Goal: Transaction & Acquisition: Purchase product/service

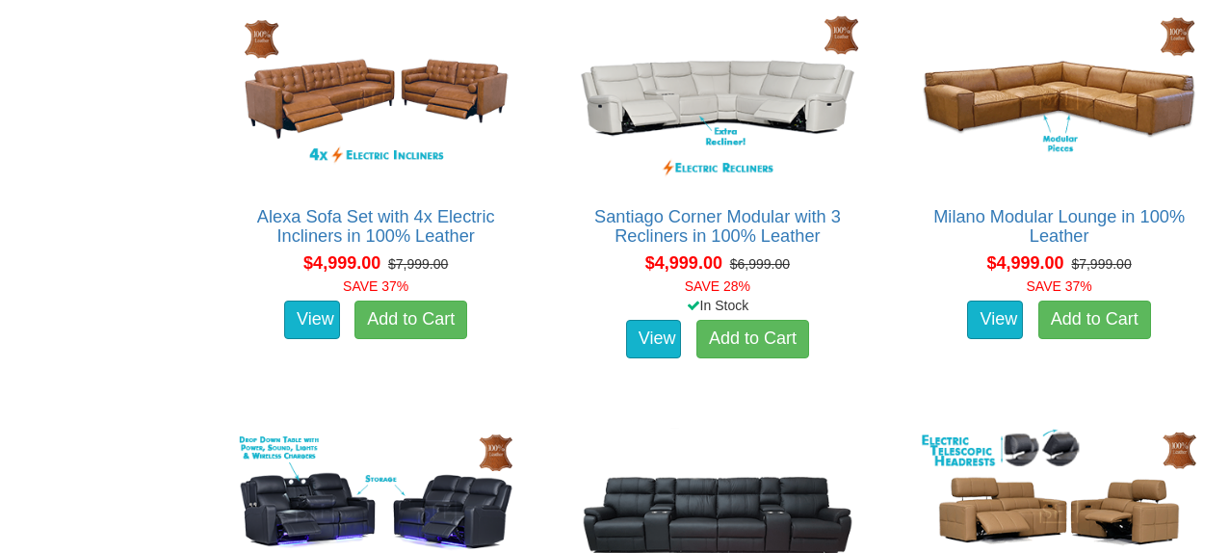
scroll to position [4861, 0]
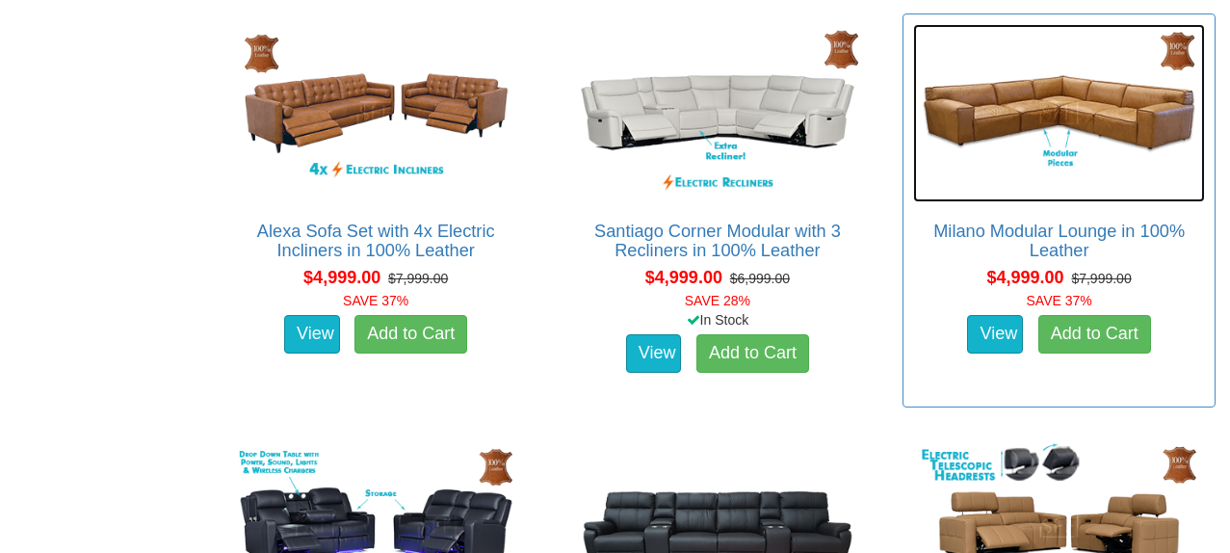
click at [1029, 184] on img at bounding box center [1059, 113] width 292 height 179
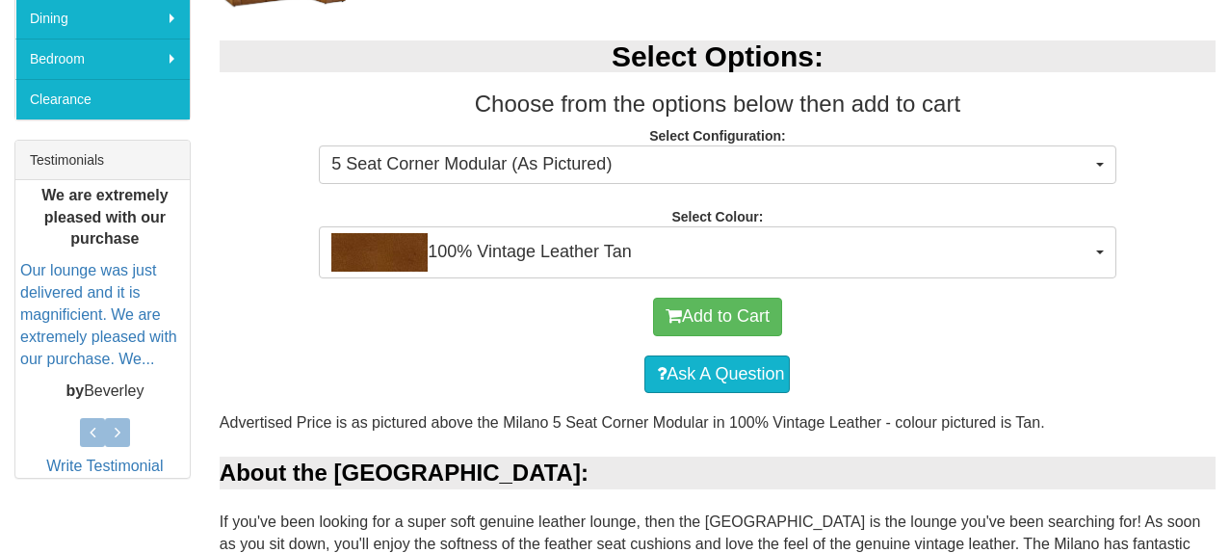
scroll to position [681, 0]
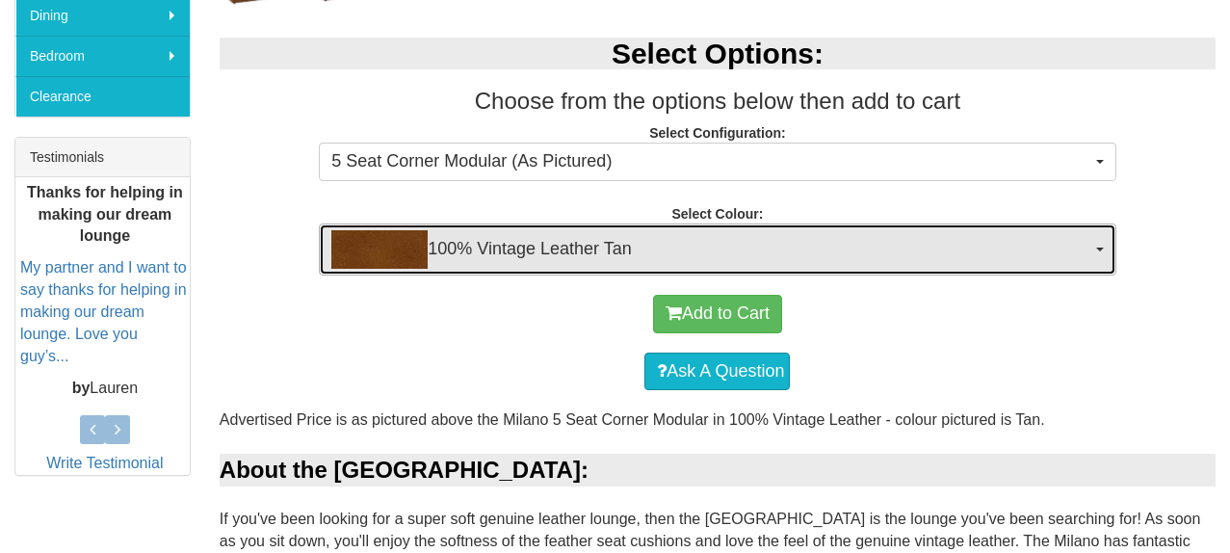
click at [595, 258] on span "100% Vintage Leather Tan" at bounding box center [710, 249] width 759 height 39
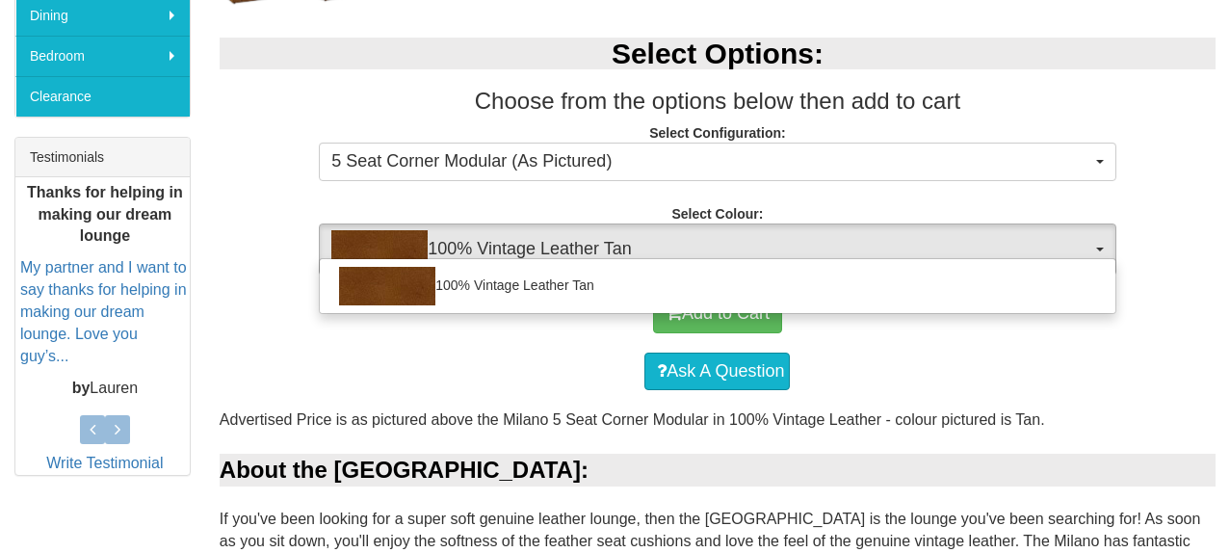
click at [590, 258] on div "100% Vintage Leather Tan" at bounding box center [717, 286] width 796 height 56
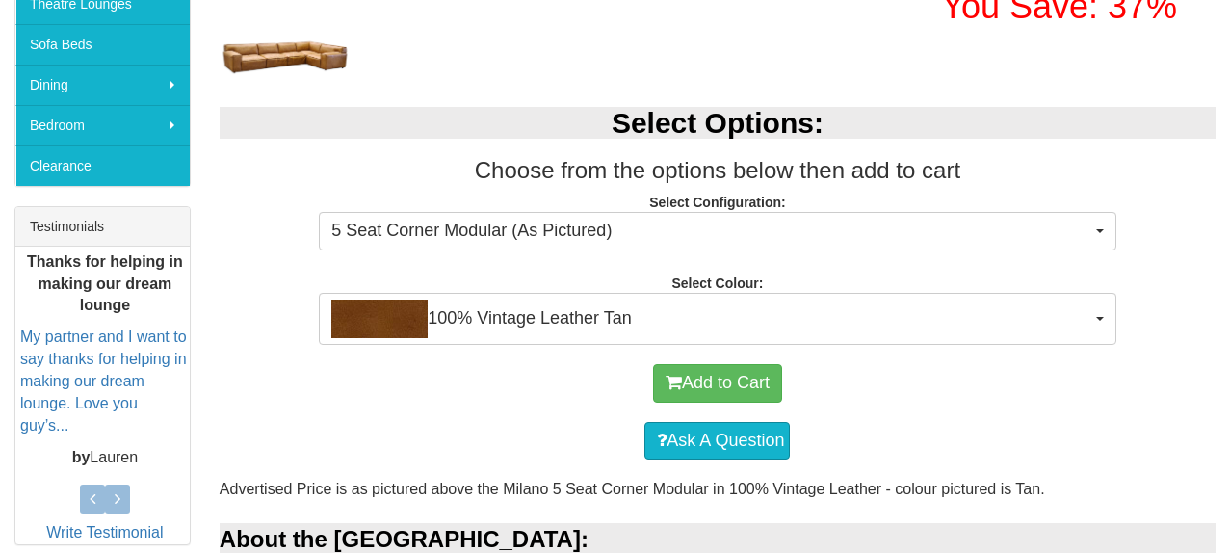
scroll to position [617, 0]
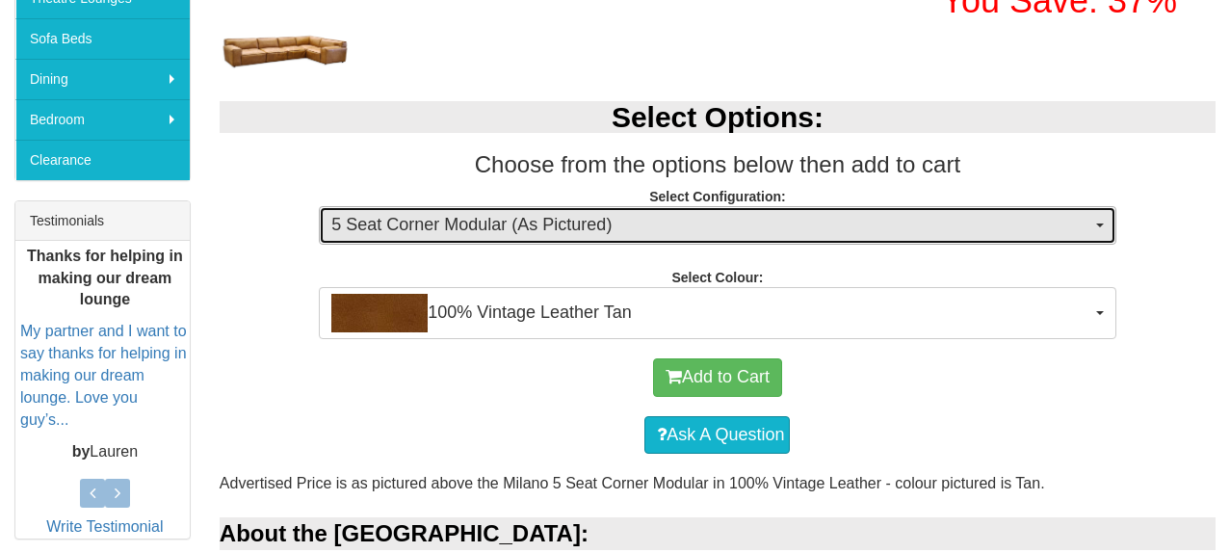
click at [543, 230] on span "5 Seat Corner Modular (As Pictured)" at bounding box center [710, 225] width 759 height 25
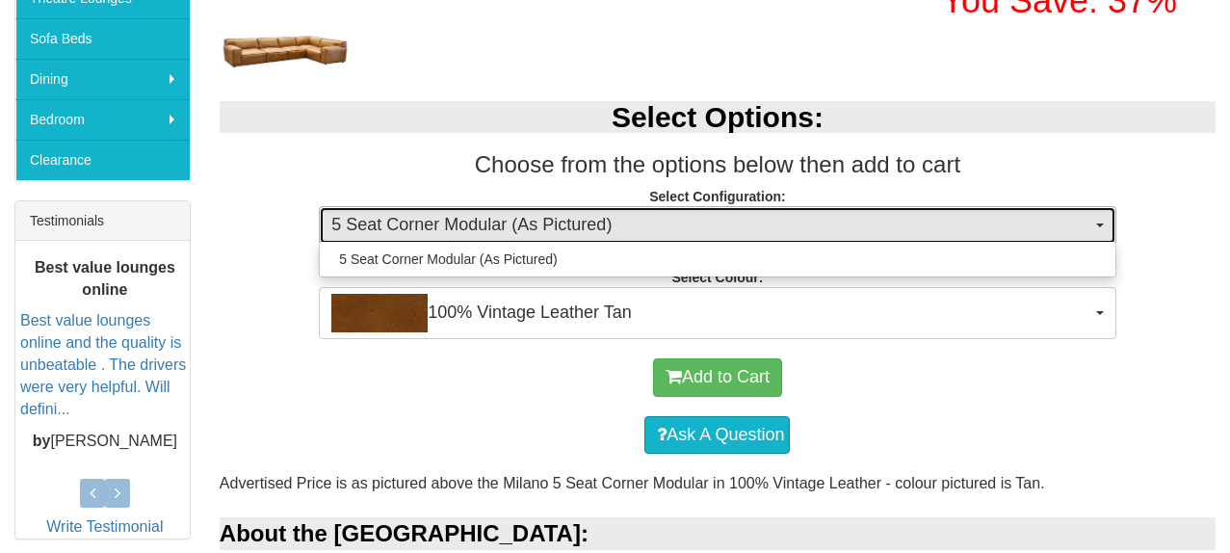
click at [543, 230] on span "5 Seat Corner Modular (As Pictured)" at bounding box center [710, 225] width 759 height 25
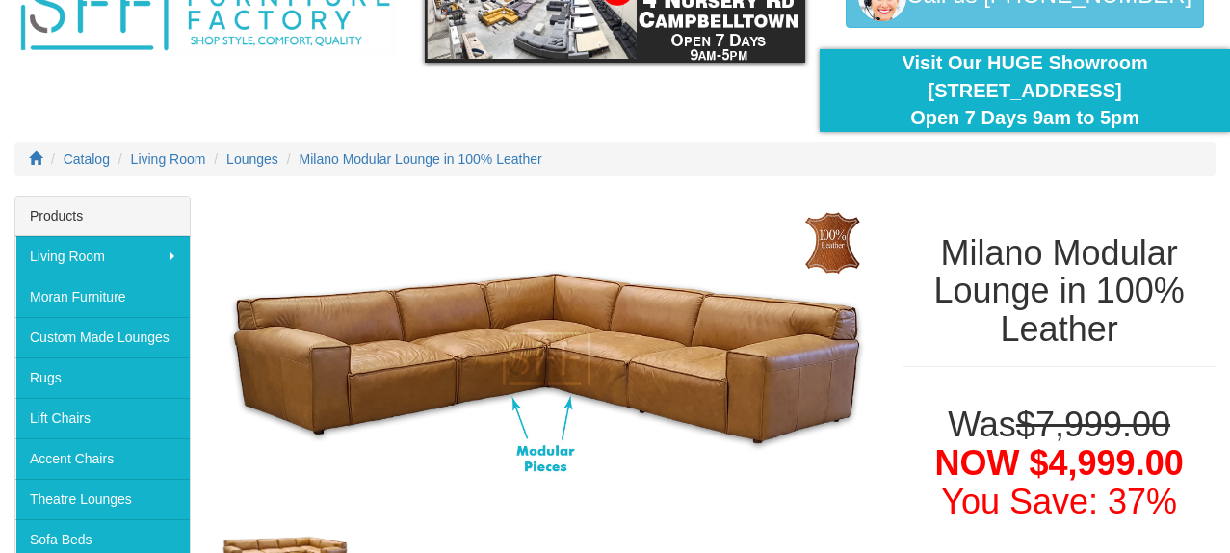
scroll to position [67, 0]
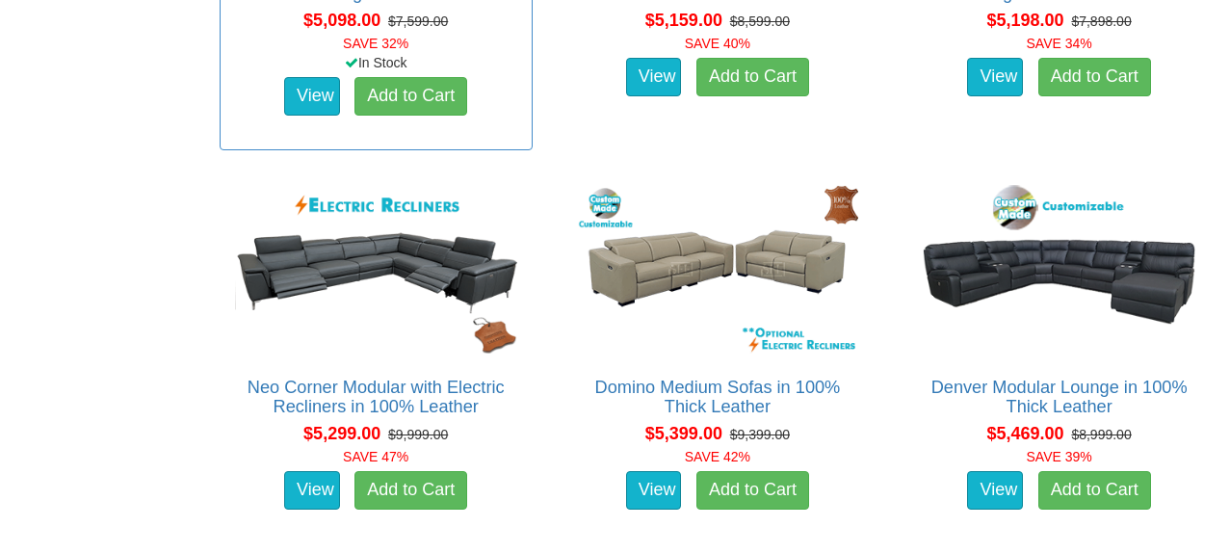
scroll to position [5532, 0]
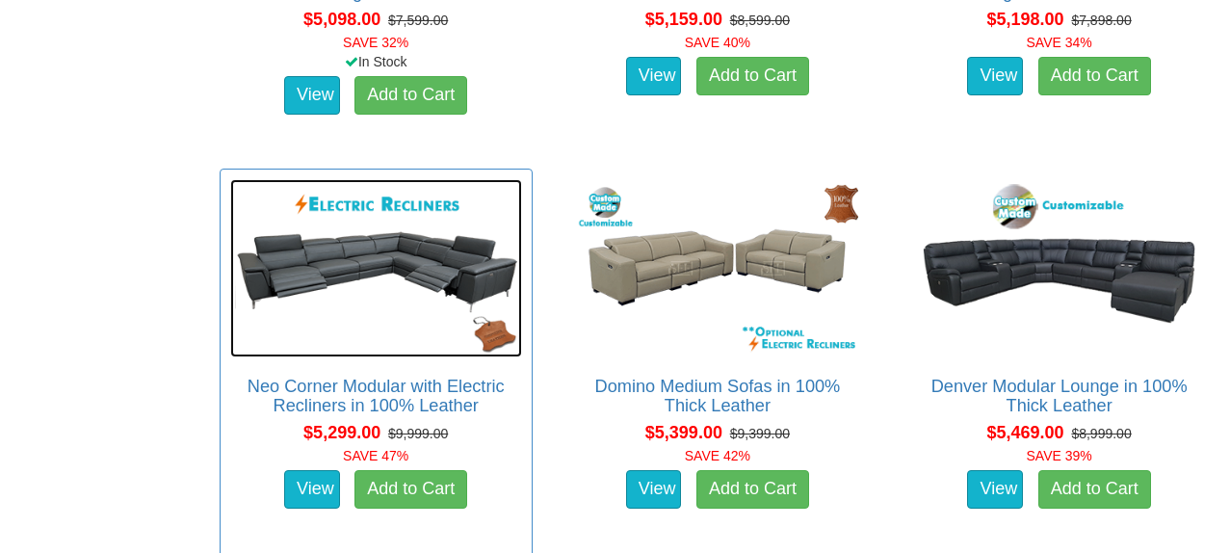
click at [381, 265] on img at bounding box center [376, 268] width 292 height 179
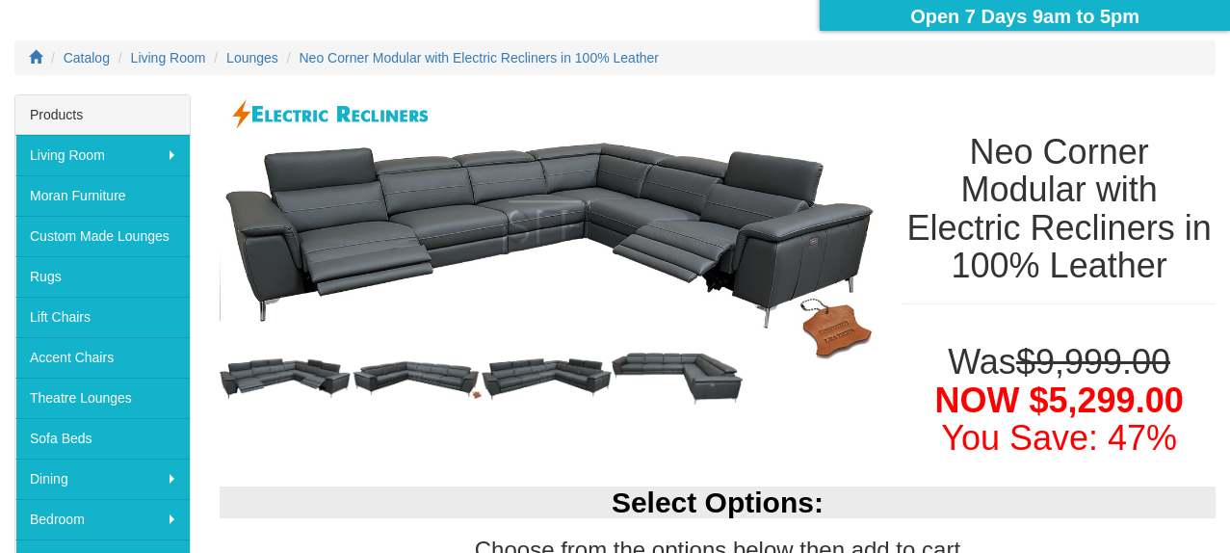
scroll to position [216, 0]
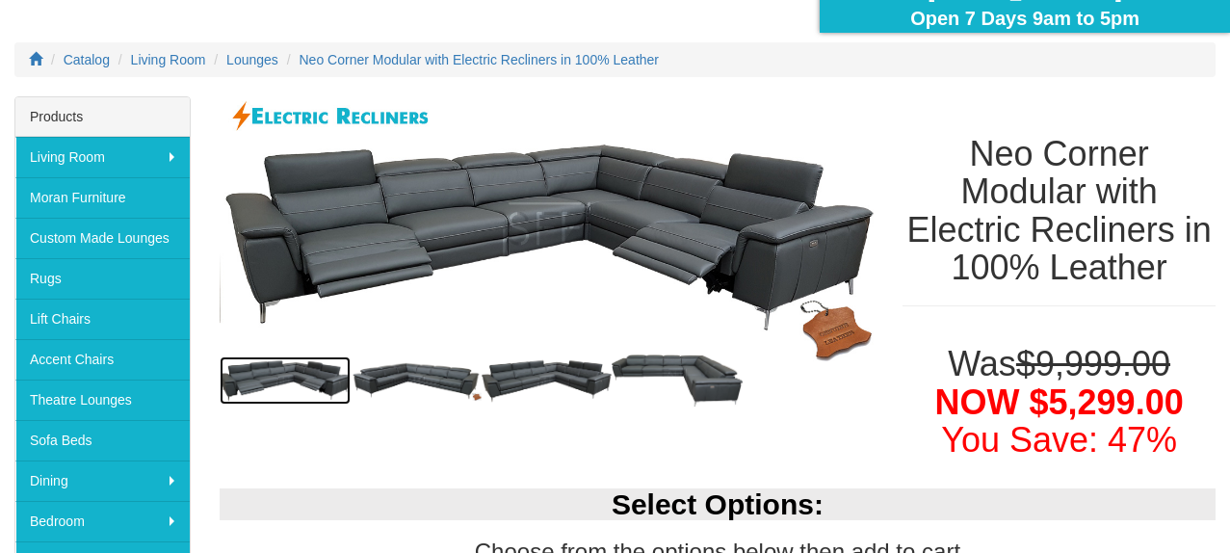
click at [305, 375] on img at bounding box center [285, 380] width 131 height 48
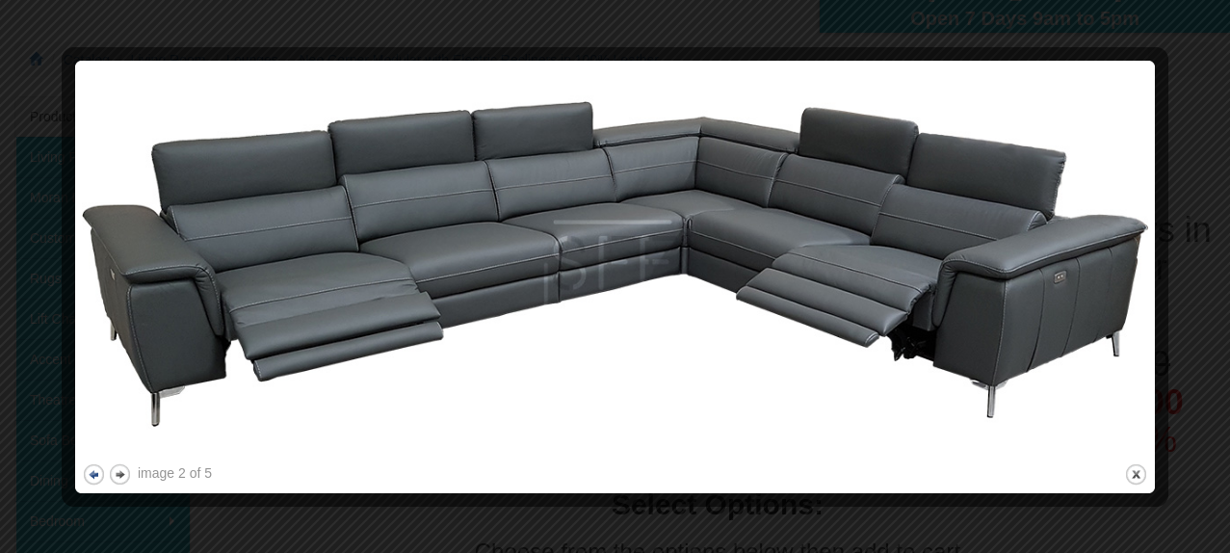
click at [90, 472] on button "previous" at bounding box center [94, 474] width 24 height 24
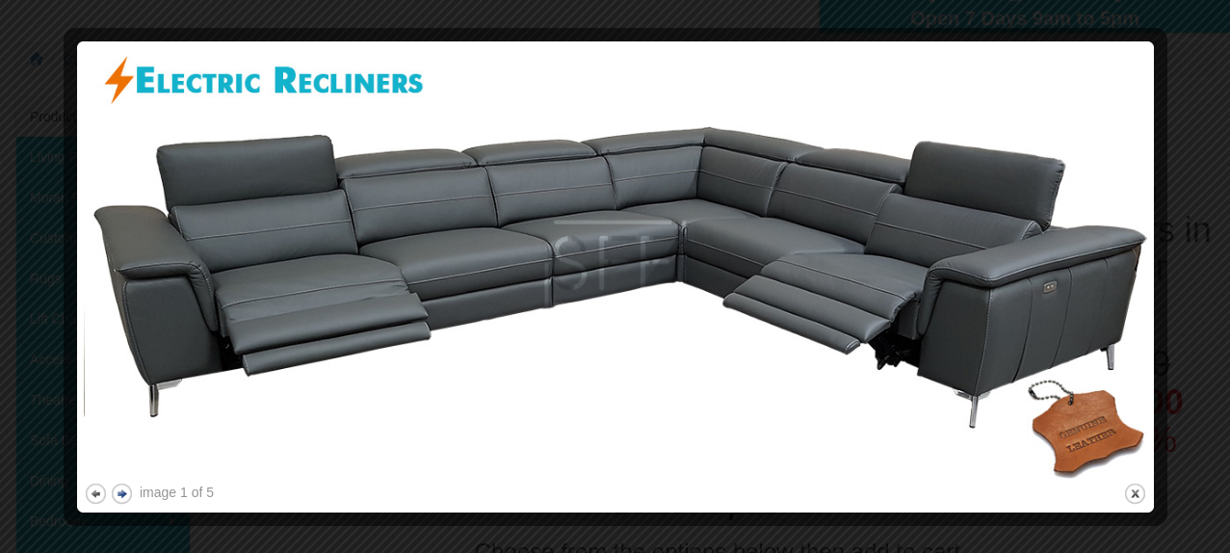
click at [120, 490] on button "next" at bounding box center [122, 493] width 24 height 24
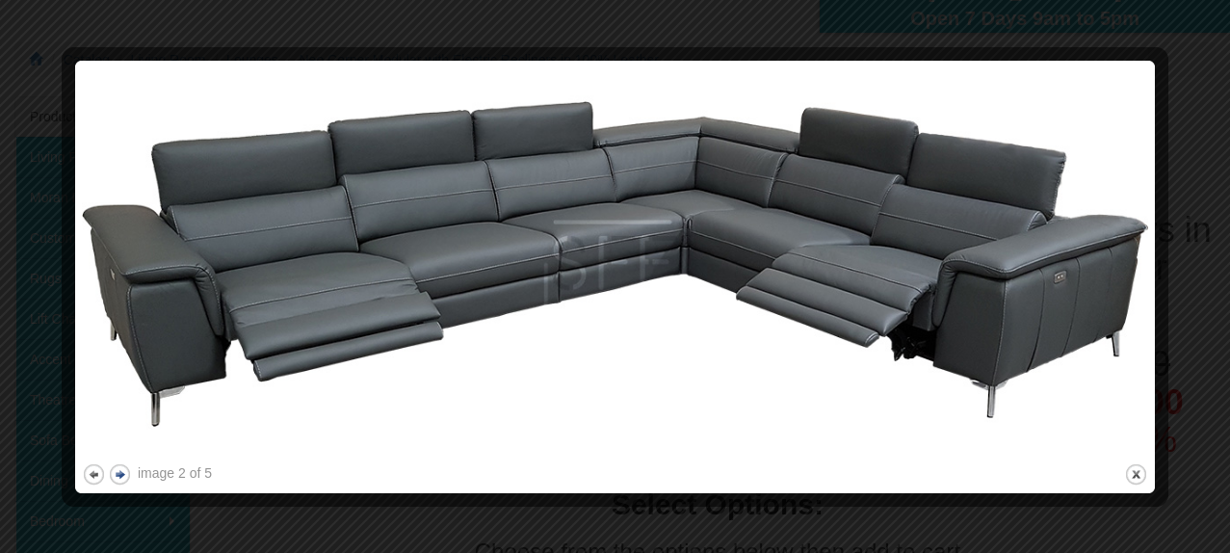
click at [120, 490] on div at bounding box center [615, 496] width 1066 height 20
click at [122, 469] on button "next" at bounding box center [120, 474] width 24 height 24
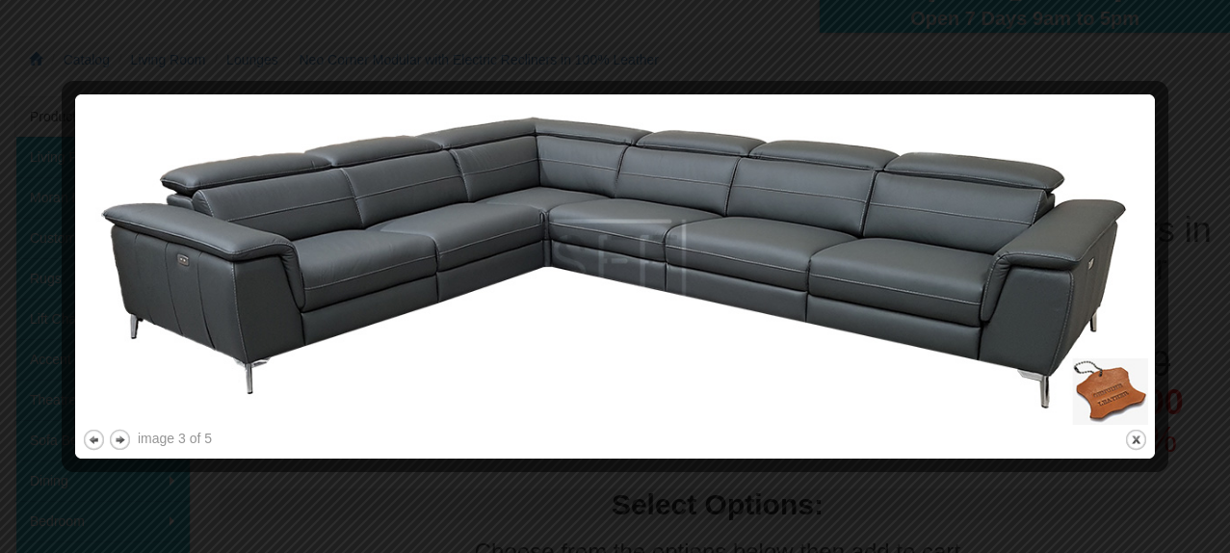
click at [122, 470] on div at bounding box center [615, 462] width 1066 height 20
click at [118, 438] on button "next" at bounding box center [120, 440] width 24 height 24
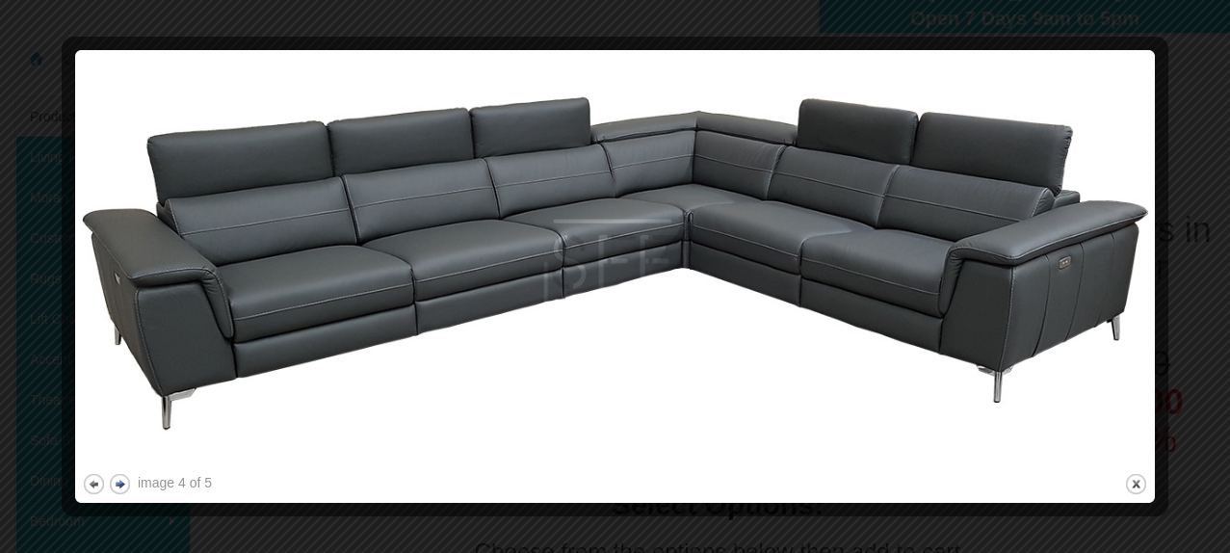
click at [118, 438] on img at bounding box center [615, 263] width 1066 height 412
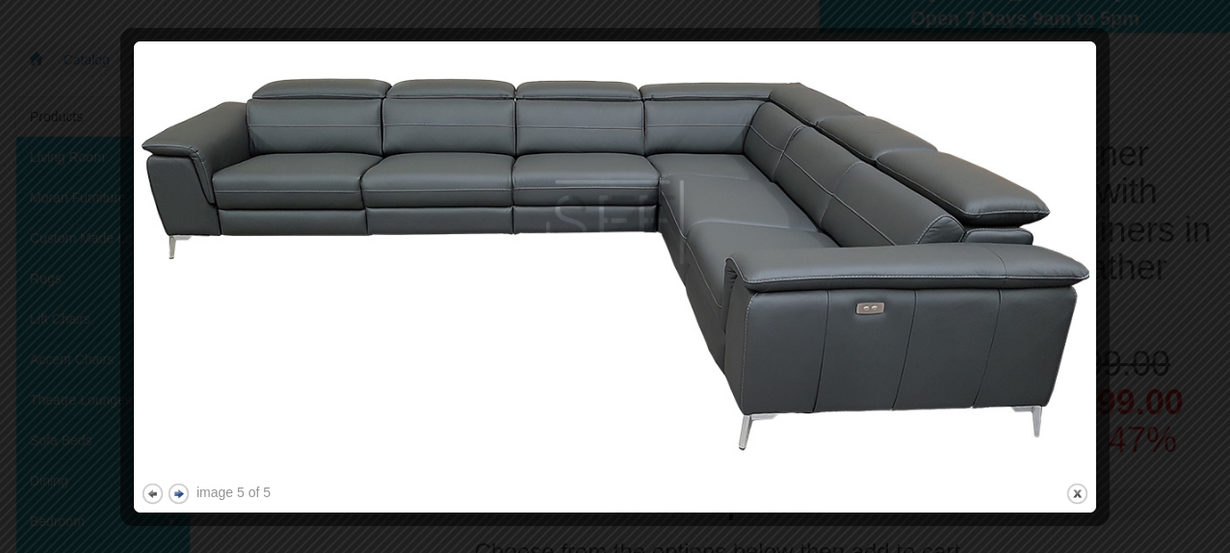
click at [180, 491] on button "next" at bounding box center [179, 493] width 24 height 24
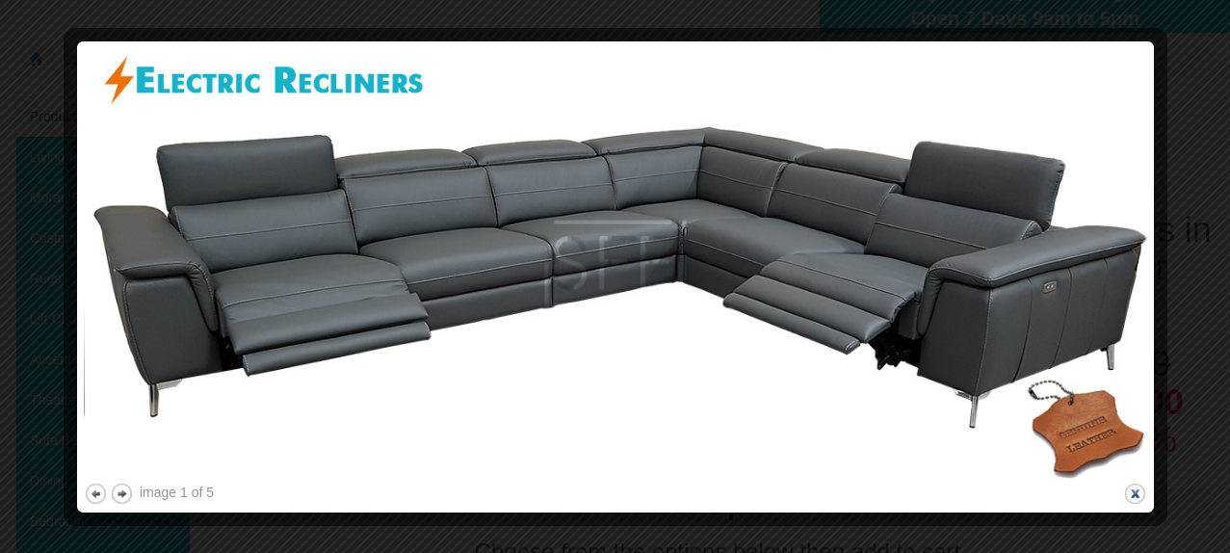
click at [1139, 491] on button "close" at bounding box center [1135, 493] width 24 height 24
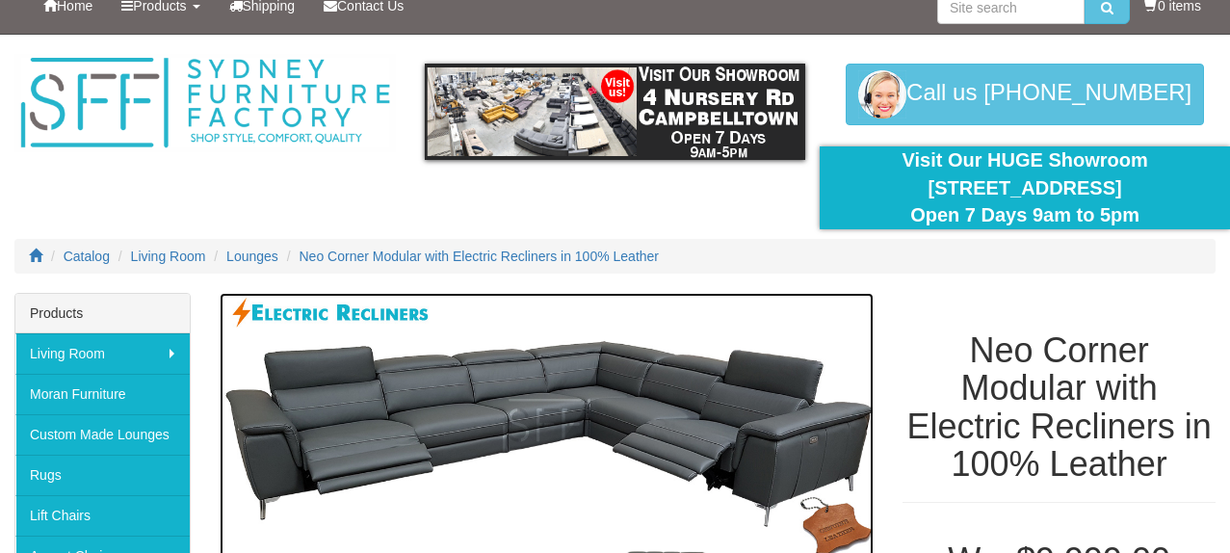
scroll to position [16, 0]
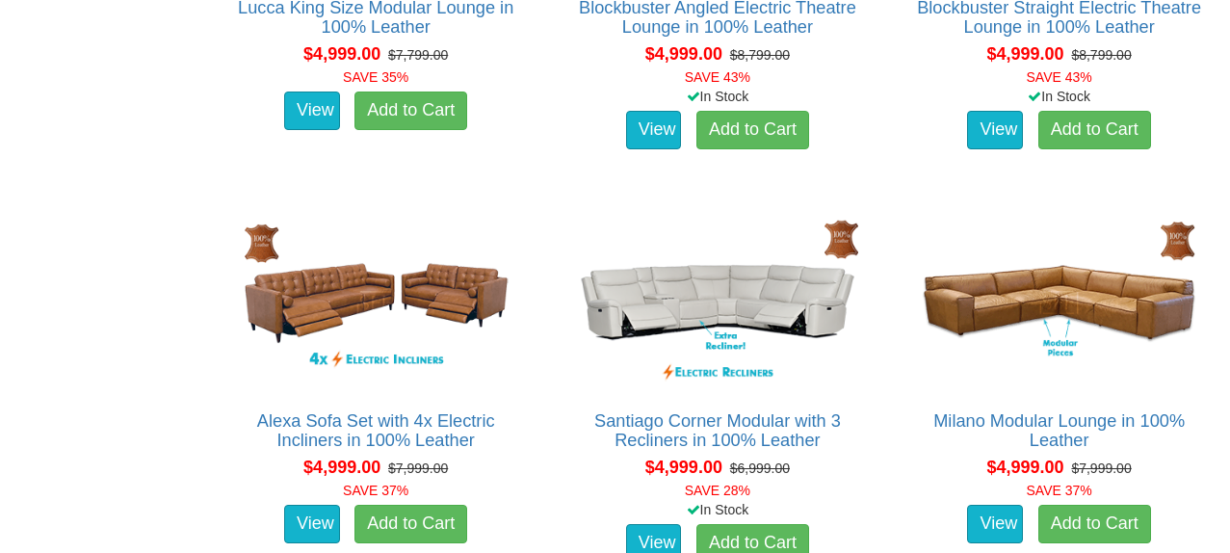
scroll to position [4658, 0]
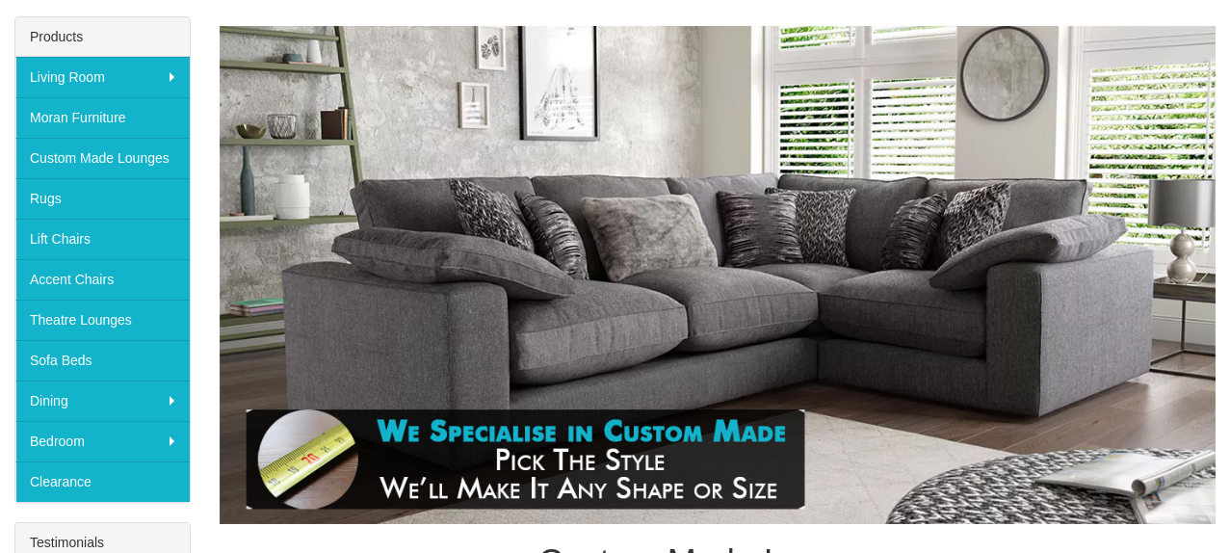
scroll to position [286, 0]
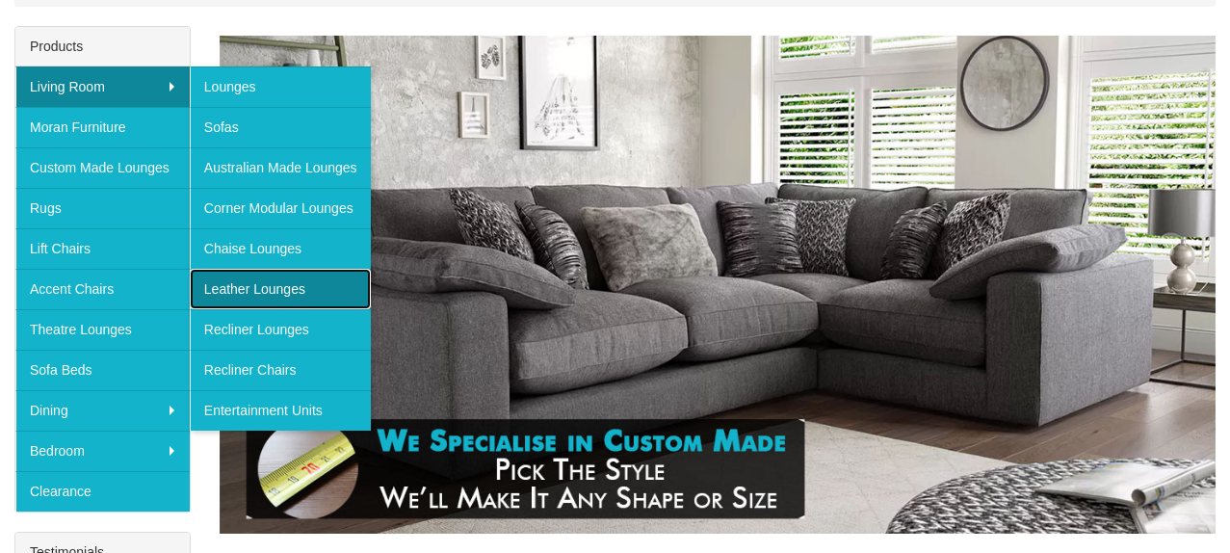
click at [273, 290] on link "Leather Lounges" at bounding box center [280, 289] width 181 height 40
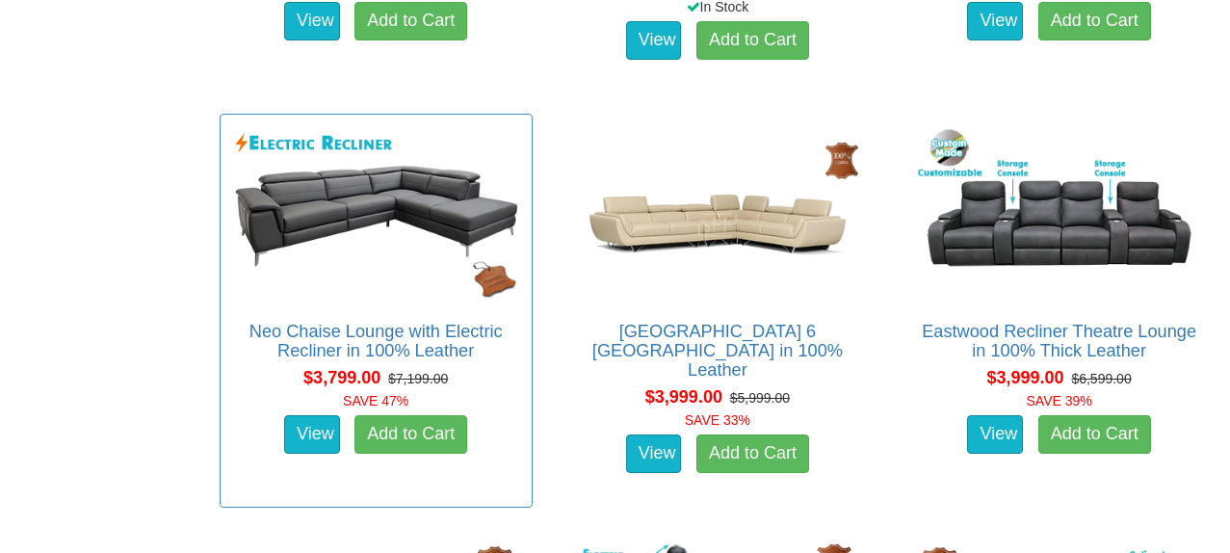
scroll to position [2285, 0]
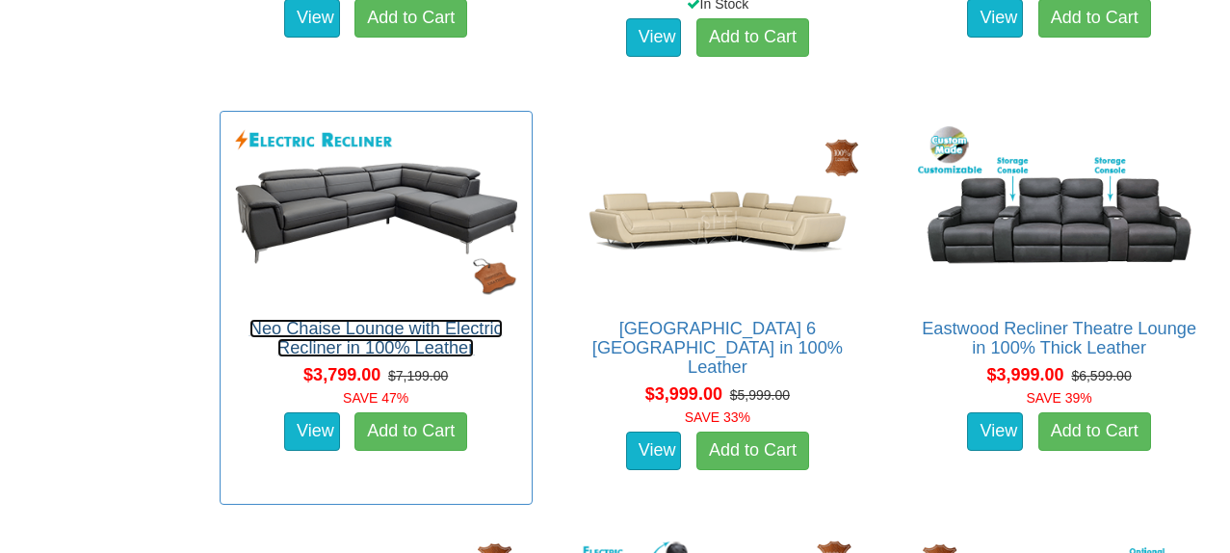
click at [370, 344] on link "Neo Chaise Lounge with Electric Recliner in 100% Leather" at bounding box center [375, 338] width 253 height 39
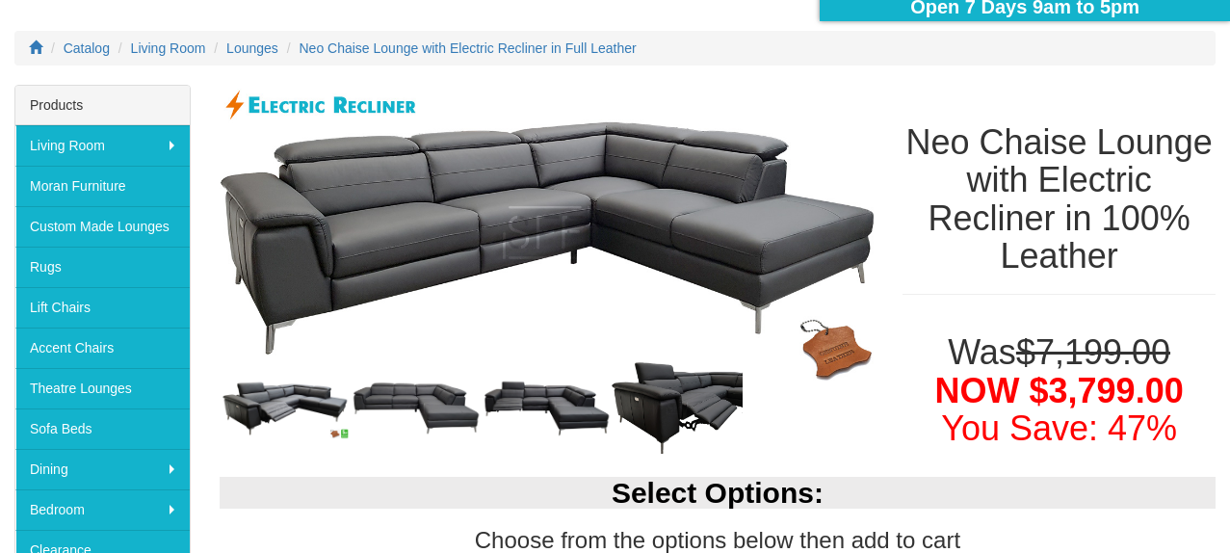
scroll to position [252, 0]
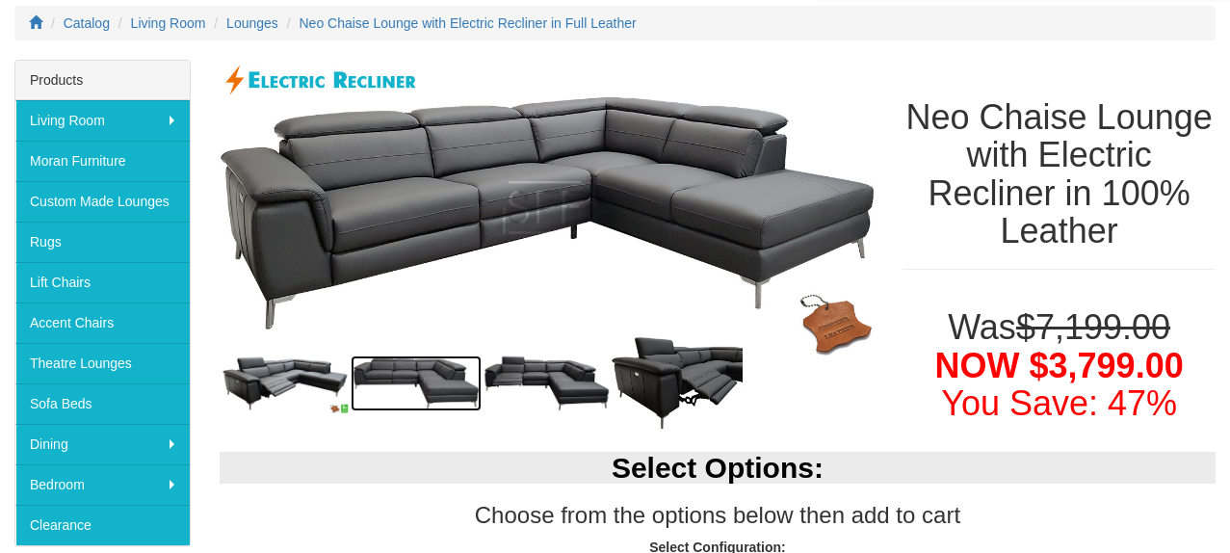
click at [448, 391] on img at bounding box center [416, 383] width 131 height 56
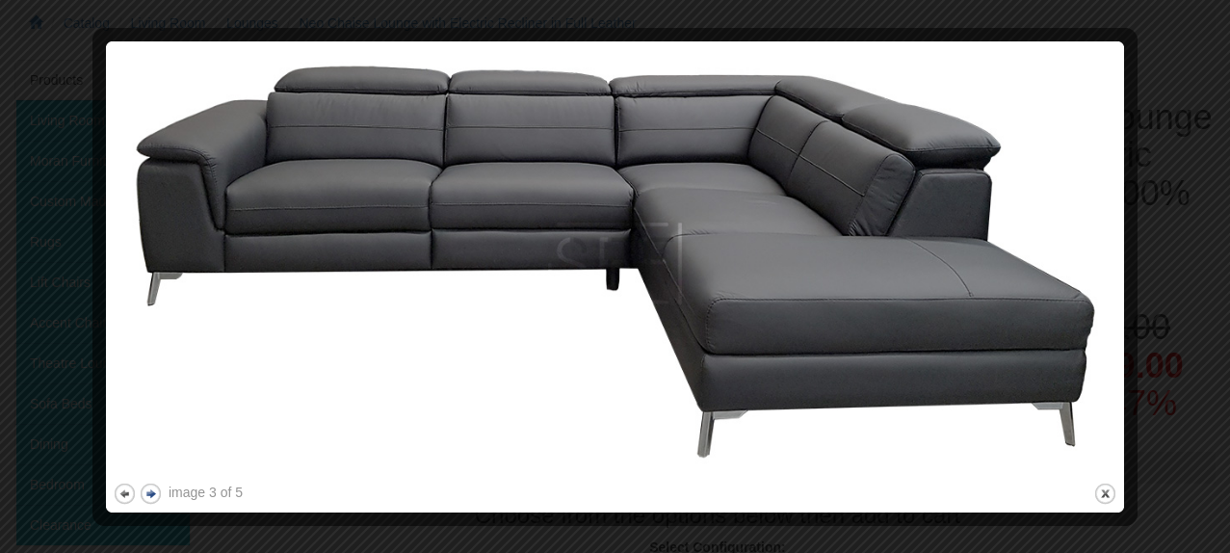
click at [150, 493] on button "next" at bounding box center [151, 493] width 24 height 24
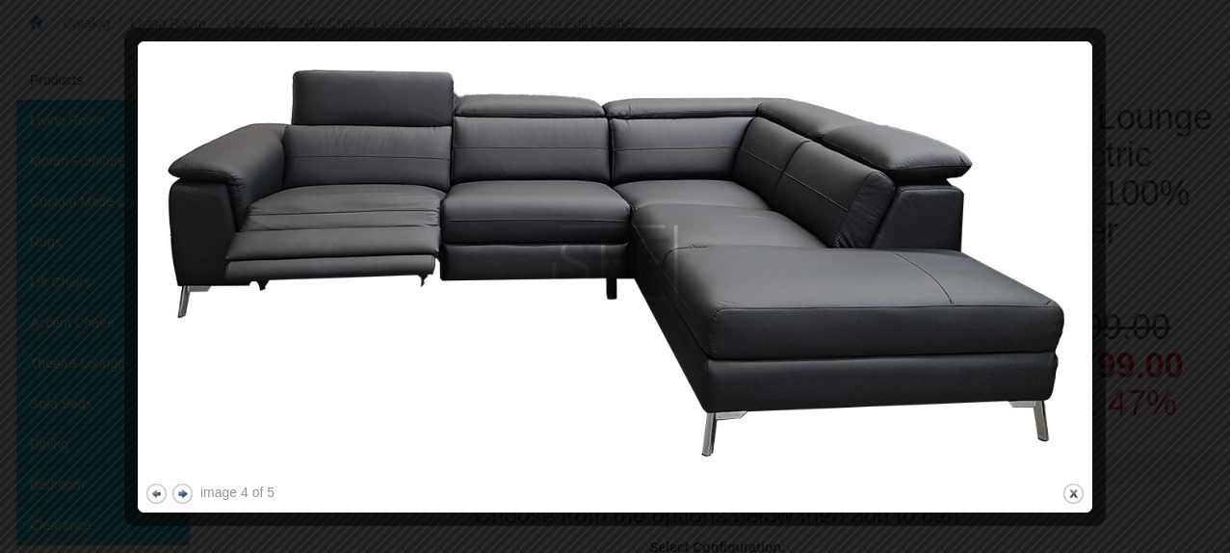
click at [150, 493] on button "previous" at bounding box center [156, 493] width 24 height 24
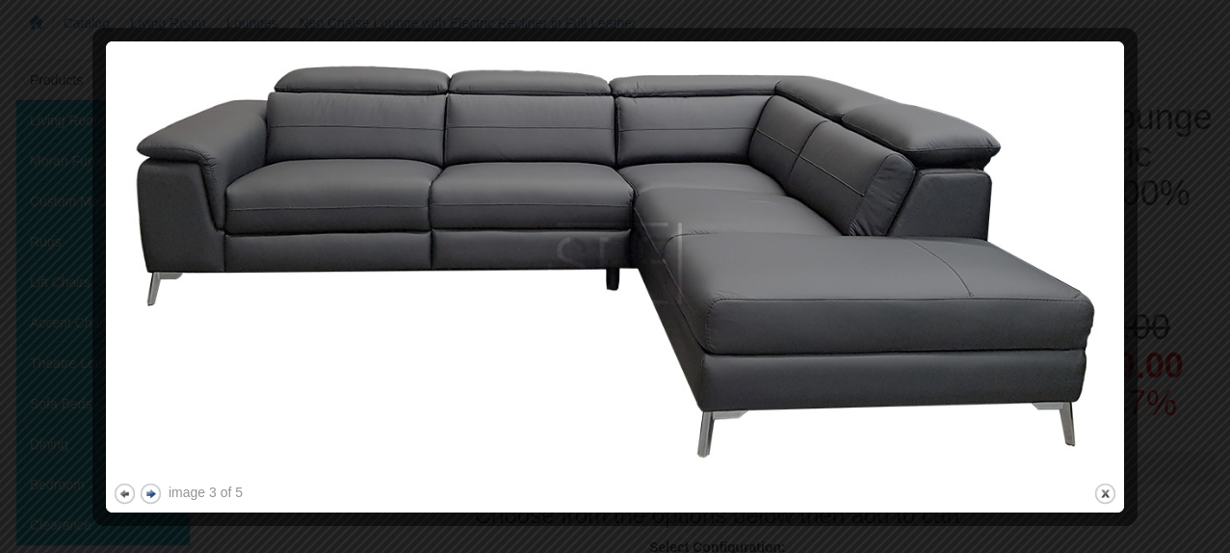
click at [150, 490] on button "next" at bounding box center [151, 493] width 24 height 24
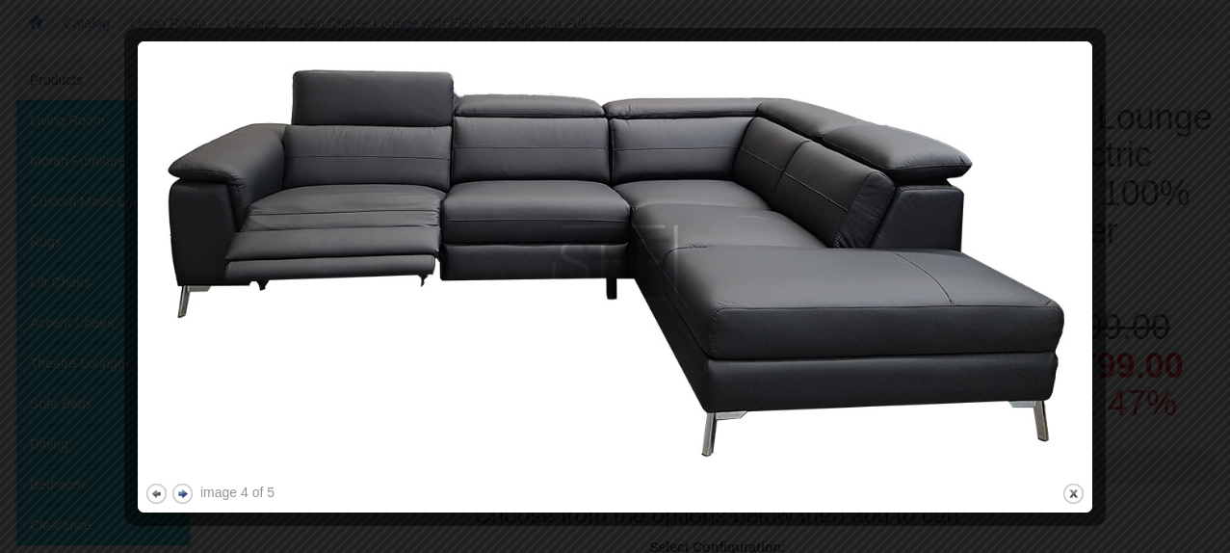
click at [182, 492] on button "next" at bounding box center [182, 493] width 24 height 24
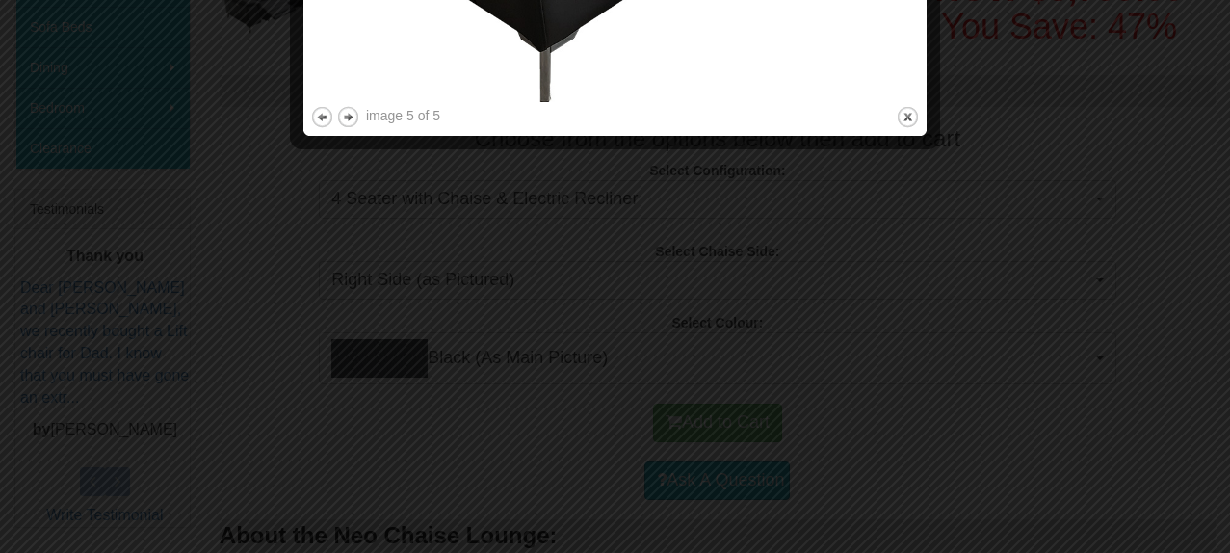
scroll to position [630, 0]
click at [911, 113] on button "close" at bounding box center [908, 116] width 24 height 24
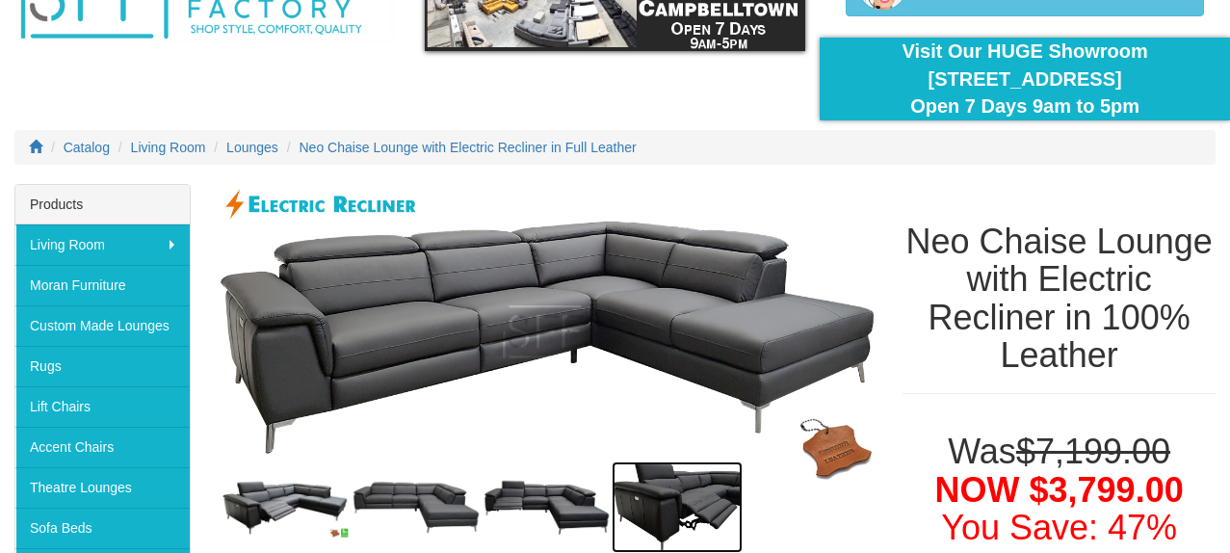
scroll to position [120, 0]
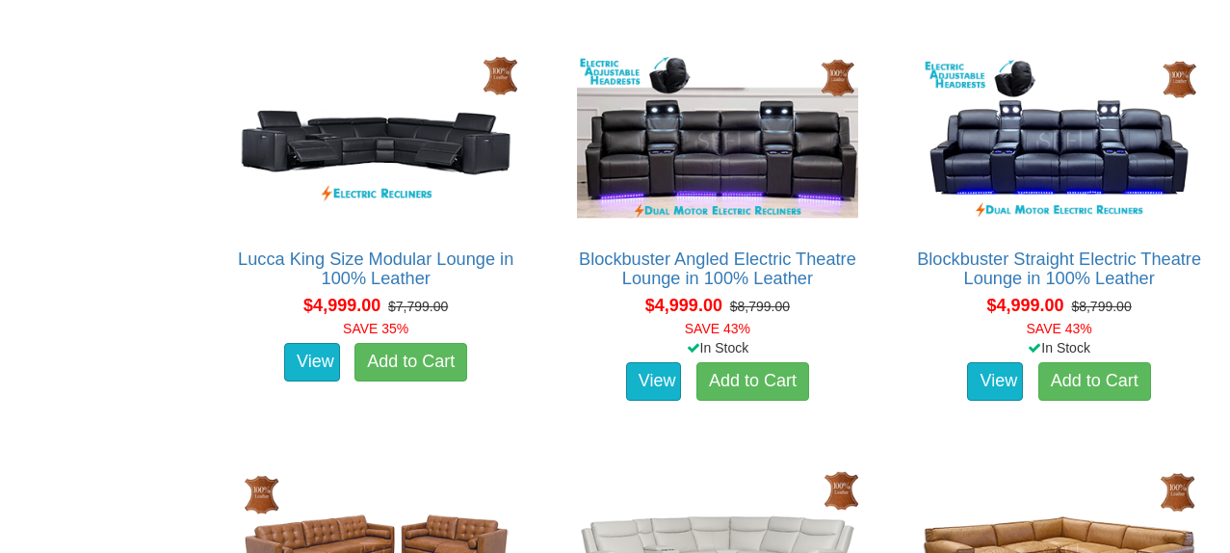
scroll to position [4419, 0]
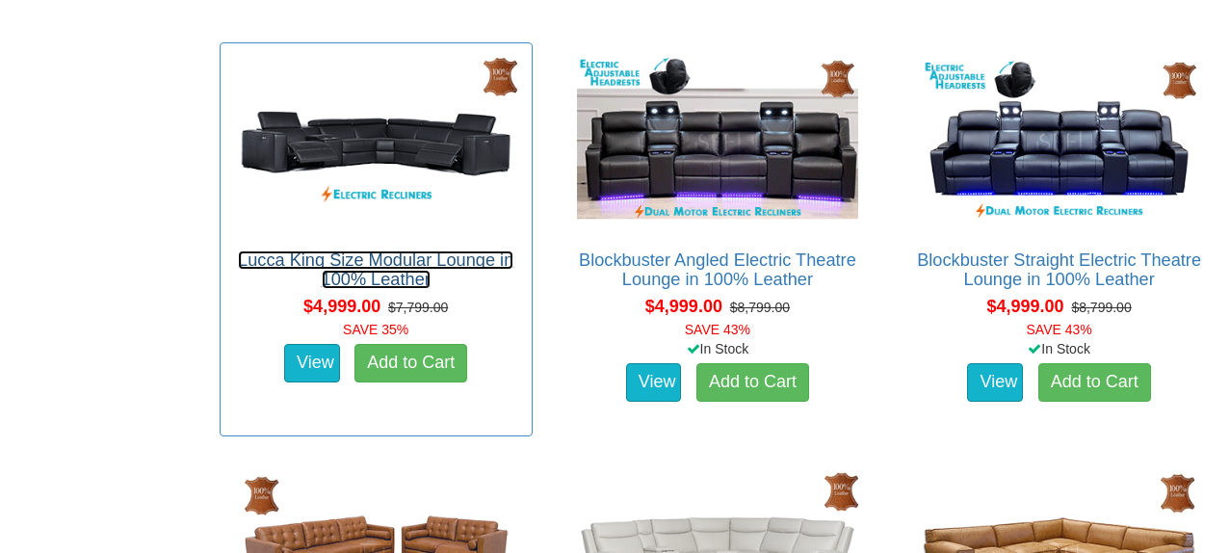
click at [402, 267] on link "Lucca King Size Modular Lounge in 100% Leather" at bounding box center [375, 269] width 275 height 39
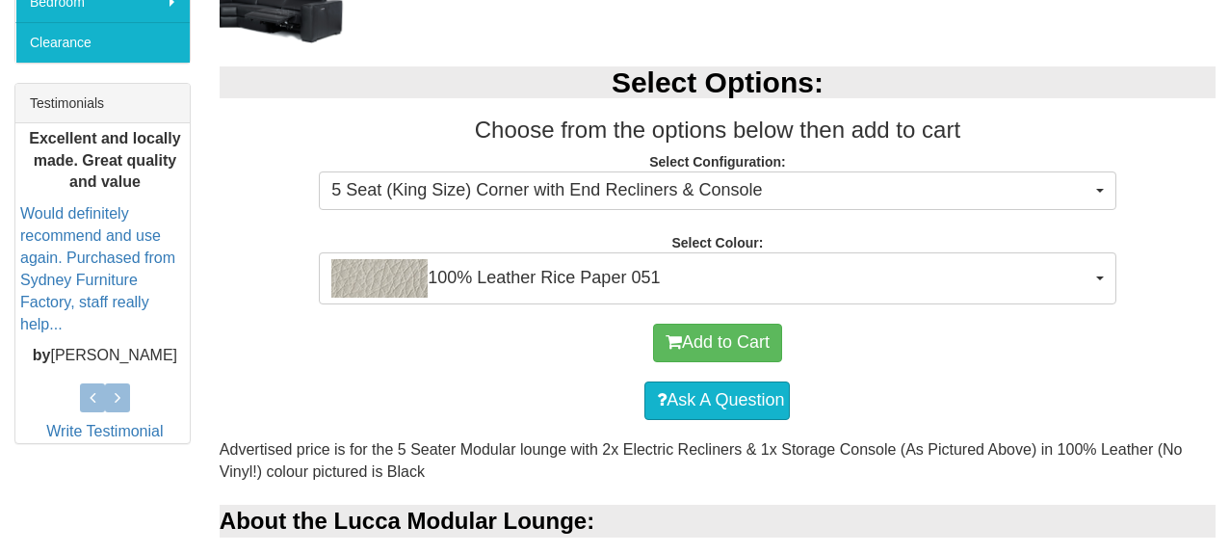
scroll to position [742, 0]
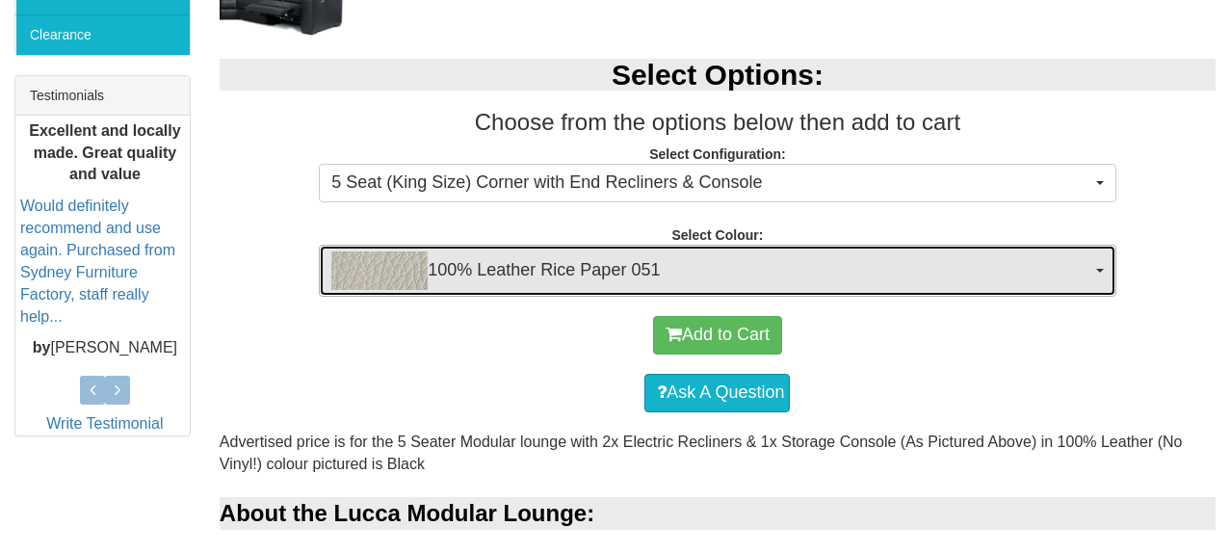
click at [563, 275] on span "100% Leather Rice Paper 051" at bounding box center [710, 270] width 759 height 39
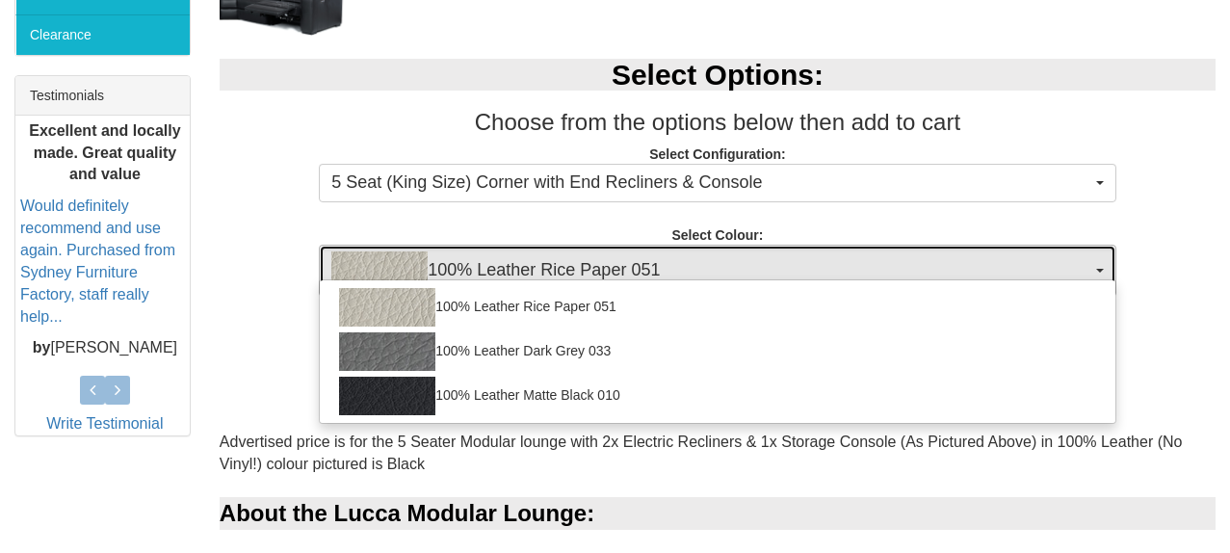
click at [563, 275] on span "100% Leather Rice Paper 051" at bounding box center [710, 270] width 759 height 39
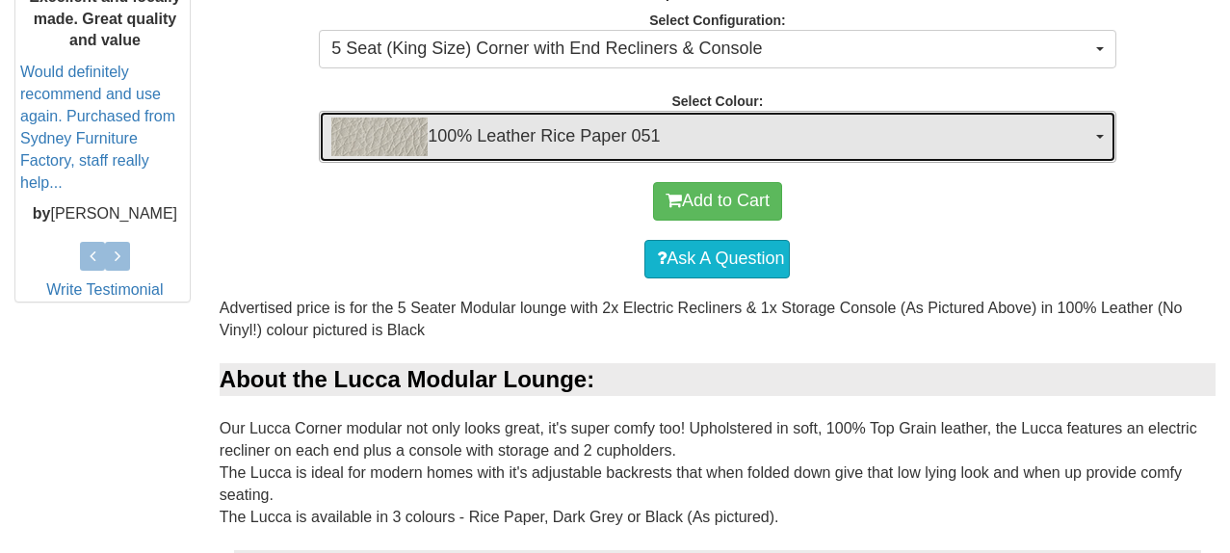
scroll to position [852, 0]
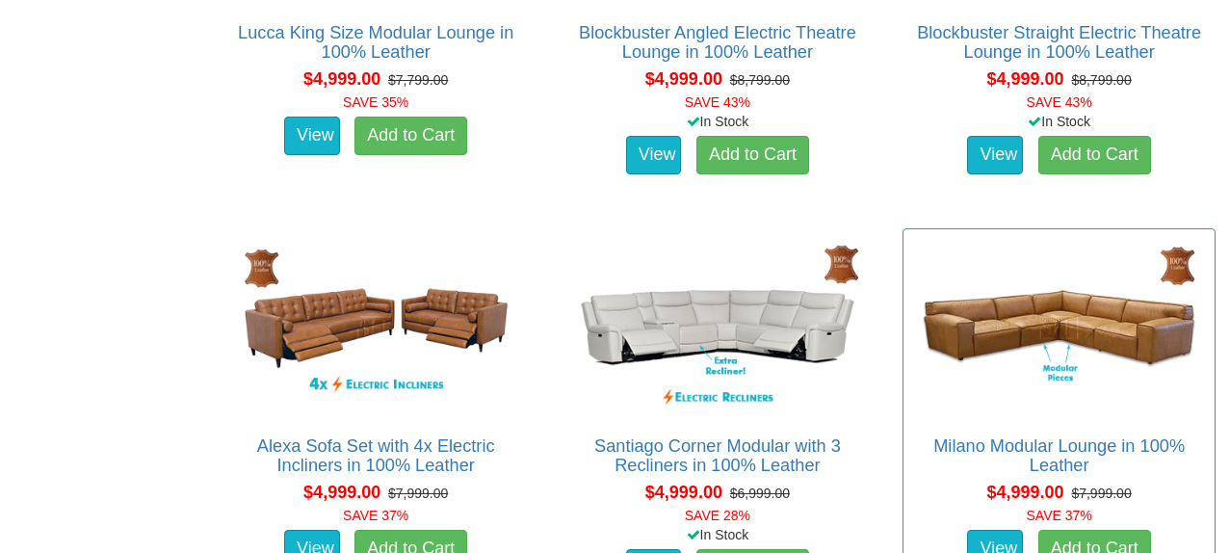
scroll to position [4749, 0]
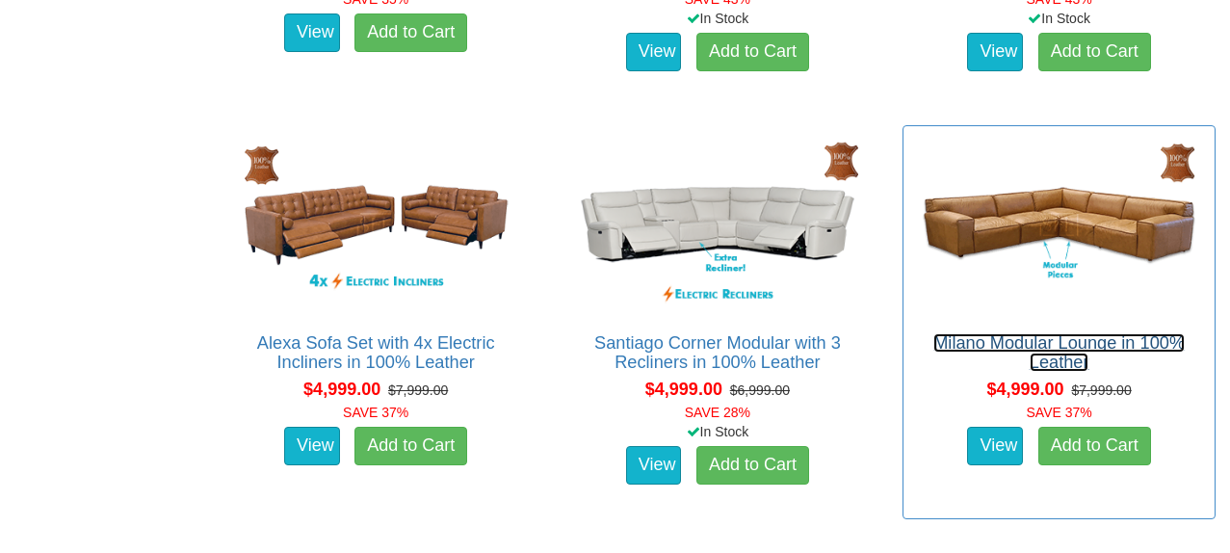
click at [998, 344] on link "Milano Modular Lounge in 100% Leather" at bounding box center [1058, 352] width 251 height 39
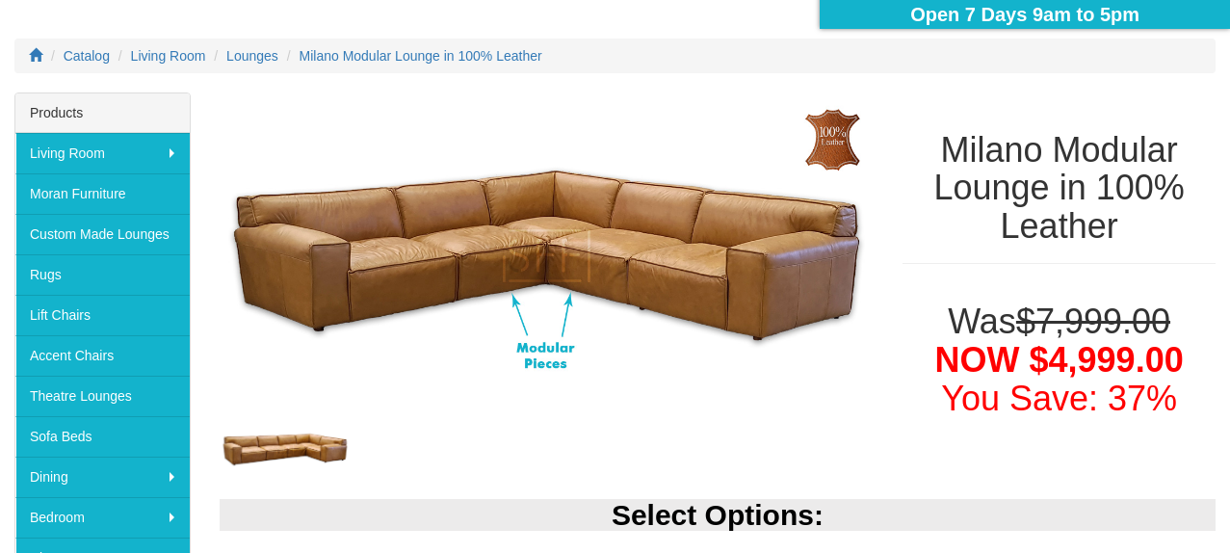
scroll to position [222, 0]
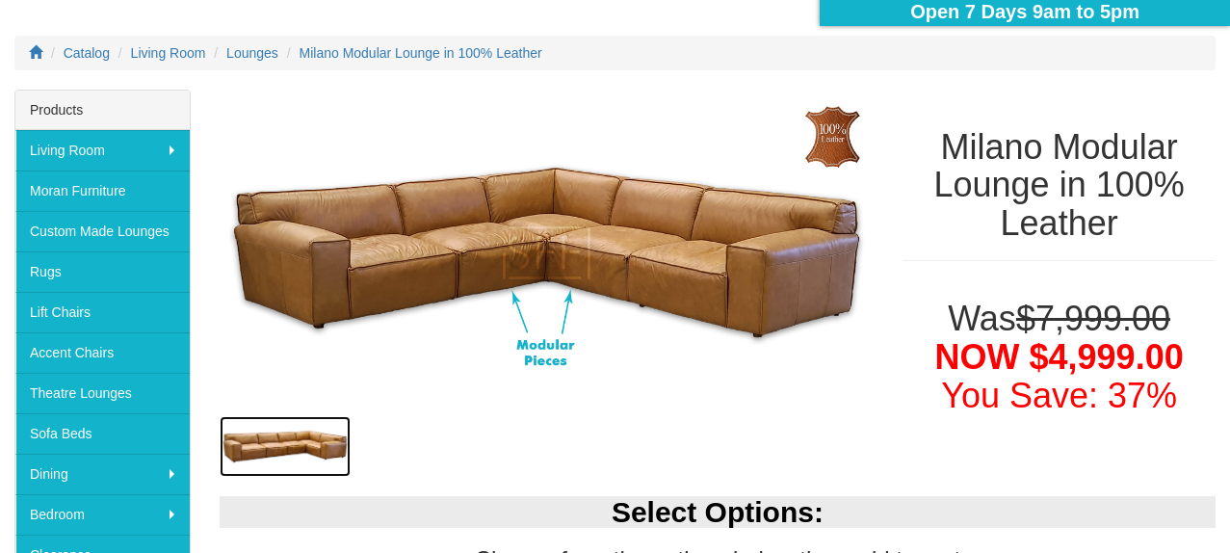
click at [299, 452] on img at bounding box center [285, 446] width 131 height 60
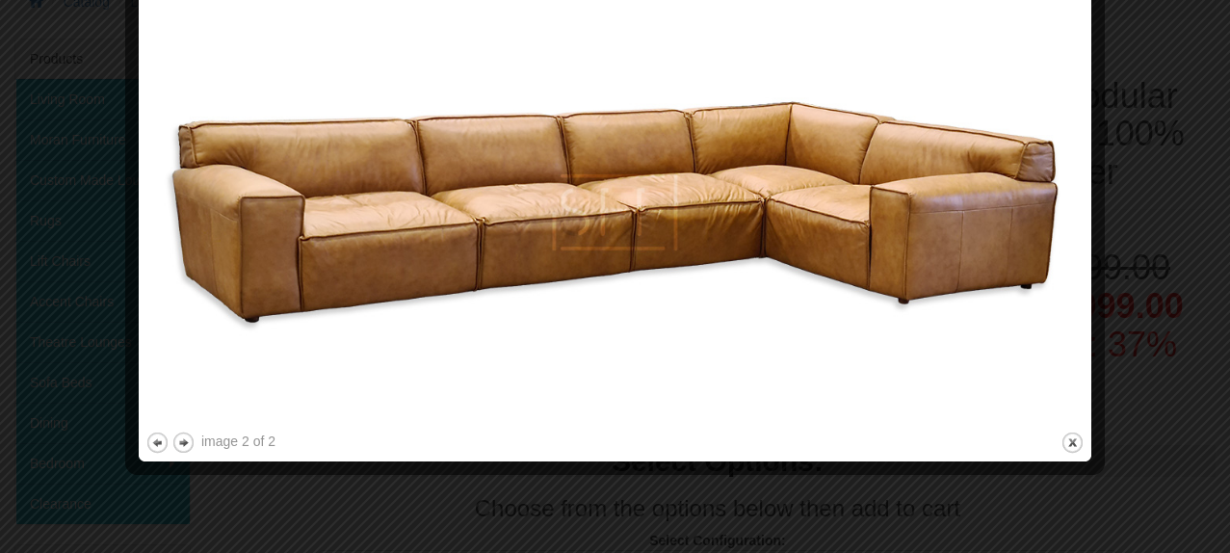
scroll to position [284, 0]
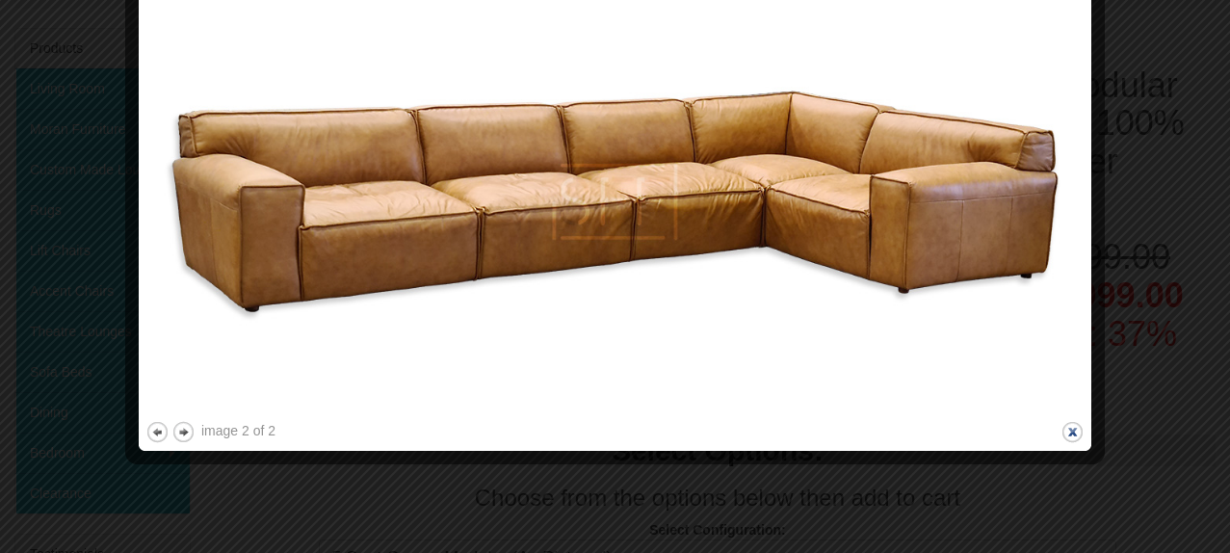
click at [1071, 429] on button "close" at bounding box center [1072, 432] width 24 height 24
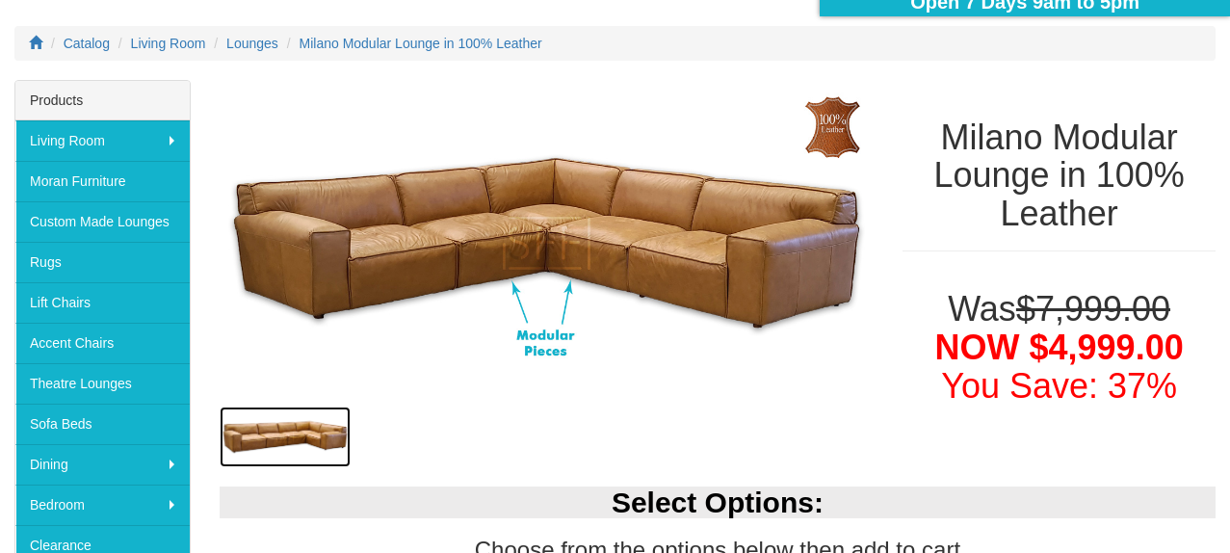
scroll to position [214, 0]
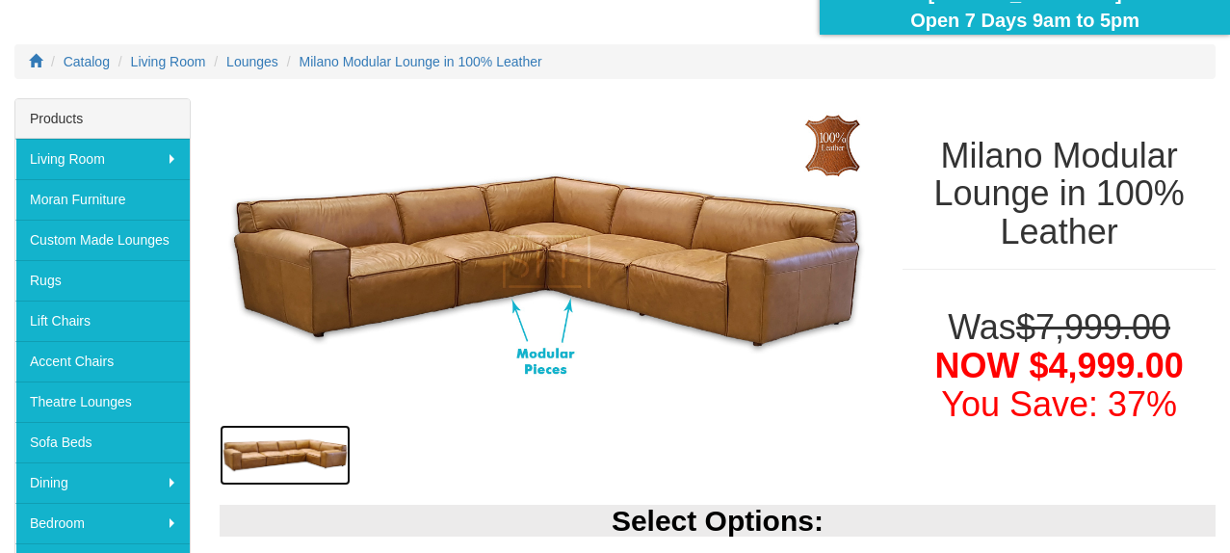
click at [304, 449] on img at bounding box center [285, 455] width 131 height 60
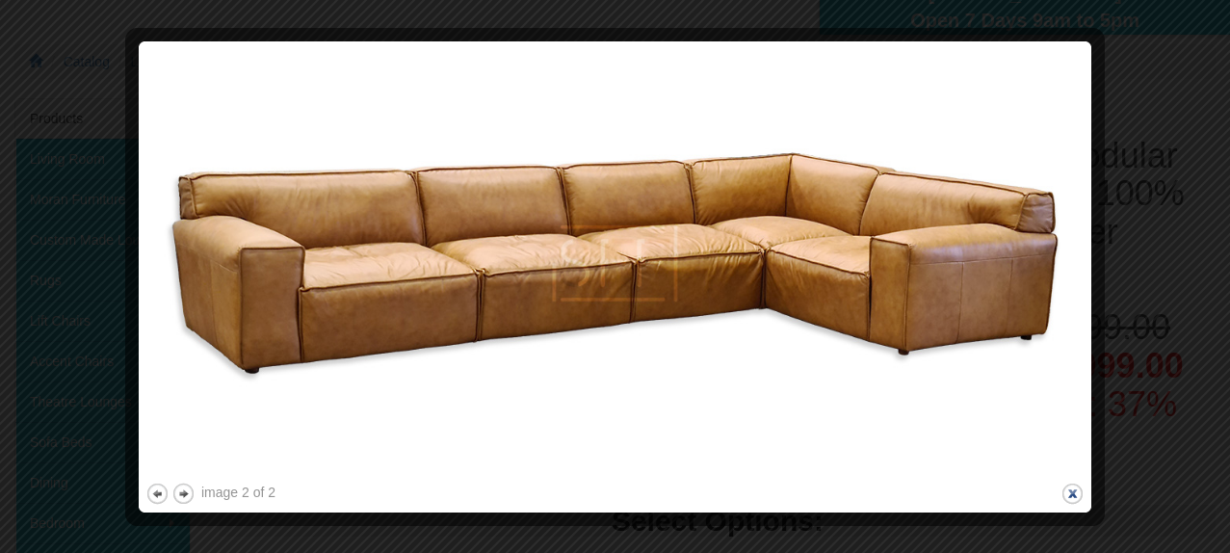
click at [1069, 486] on button "close" at bounding box center [1072, 493] width 24 height 24
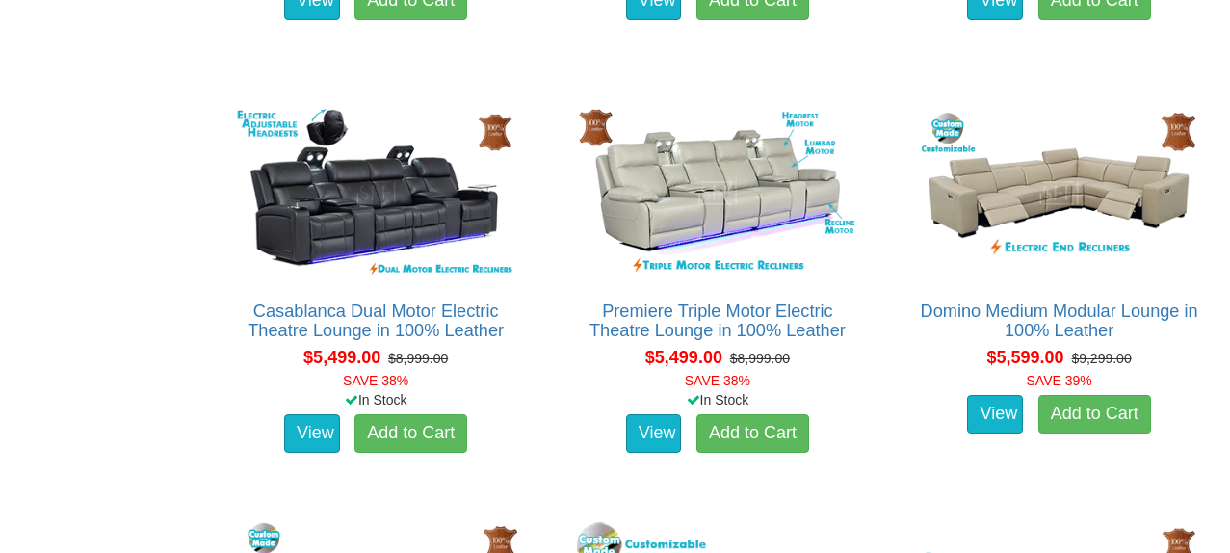
scroll to position [6015, 0]
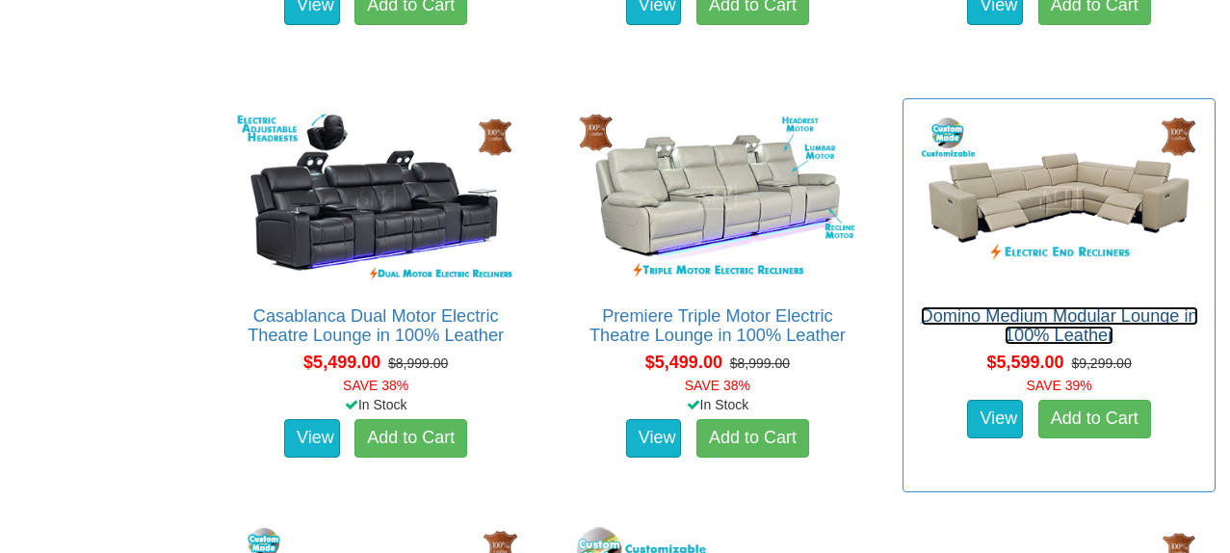
click at [1065, 335] on link "Domino Medium Modular Lounge in 100% Leather" at bounding box center [1059, 325] width 277 height 39
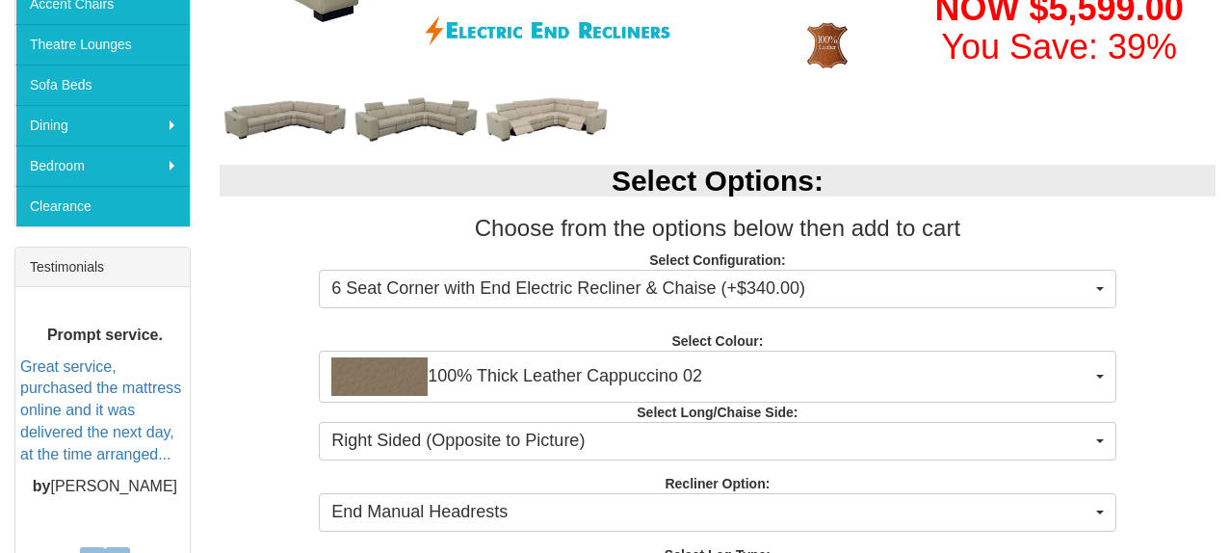
scroll to position [573, 0]
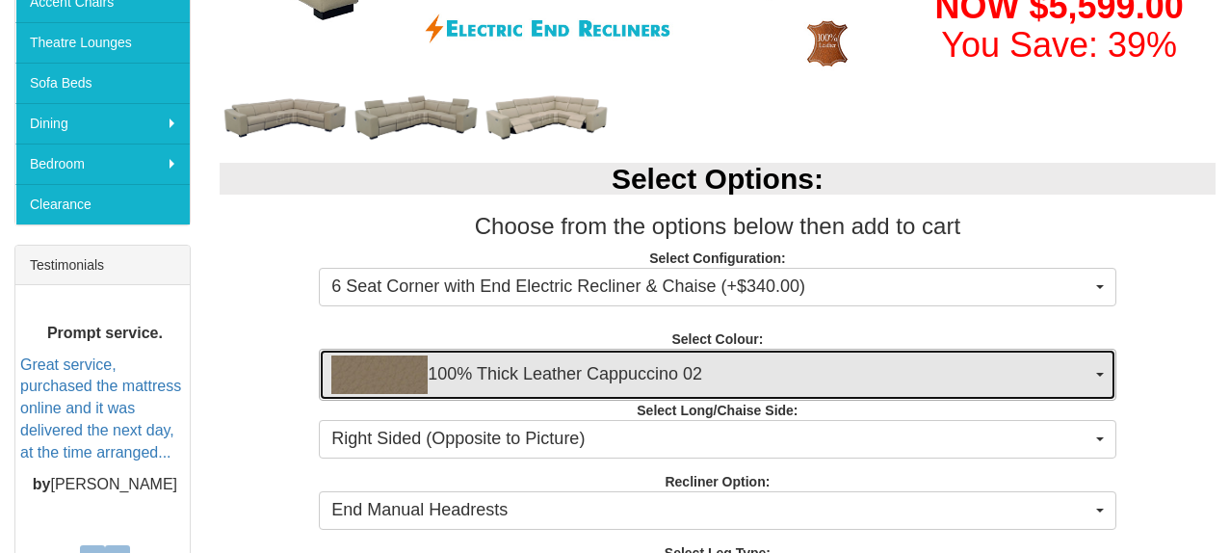
click at [525, 373] on span "100% Thick Leather Cappuccino 02" at bounding box center [710, 374] width 759 height 39
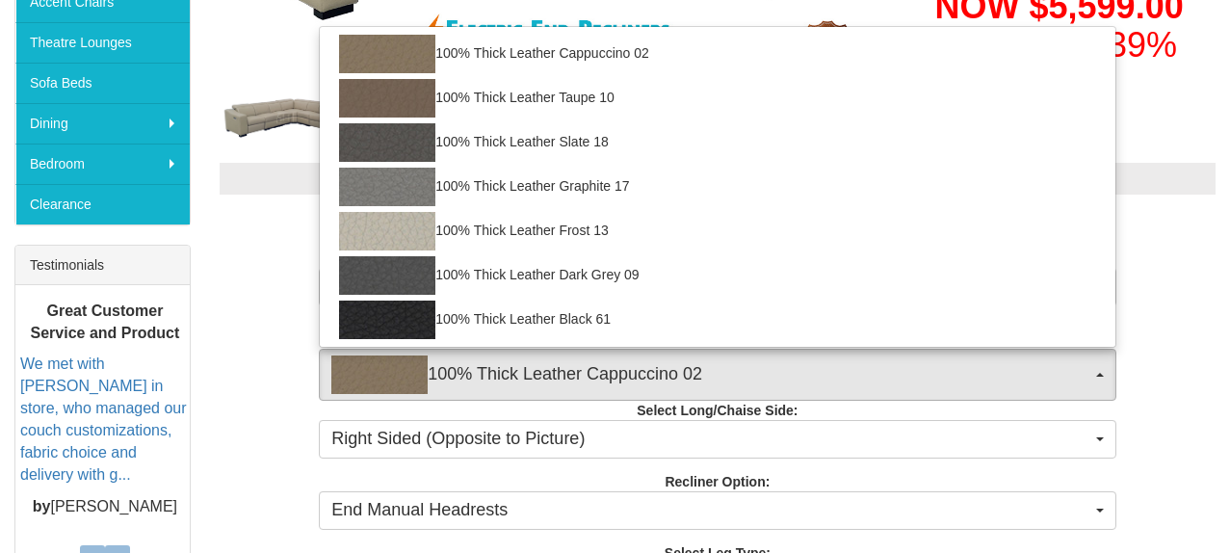
click at [281, 247] on div "Select Options: Choose from the options below then add to cart Select Configura…" at bounding box center [717, 378] width 1025 height 471
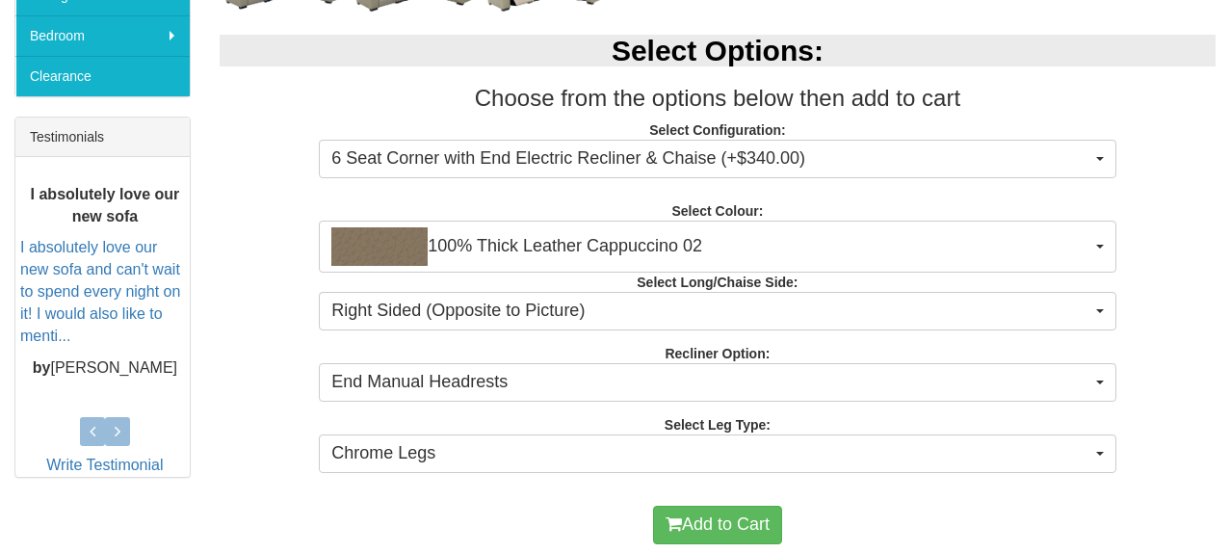
scroll to position [703, 0]
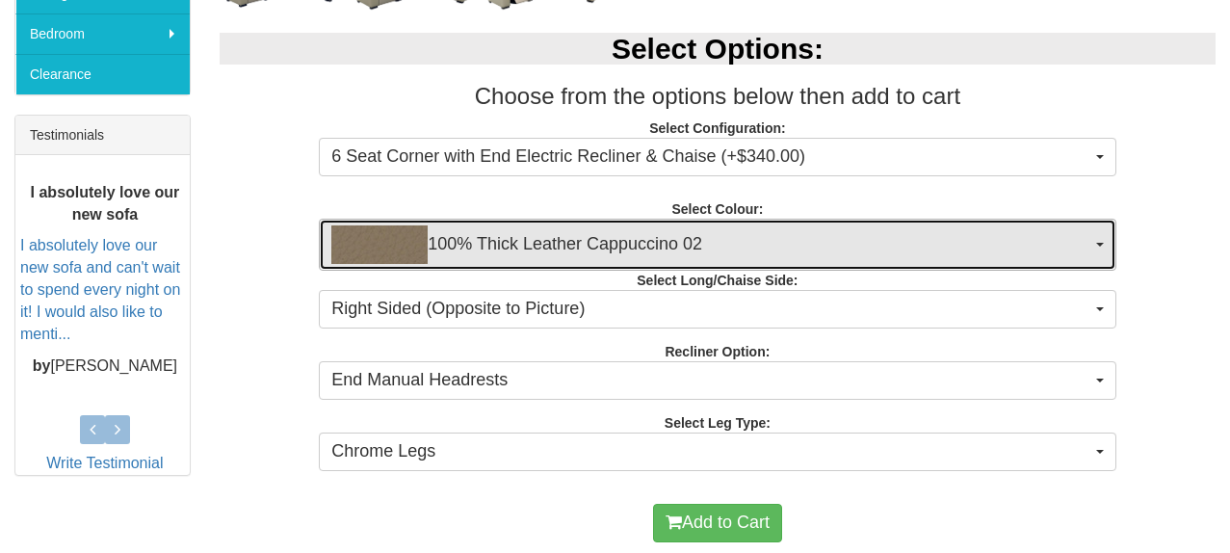
click at [461, 223] on button "100% Thick Leather Cappuccino 02" at bounding box center [717, 245] width 796 height 52
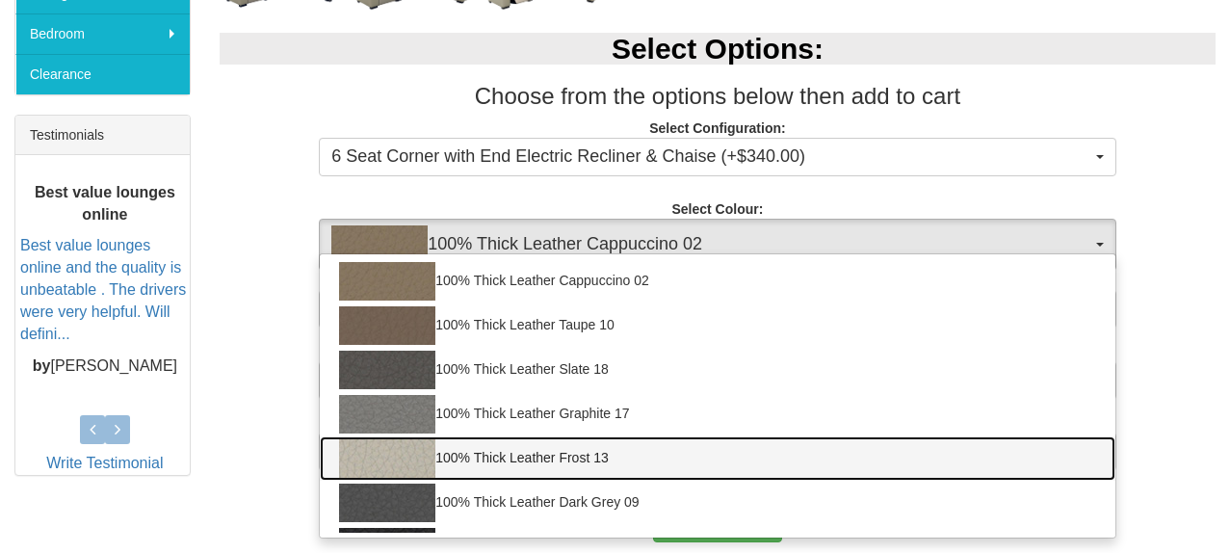
click at [400, 454] on img at bounding box center [387, 458] width 96 height 39
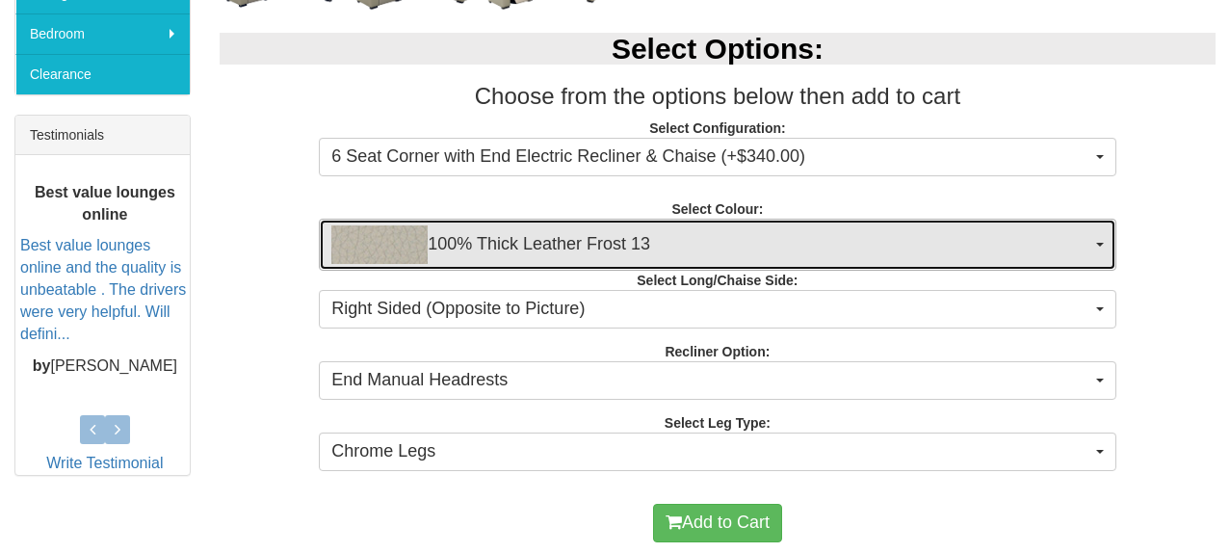
click at [412, 262] on img "button" at bounding box center [379, 244] width 96 height 39
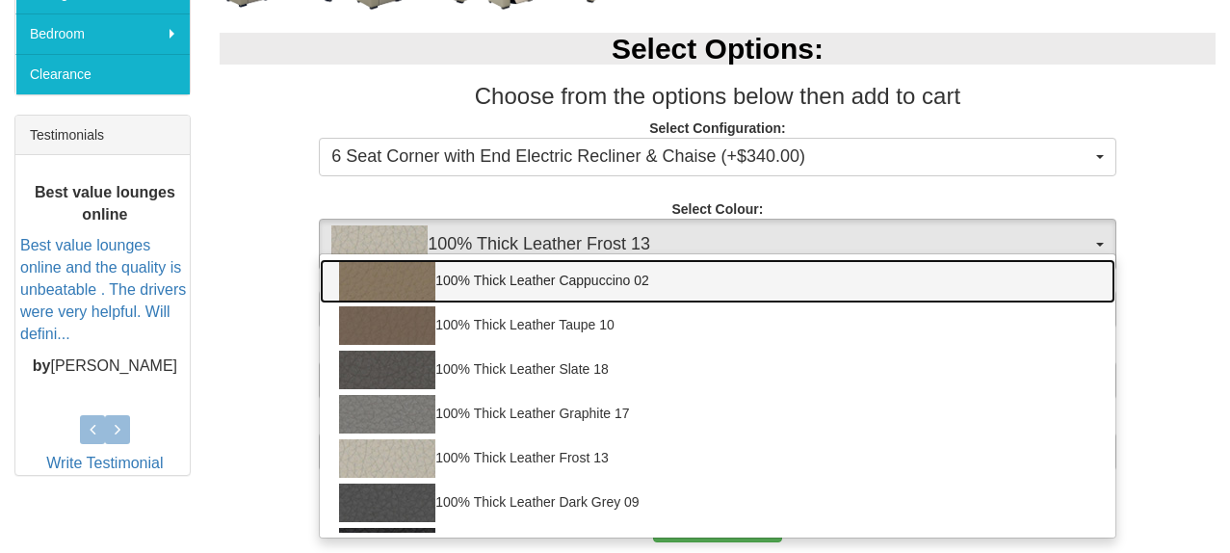
click at [409, 276] on img at bounding box center [387, 281] width 96 height 39
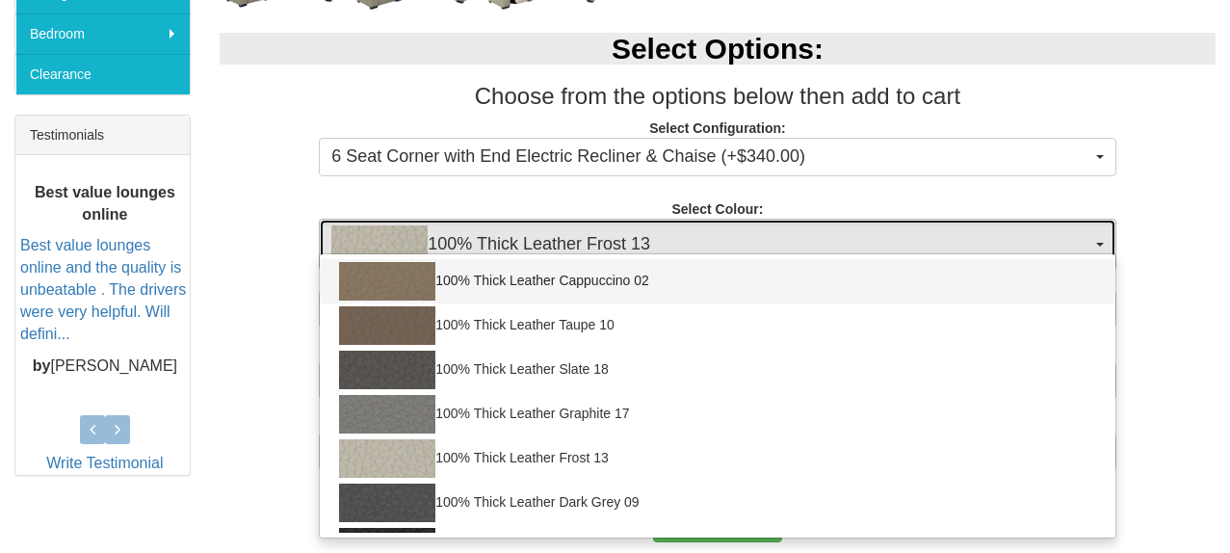
select select "1948"
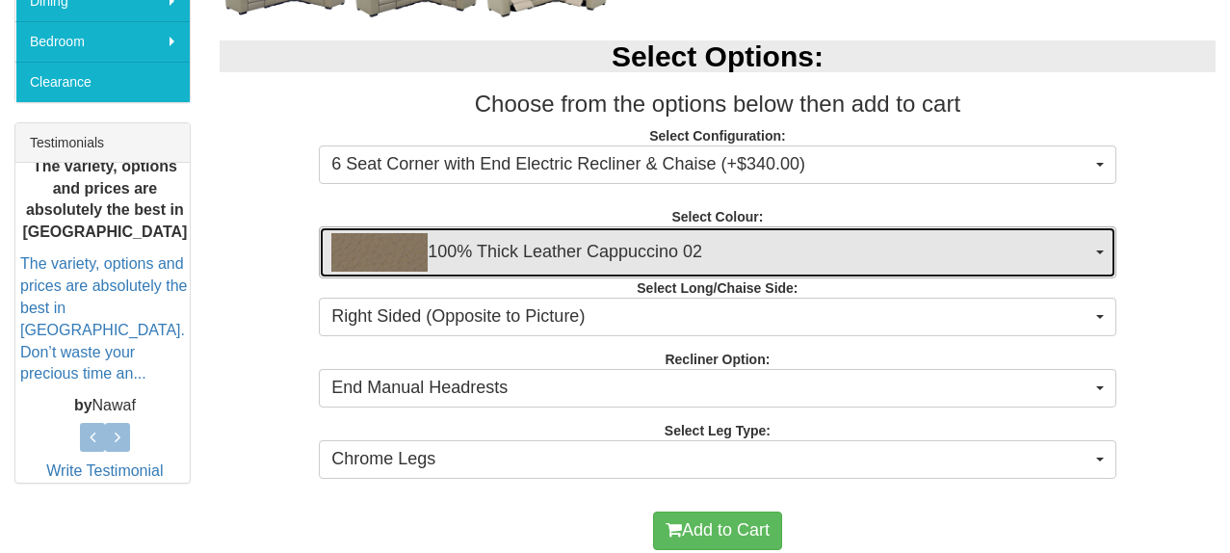
scroll to position [688, 0]
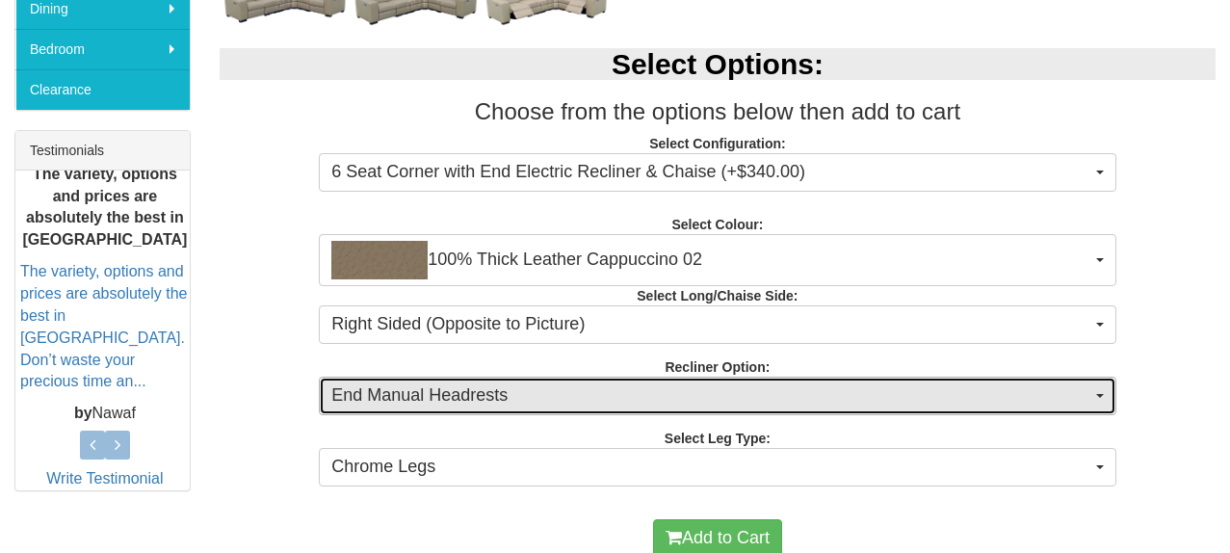
click at [551, 387] on span "End Manual Headrests" at bounding box center [710, 395] width 759 height 25
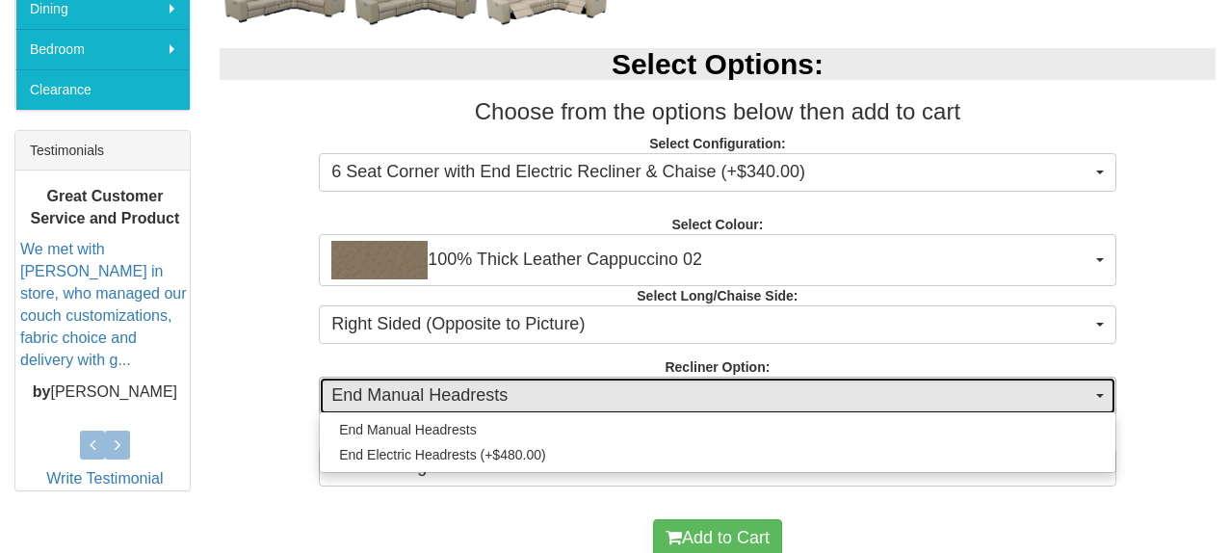
click at [546, 395] on span "End Manual Headrests" at bounding box center [710, 395] width 759 height 25
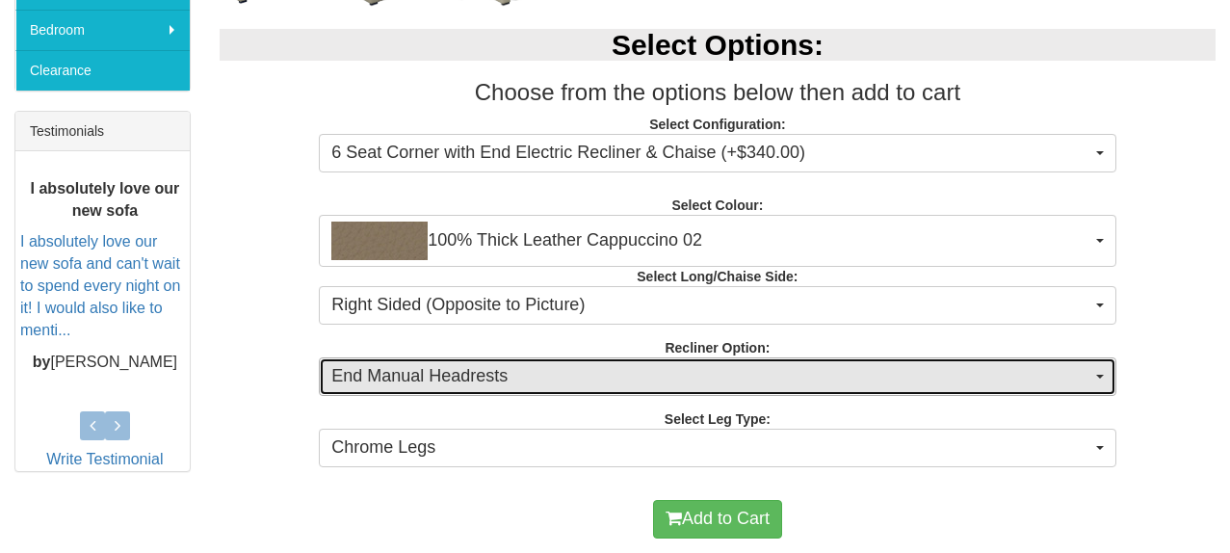
scroll to position [705, 0]
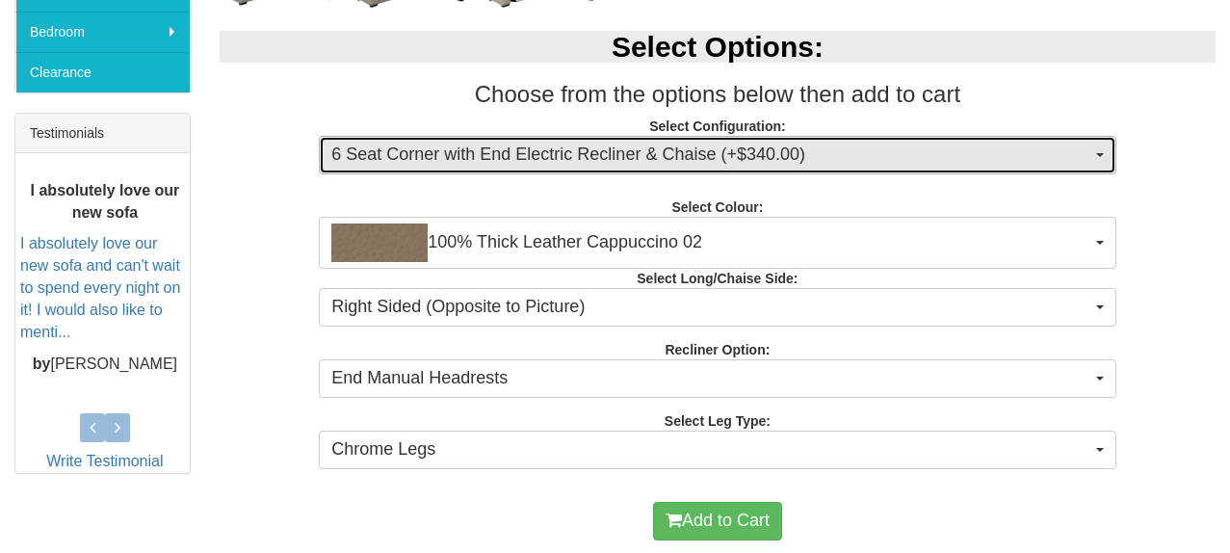
click at [551, 154] on span "6 Seat Corner with End Electric Recliner & Chaise (+$340.00)" at bounding box center [710, 155] width 759 height 25
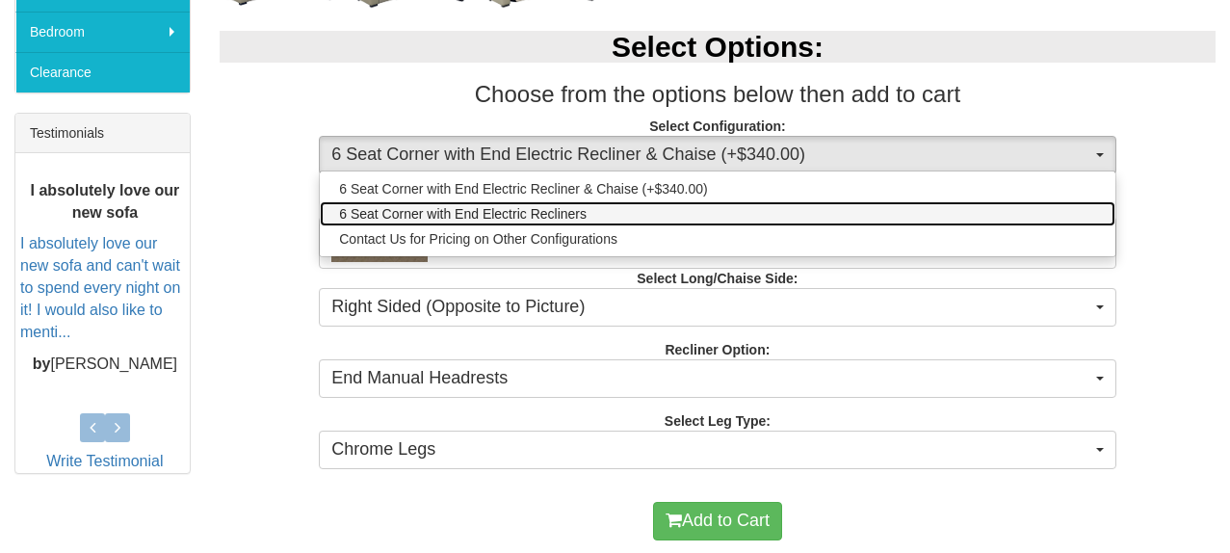
click at [532, 218] on span "6 Seat Corner with End Electric Recliners" at bounding box center [462, 213] width 247 height 19
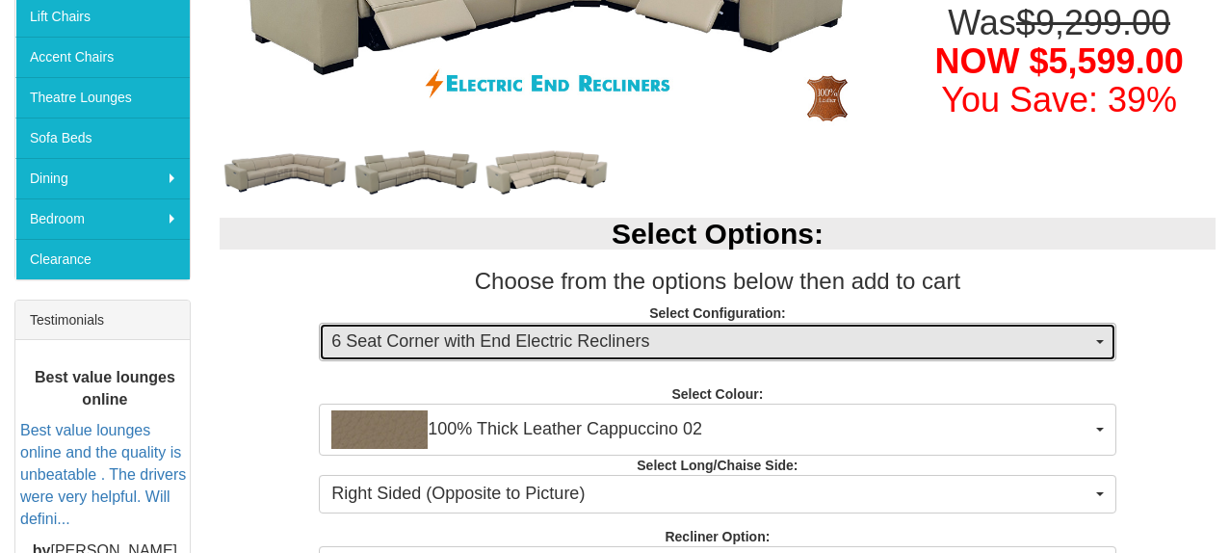
scroll to position [516, 0]
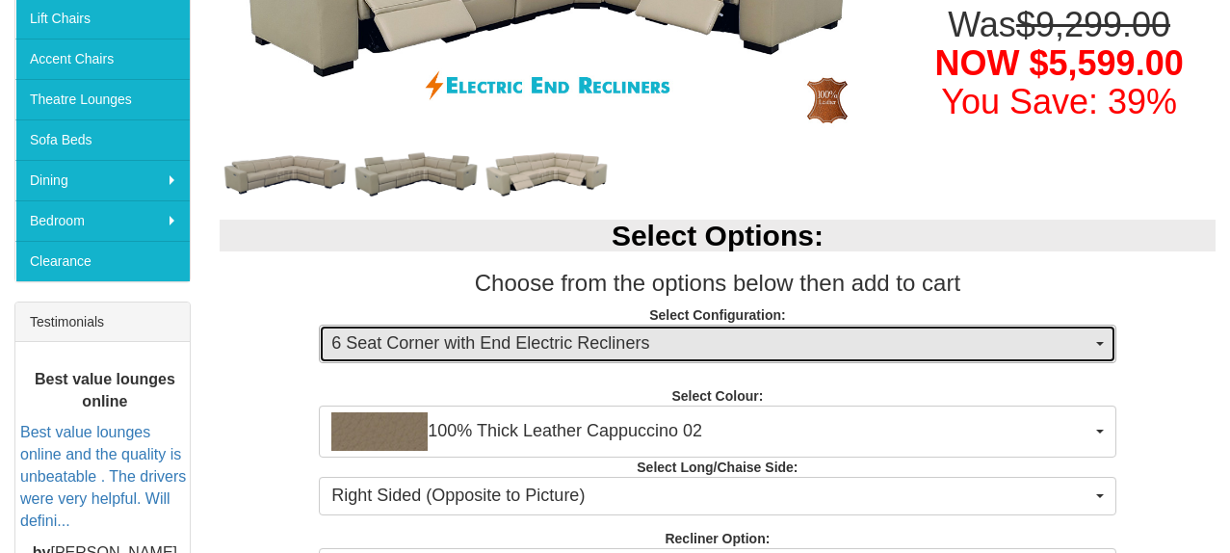
click at [531, 348] on span "6 Seat Corner with End Electric Recliners" at bounding box center [710, 343] width 759 height 25
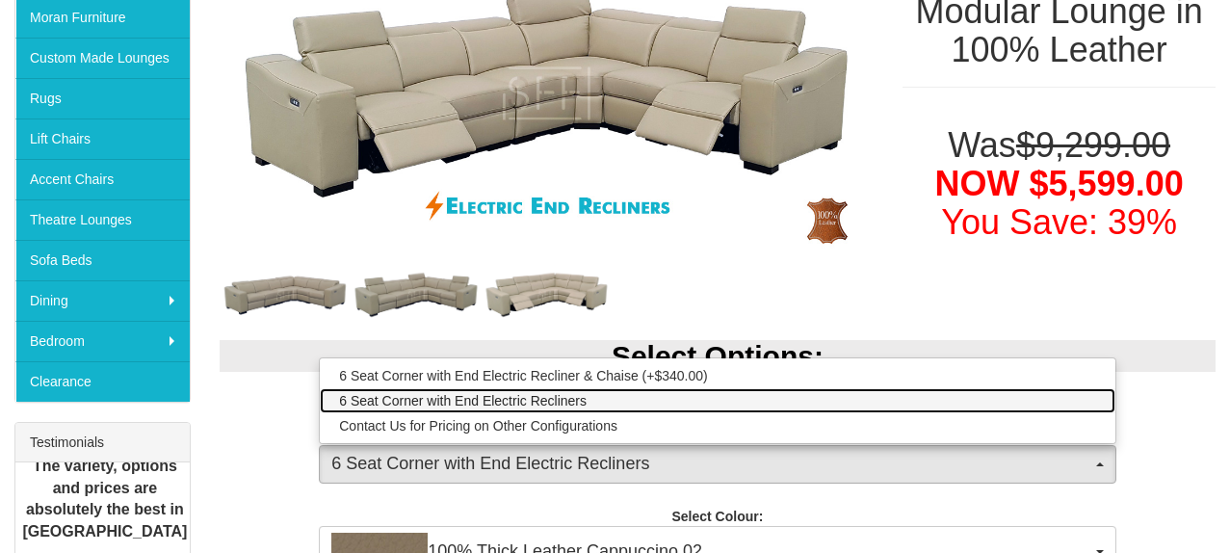
scroll to position [388, 0]
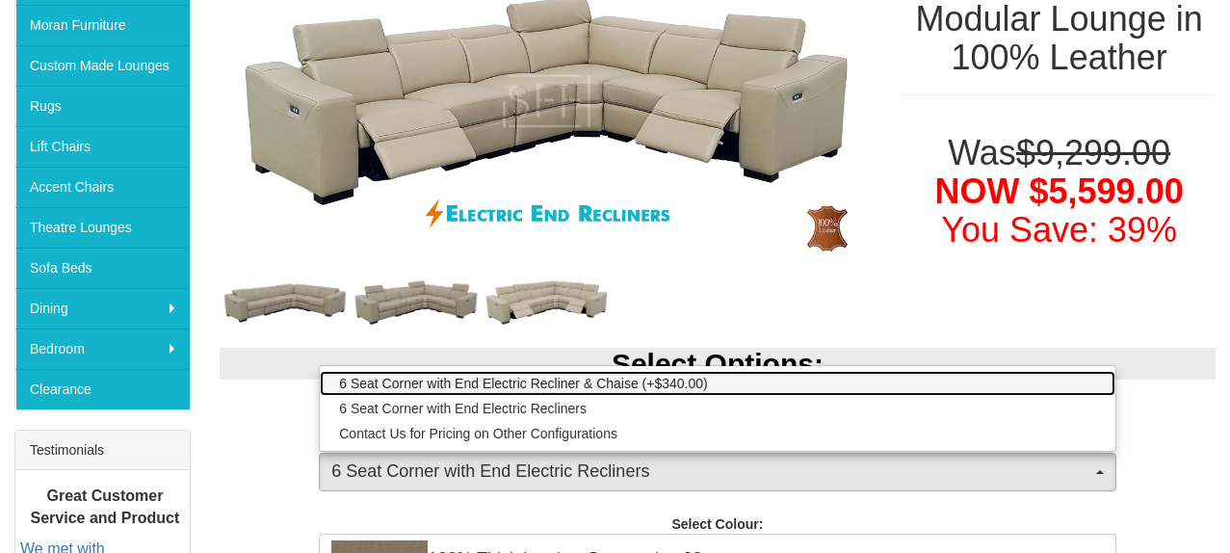
click at [510, 384] on span "6 Seat Corner with End Electric Recliner & Chaise (+$340.00)" at bounding box center [523, 383] width 368 height 19
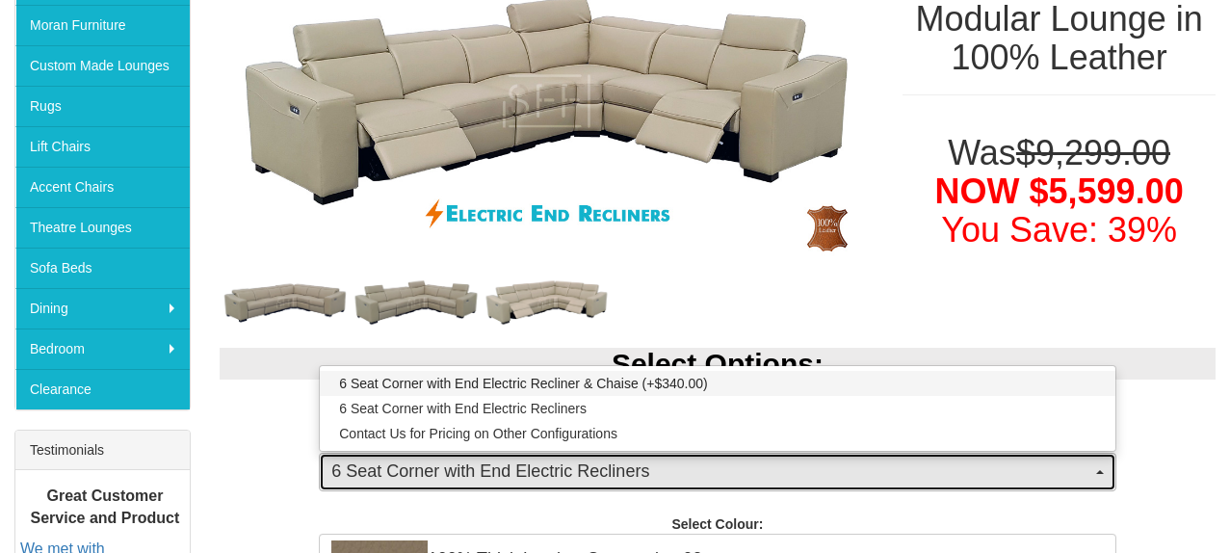
select select "1709"
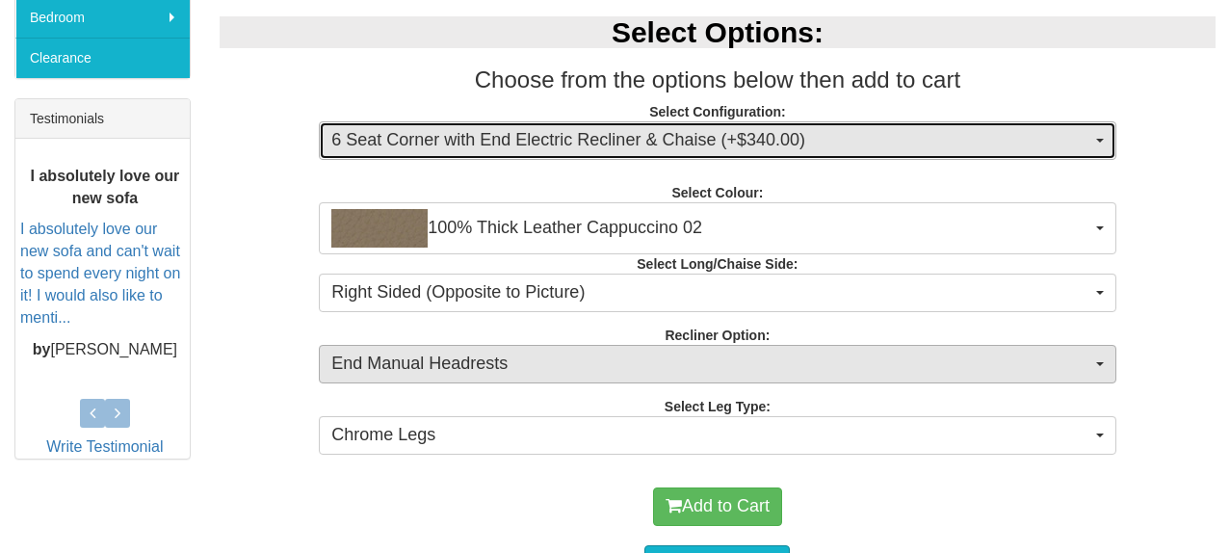
scroll to position [714, 0]
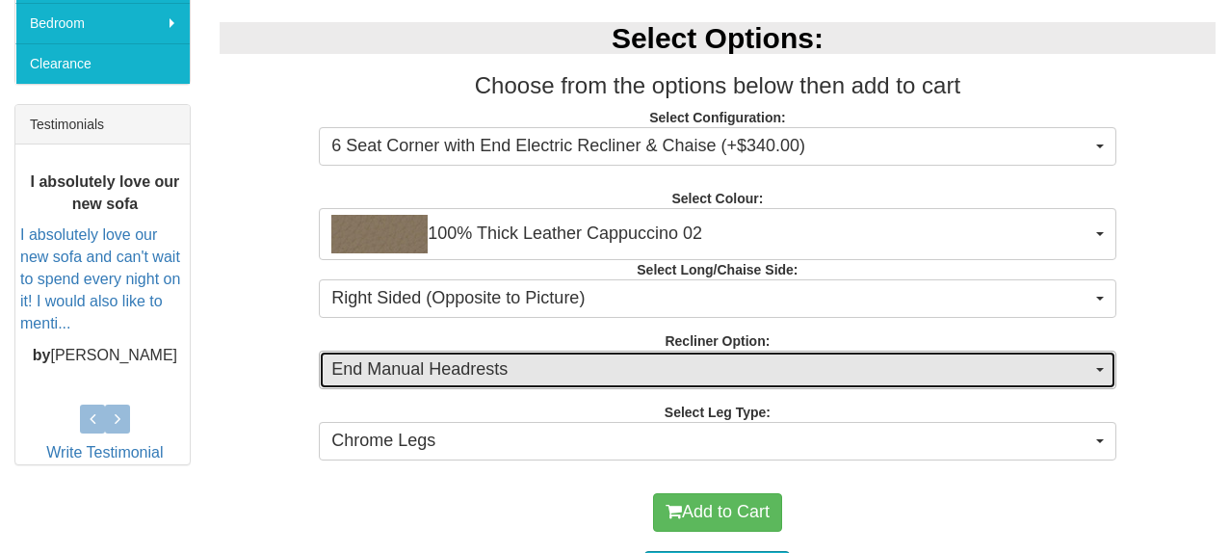
click at [452, 372] on span "End Manual Headrests" at bounding box center [710, 369] width 759 height 25
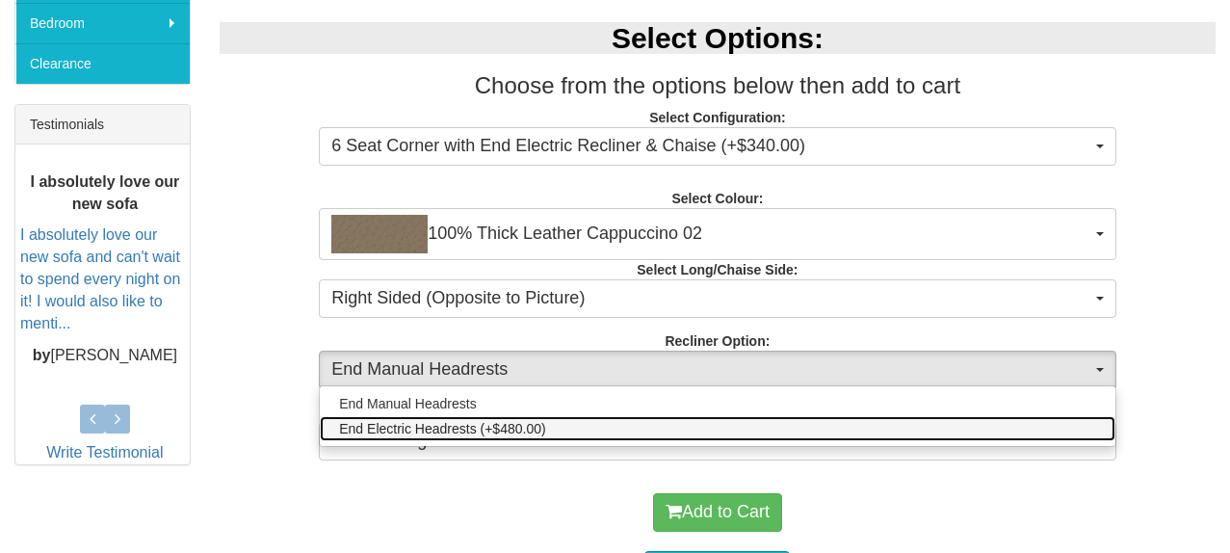
click at [430, 429] on span "End Electric Headrests (+$480.00)" at bounding box center [442, 428] width 206 height 19
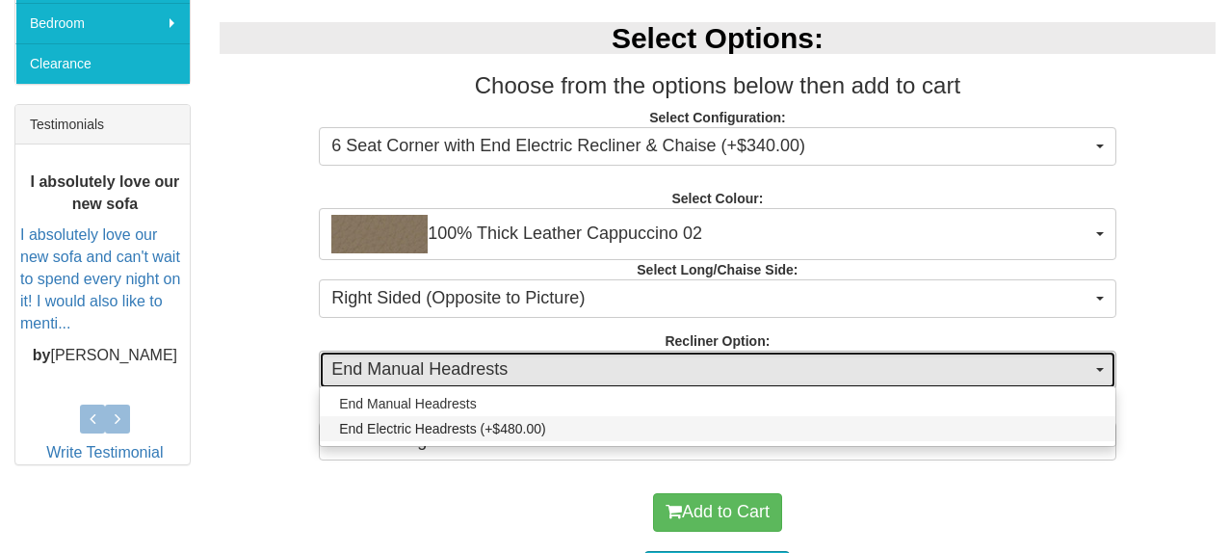
select select "2011"
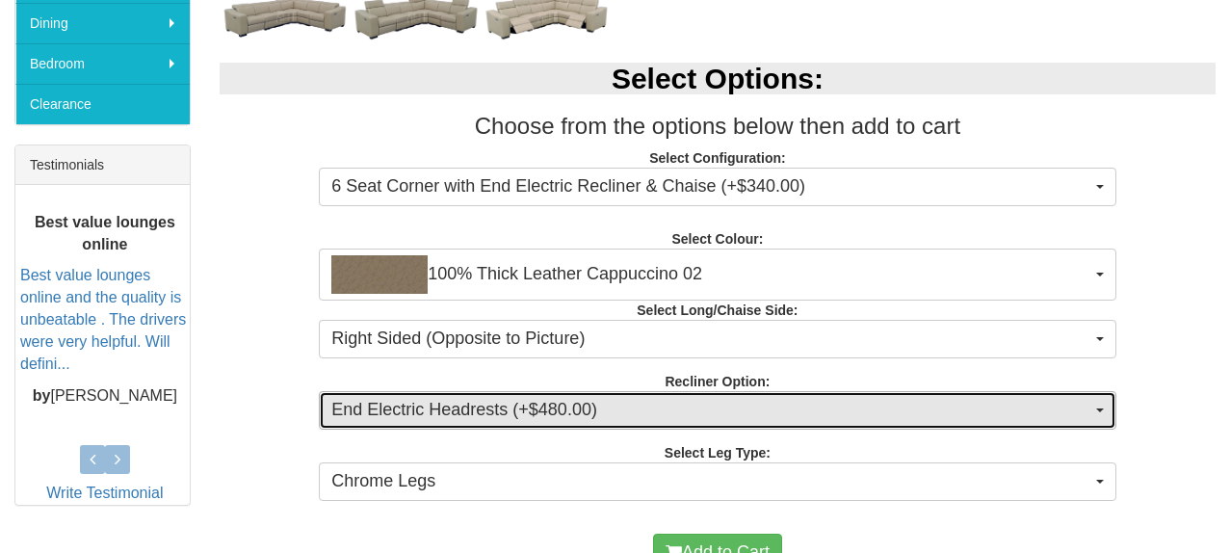
scroll to position [671, 0]
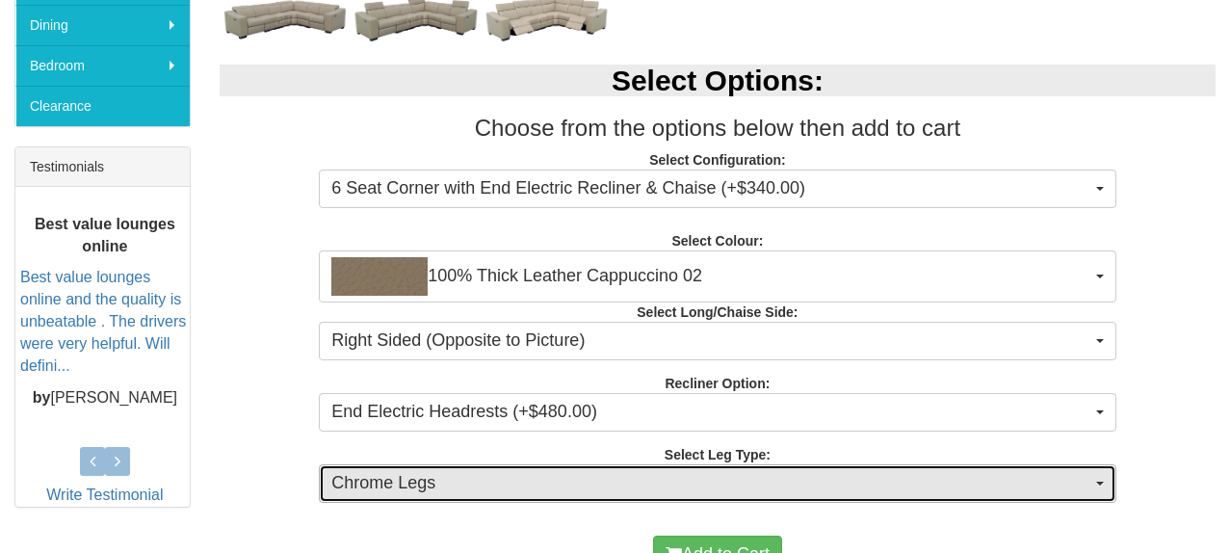
click at [448, 485] on span "Chrome Legs" at bounding box center [710, 483] width 759 height 25
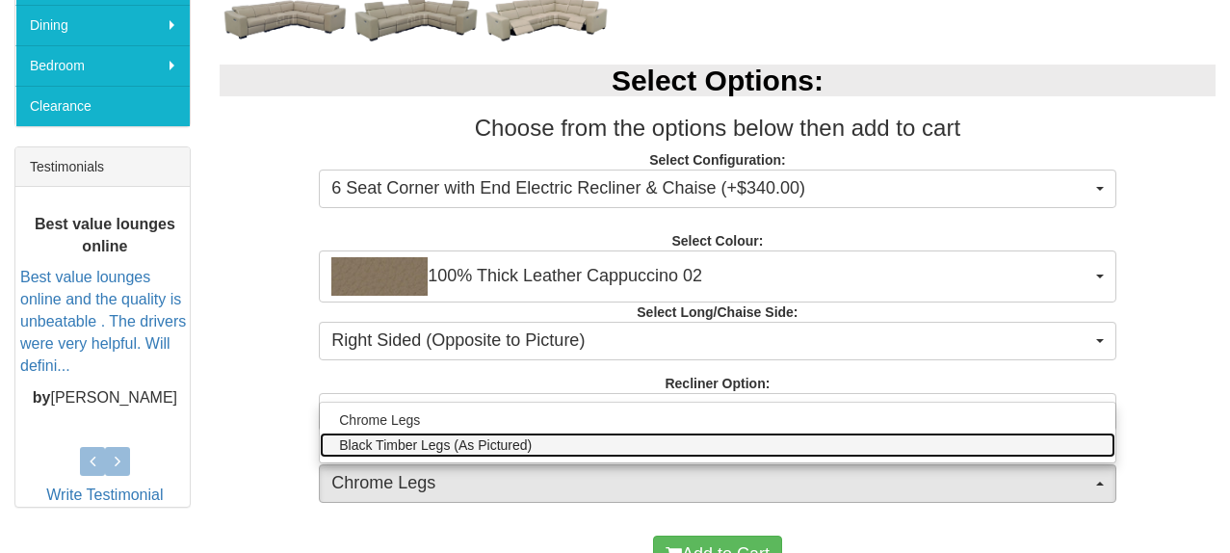
click at [443, 445] on span "Black Timber Legs (As Pictured)" at bounding box center [435, 444] width 193 height 19
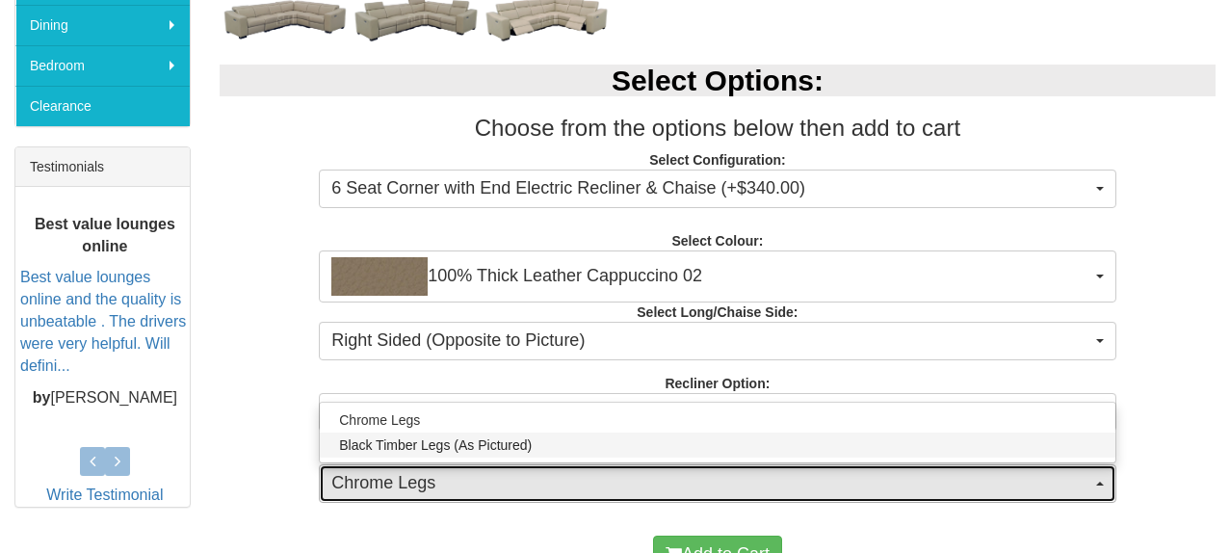
select select "1711"
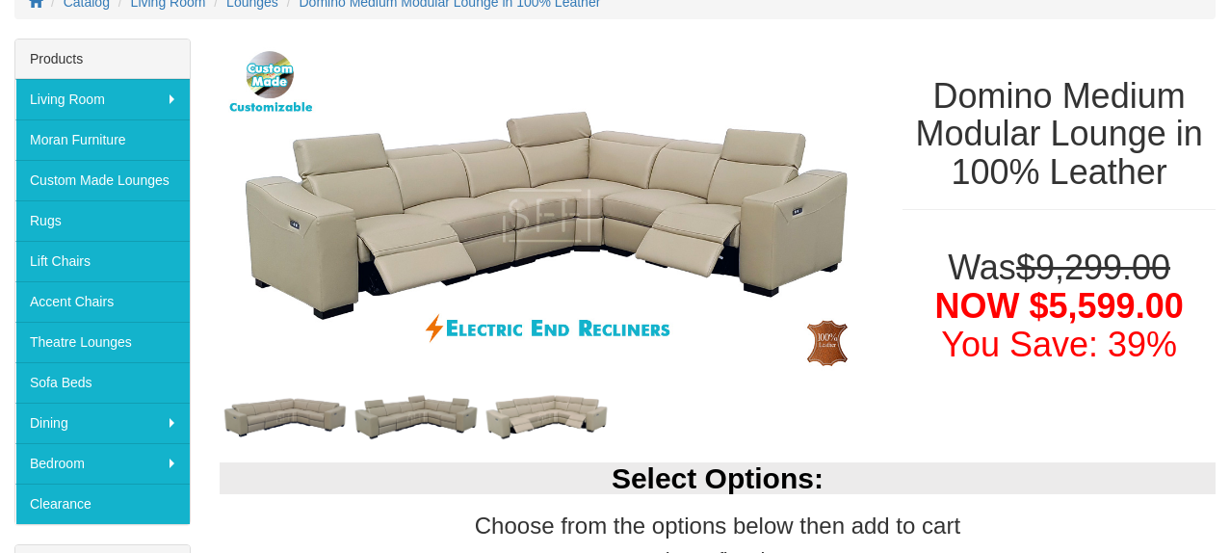
scroll to position [271, 0]
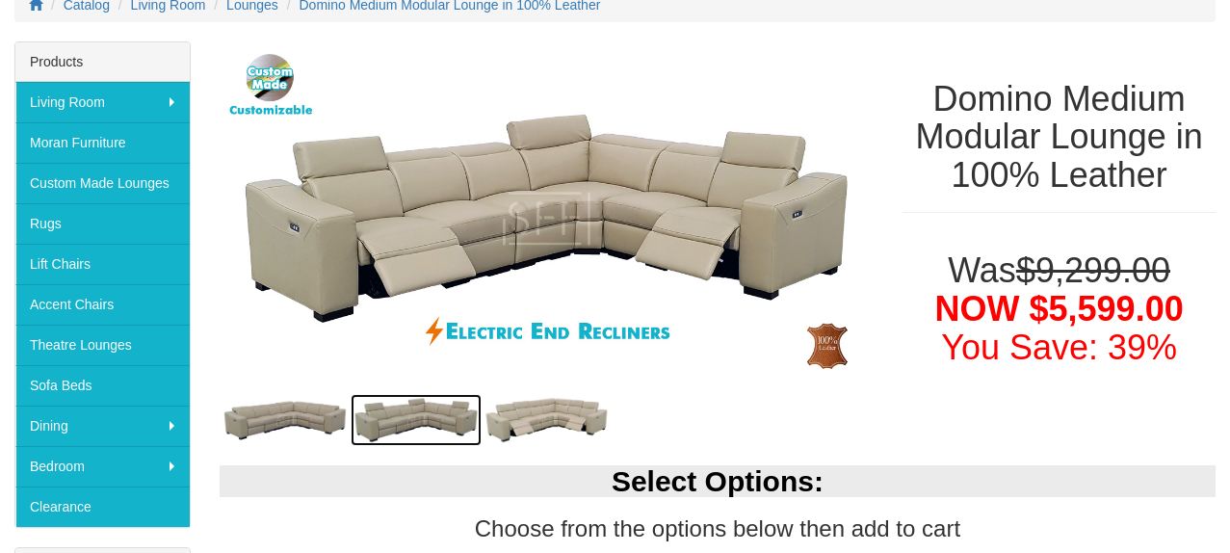
click at [403, 427] on img at bounding box center [416, 420] width 131 height 52
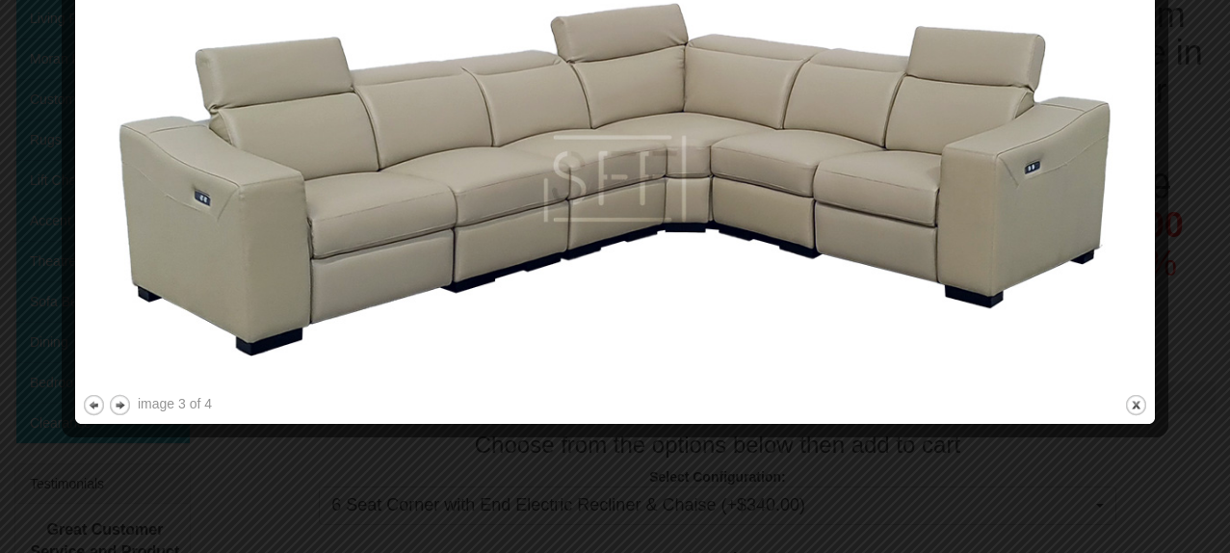
scroll to position [359, 0]
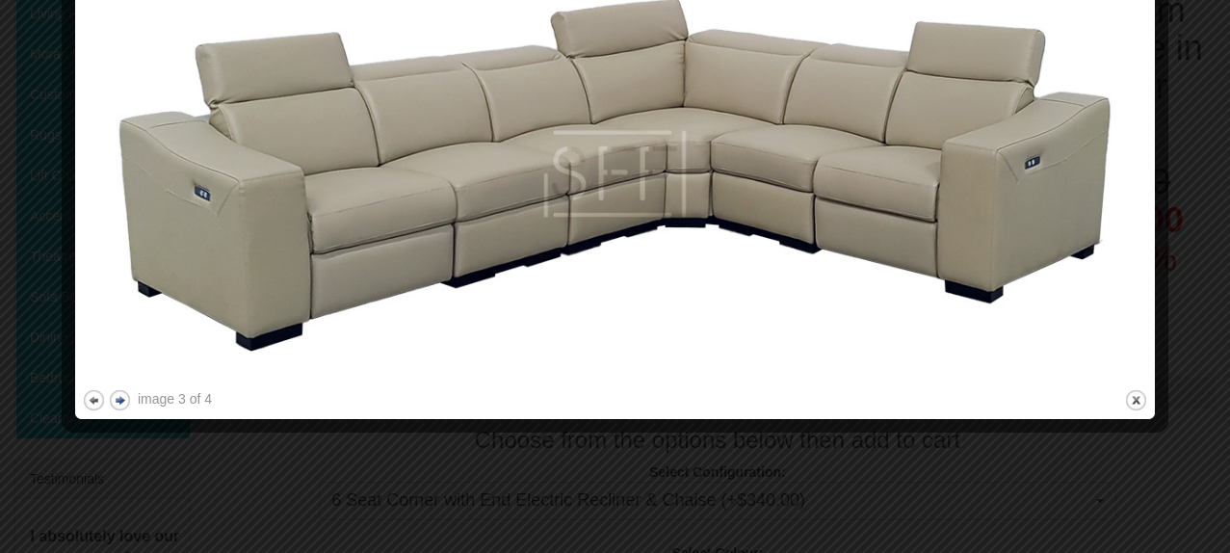
click at [121, 401] on button "next" at bounding box center [120, 400] width 24 height 24
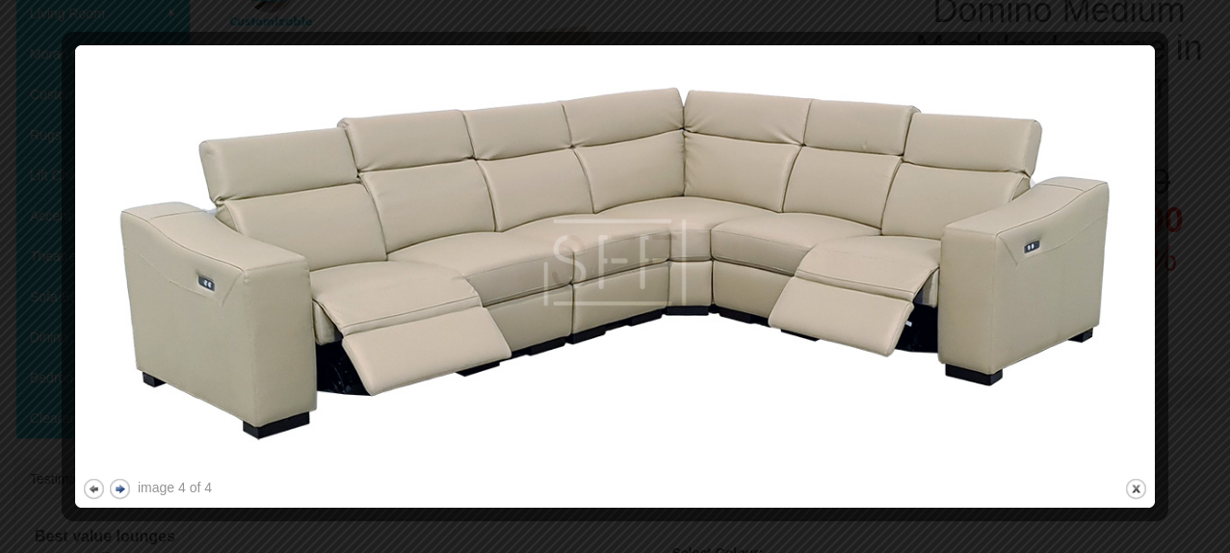
click at [123, 493] on button "next" at bounding box center [120, 489] width 24 height 24
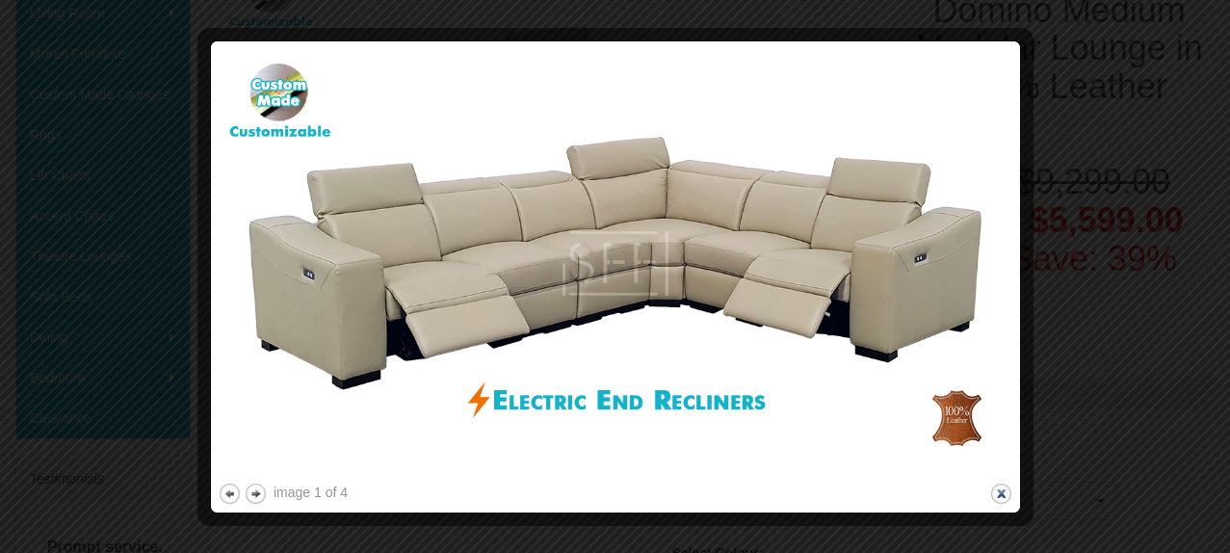
click at [1000, 498] on button "close" at bounding box center [1001, 493] width 24 height 24
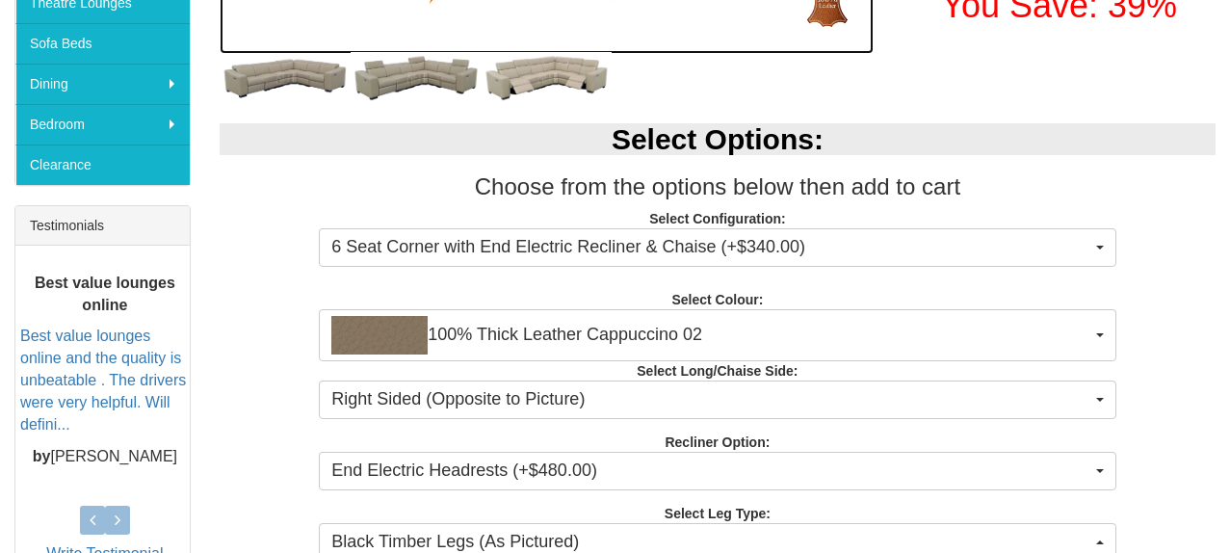
scroll to position [622, 0]
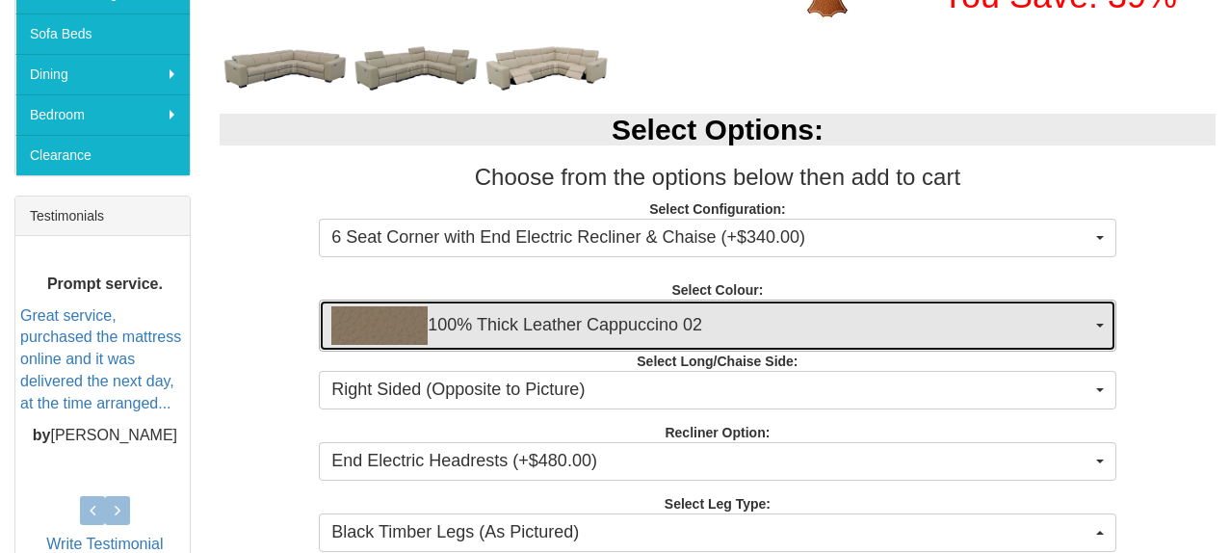
click at [563, 328] on span "100% Thick Leather Cappuccino 02" at bounding box center [710, 325] width 759 height 39
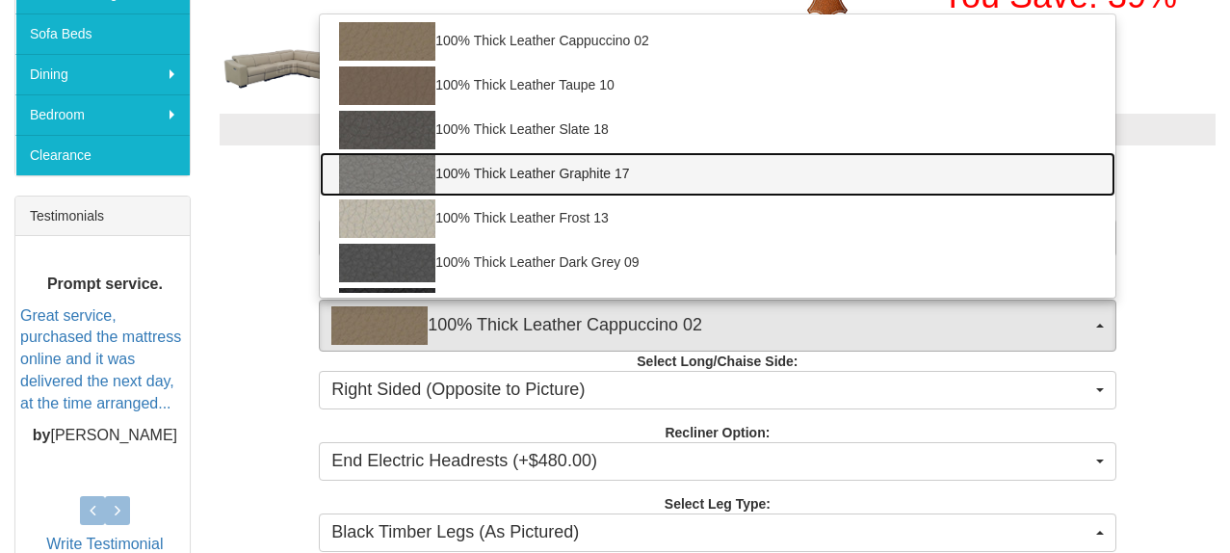
click at [413, 169] on img at bounding box center [387, 174] width 96 height 39
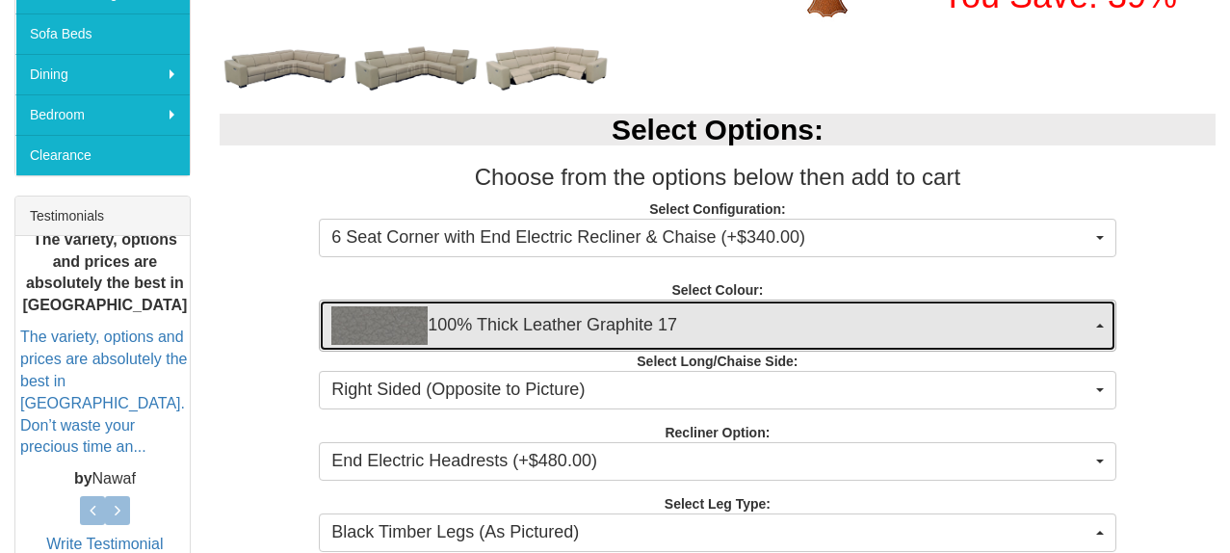
click at [443, 321] on span "100% Thick Leather Graphite 17" at bounding box center [710, 325] width 759 height 39
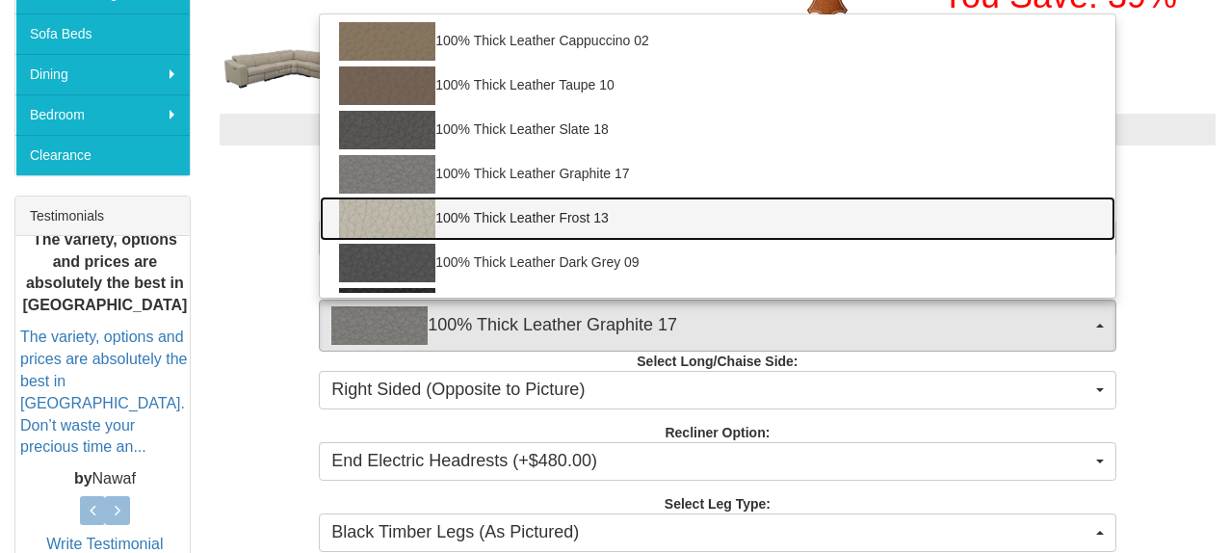
click at [405, 225] on img at bounding box center [387, 218] width 96 height 39
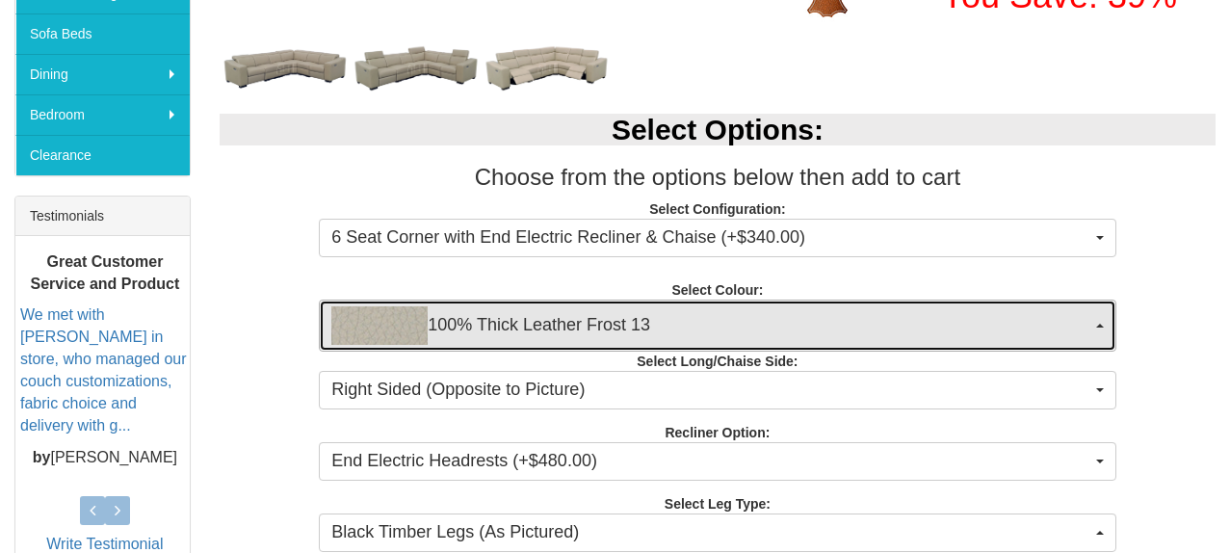
click at [410, 331] on img "button" at bounding box center [379, 325] width 96 height 39
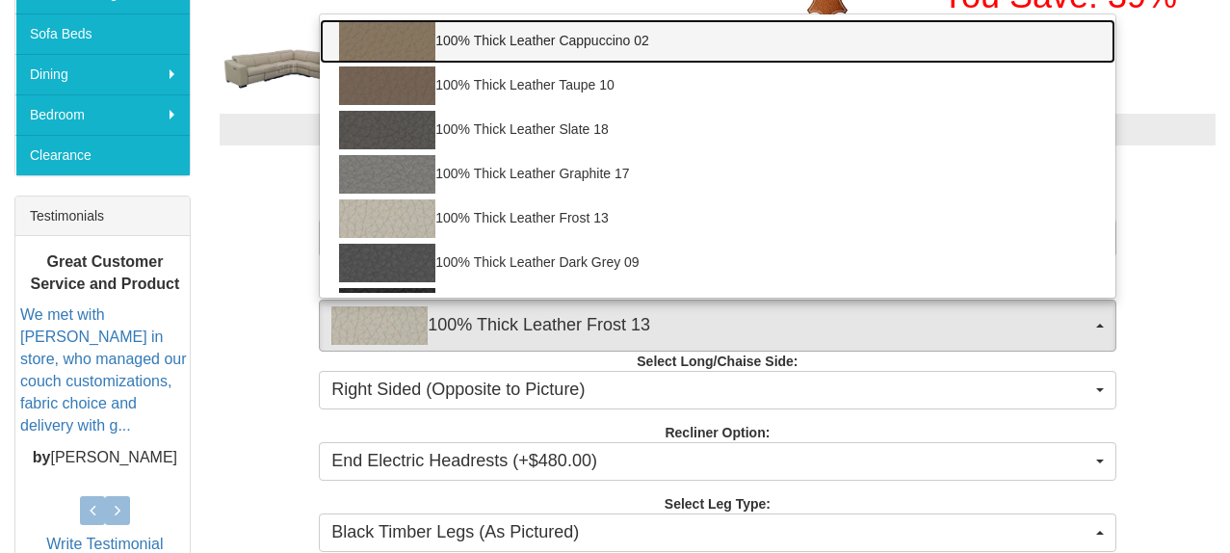
click at [412, 37] on img at bounding box center [387, 41] width 96 height 39
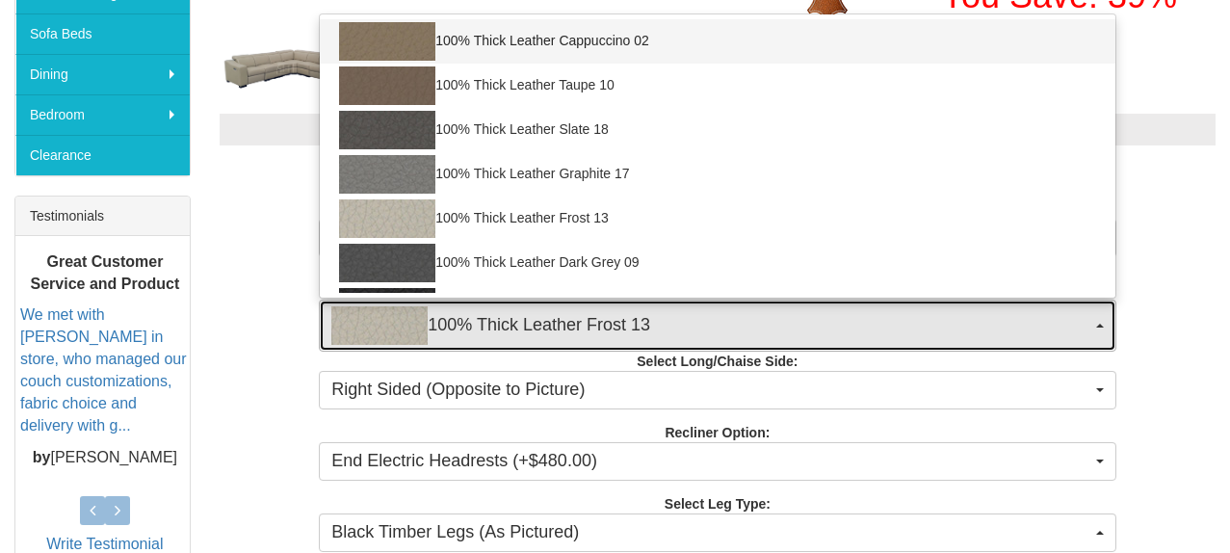
select select "1948"
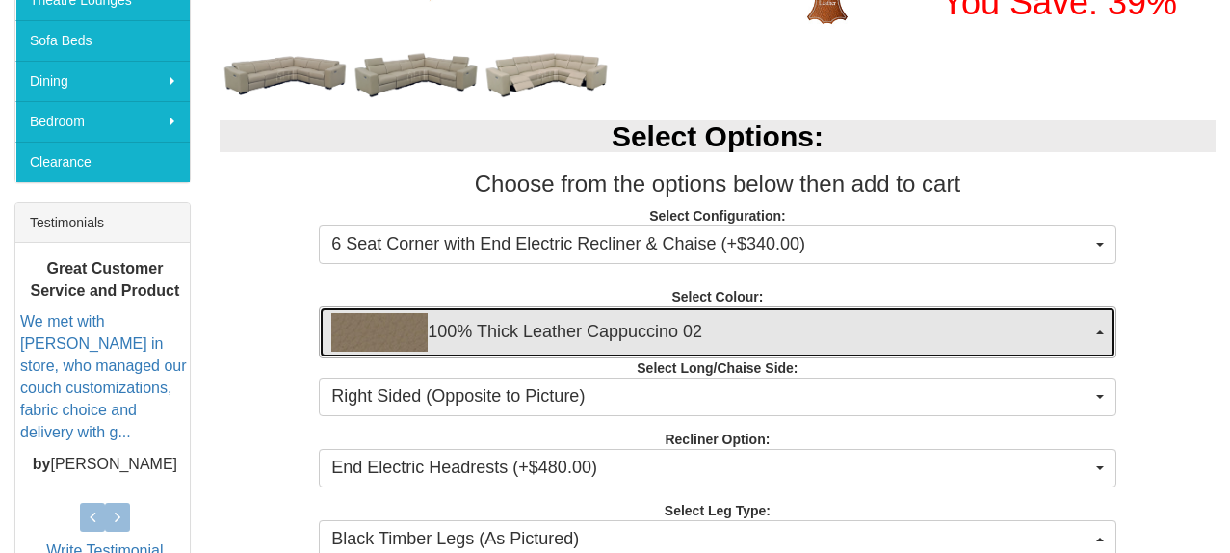
scroll to position [621, 0]
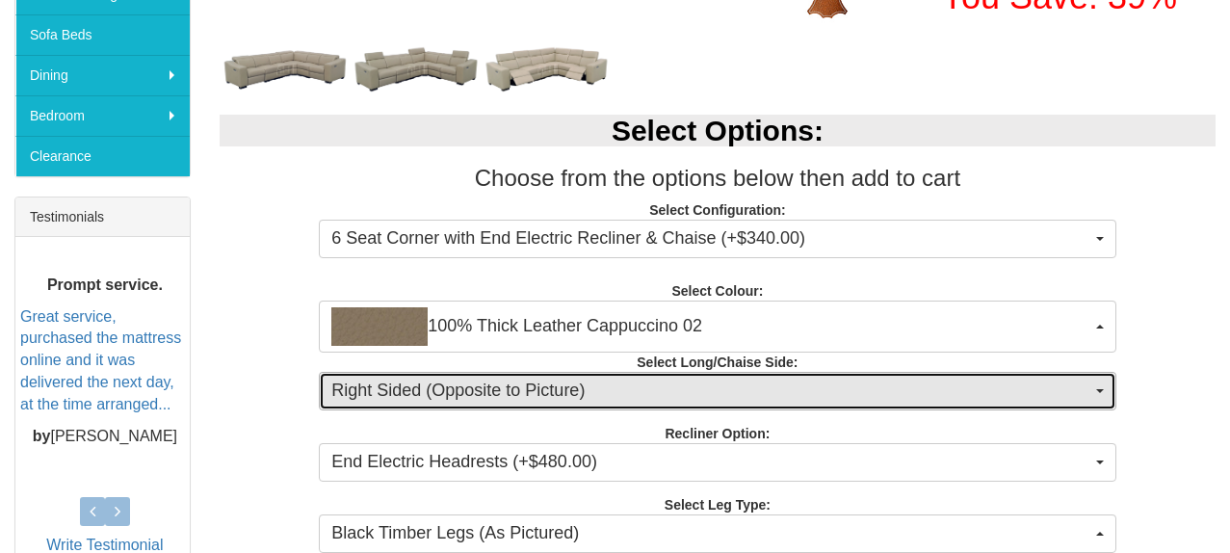
click at [433, 391] on span "Right Sided (Opposite to Picture)" at bounding box center [710, 390] width 759 height 25
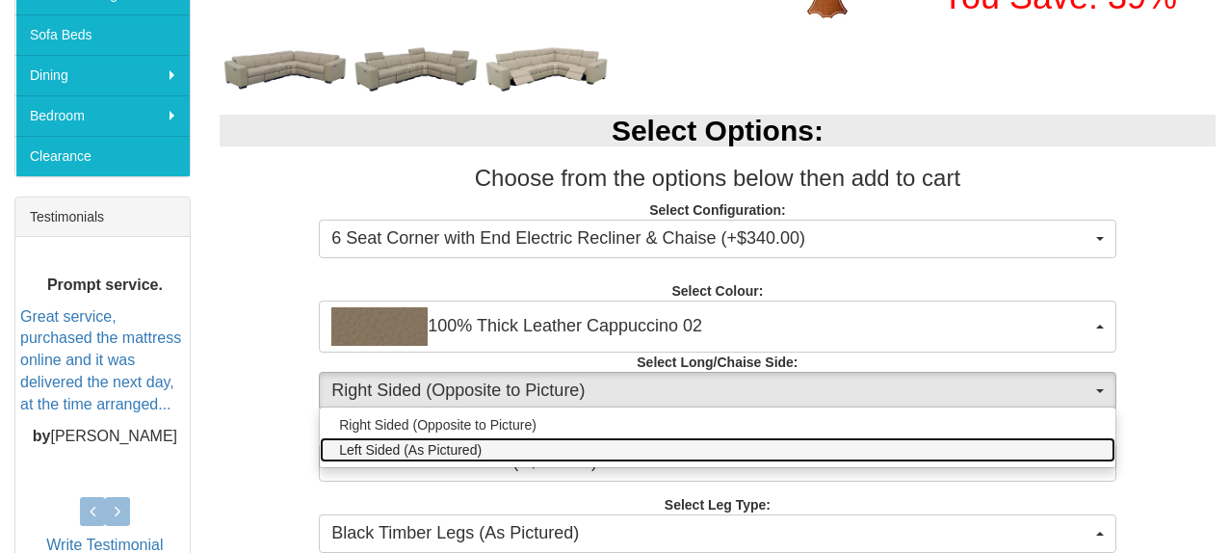
click at [374, 451] on span "Left Sided (As Pictured)" at bounding box center [410, 449] width 143 height 19
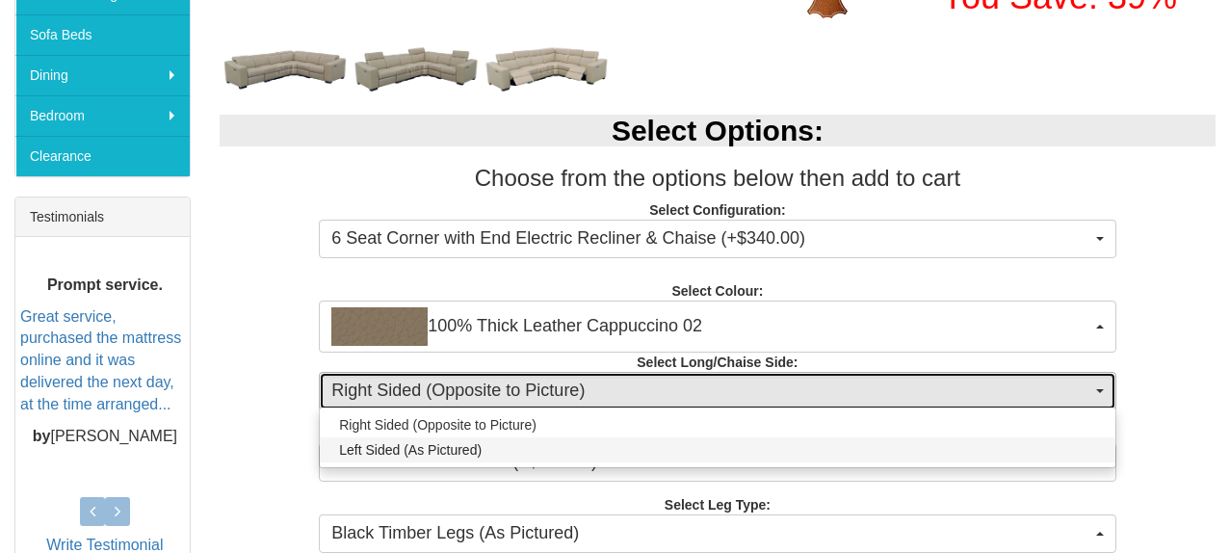
select select "1586"
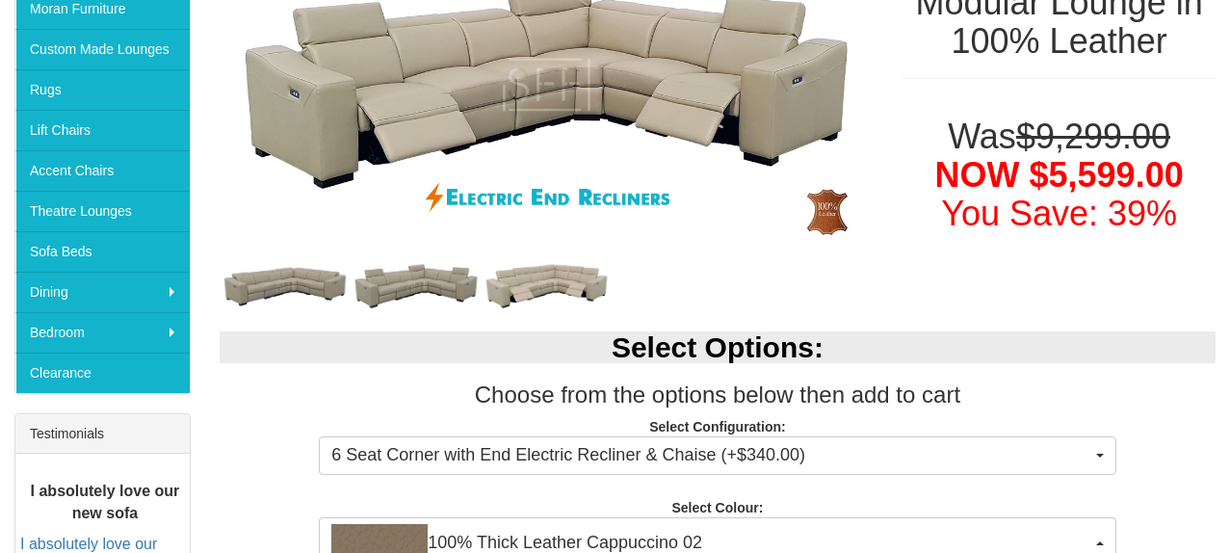
scroll to position [0, 0]
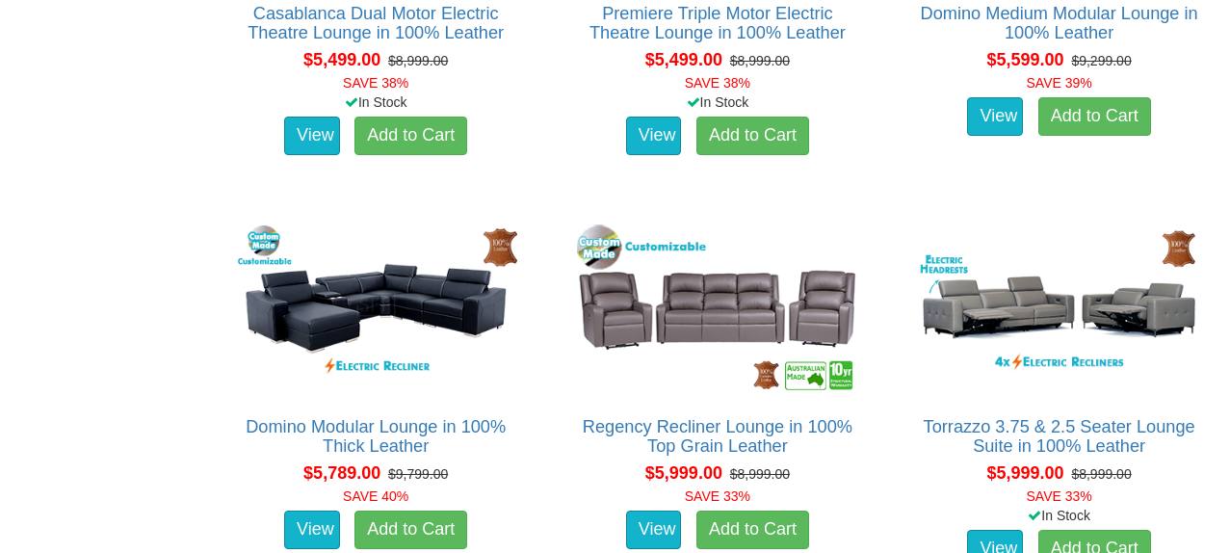
scroll to position [6319, 0]
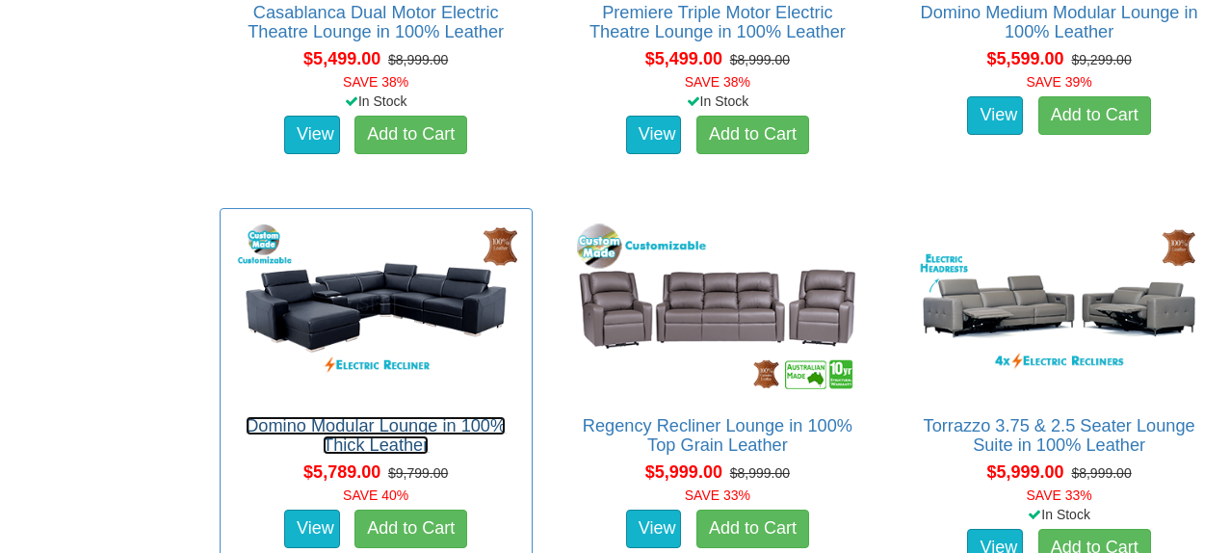
click at [329, 429] on link "Domino Modular Lounge in 100% Thick Leather" at bounding box center [376, 435] width 260 height 39
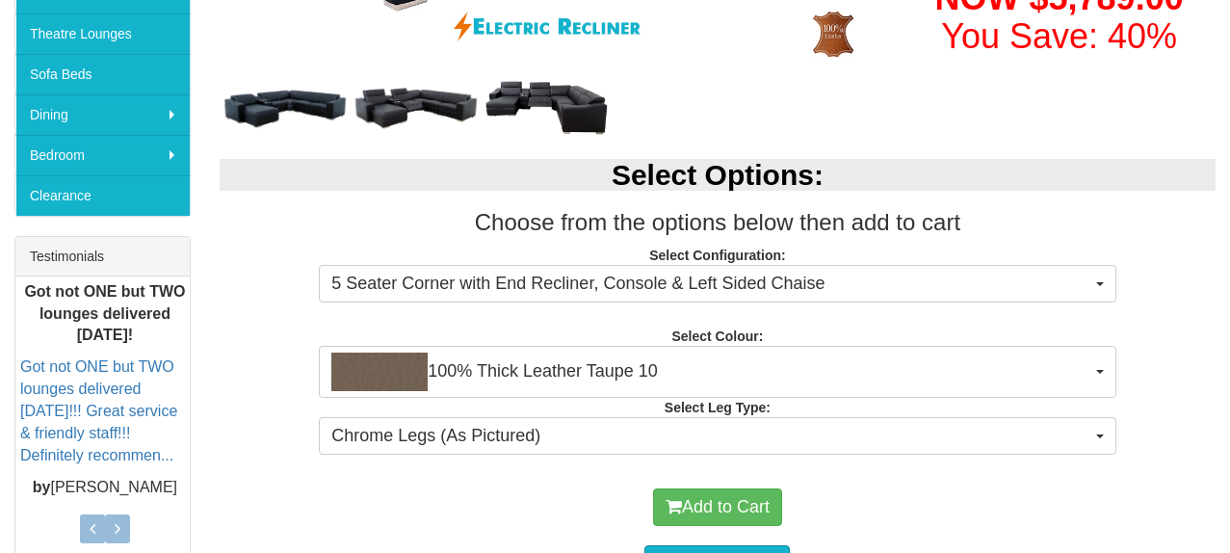
scroll to position [583, 0]
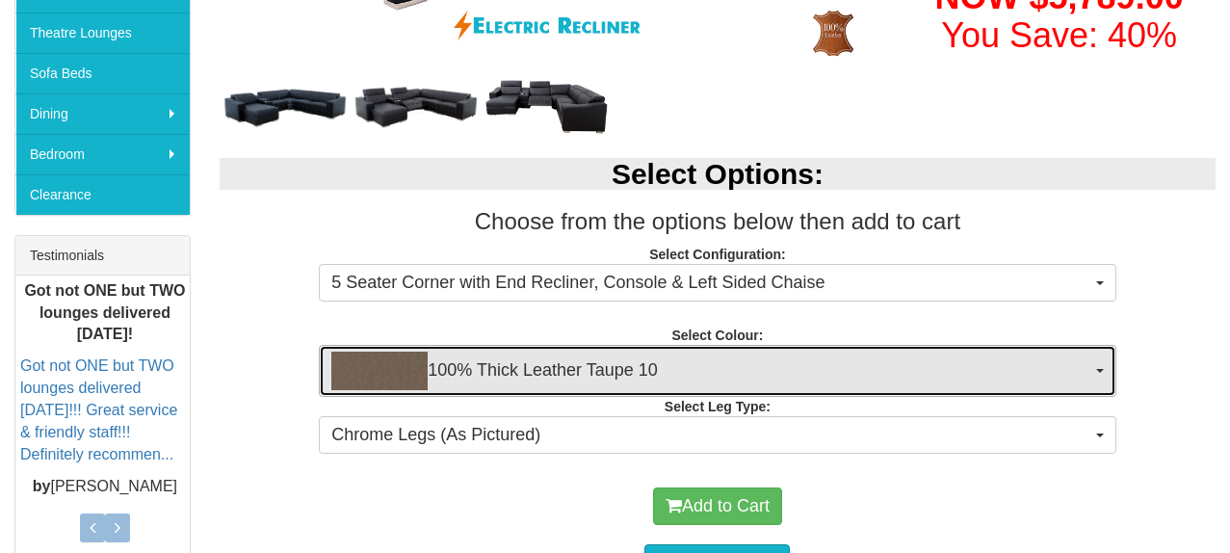
click at [554, 379] on span "100% Thick Leather Taupe 10" at bounding box center [710, 370] width 759 height 39
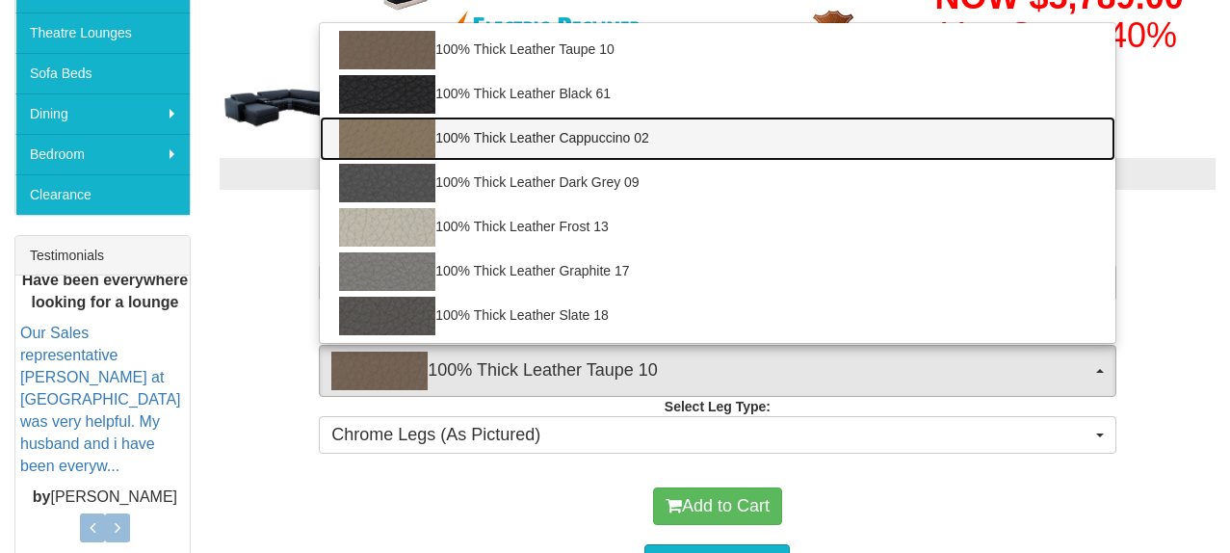
click at [418, 141] on img at bounding box center [387, 138] width 96 height 39
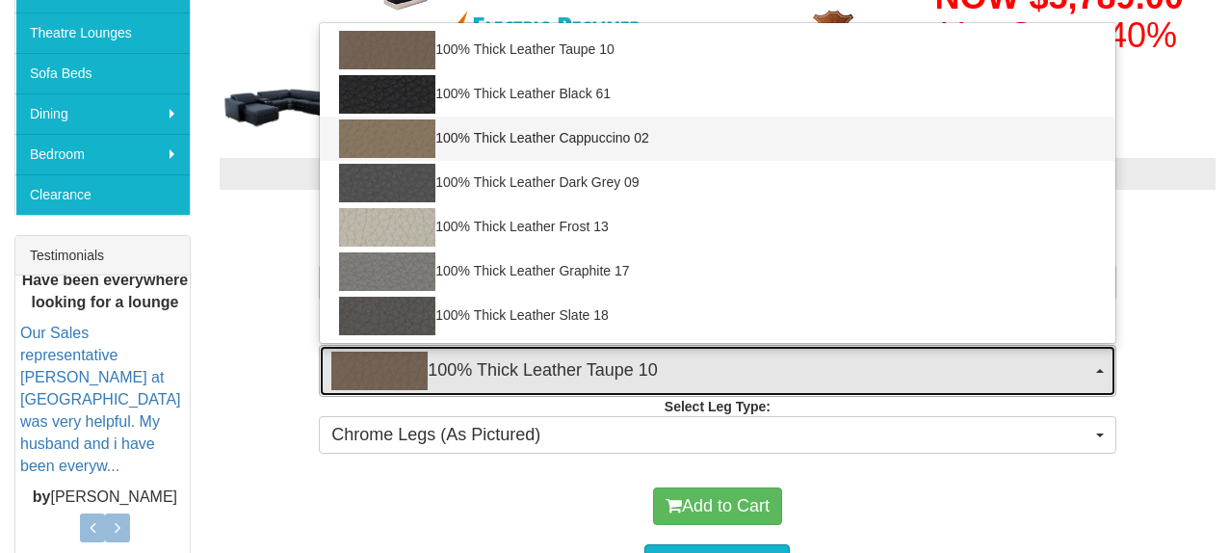
select select "1948"
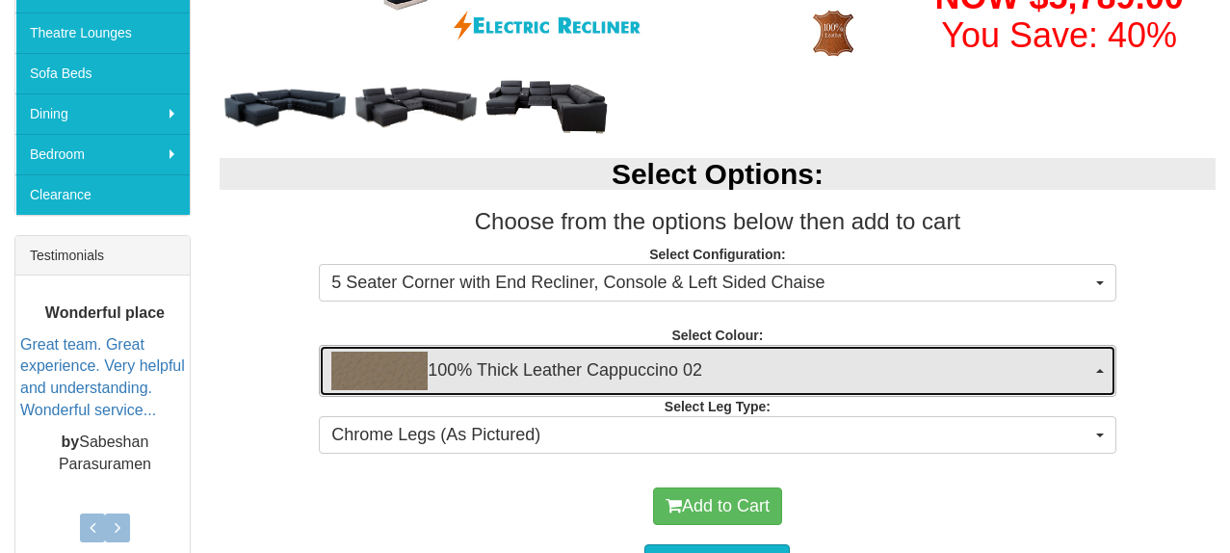
click at [423, 365] on img "button" at bounding box center [379, 370] width 96 height 39
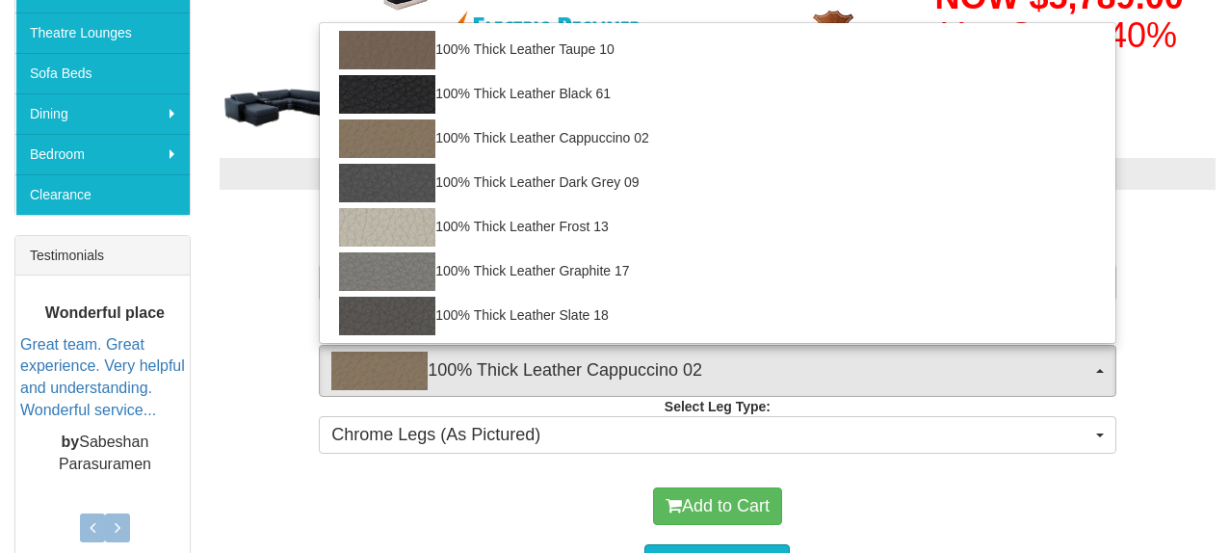
click at [275, 379] on div "Select Options: Choose from the options below then add to cart Select Configura…" at bounding box center [717, 303] width 1025 height 328
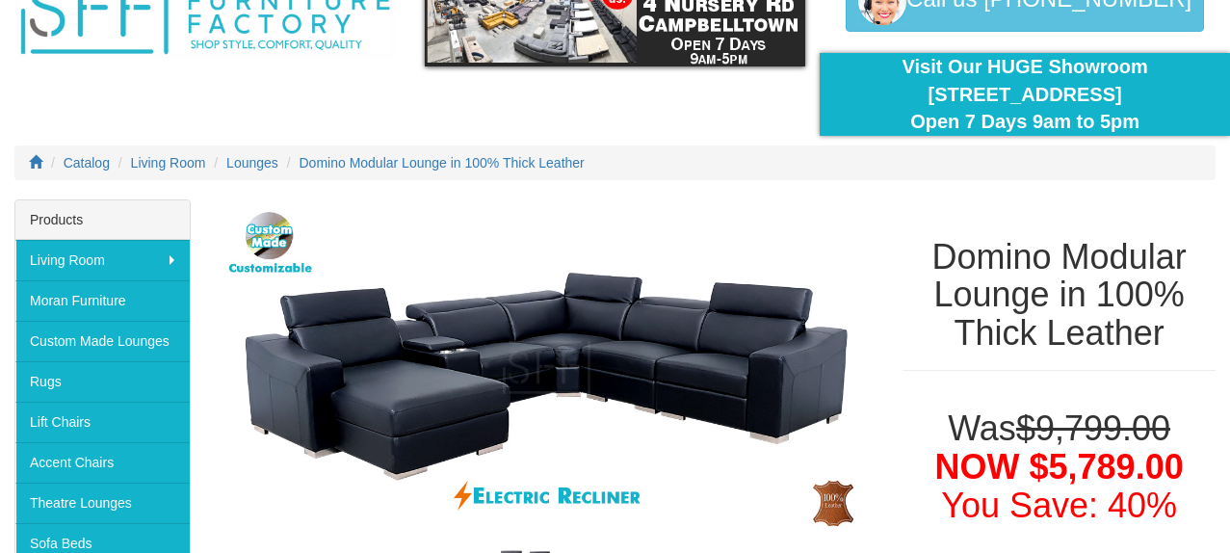
scroll to position [112, 0]
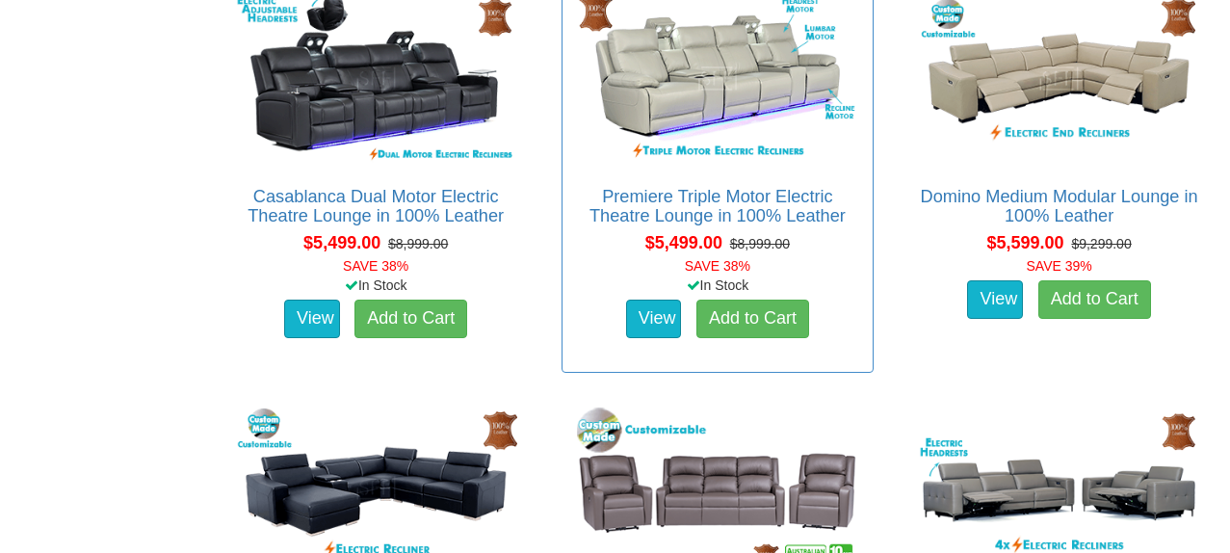
scroll to position [6129, 0]
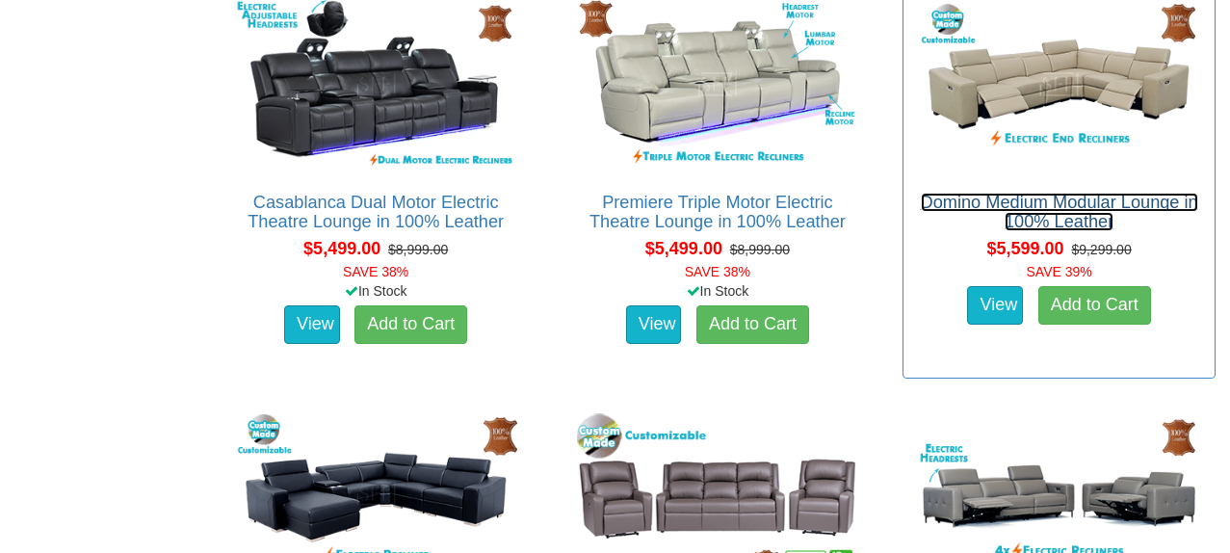
click at [1043, 208] on link "Domino Medium Modular Lounge in 100% Leather" at bounding box center [1059, 212] width 277 height 39
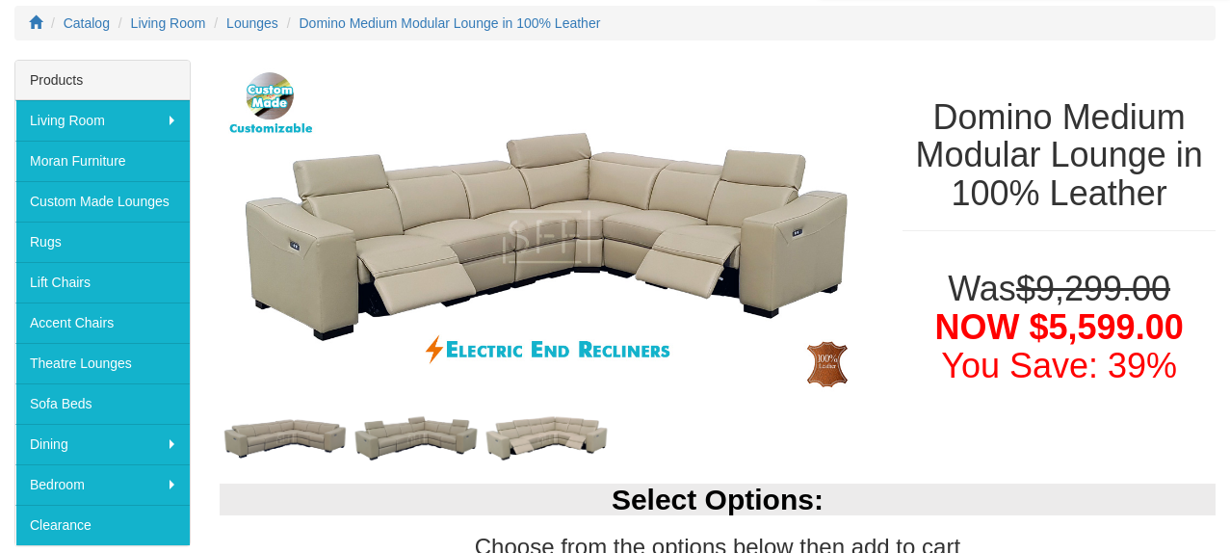
scroll to position [251, 0]
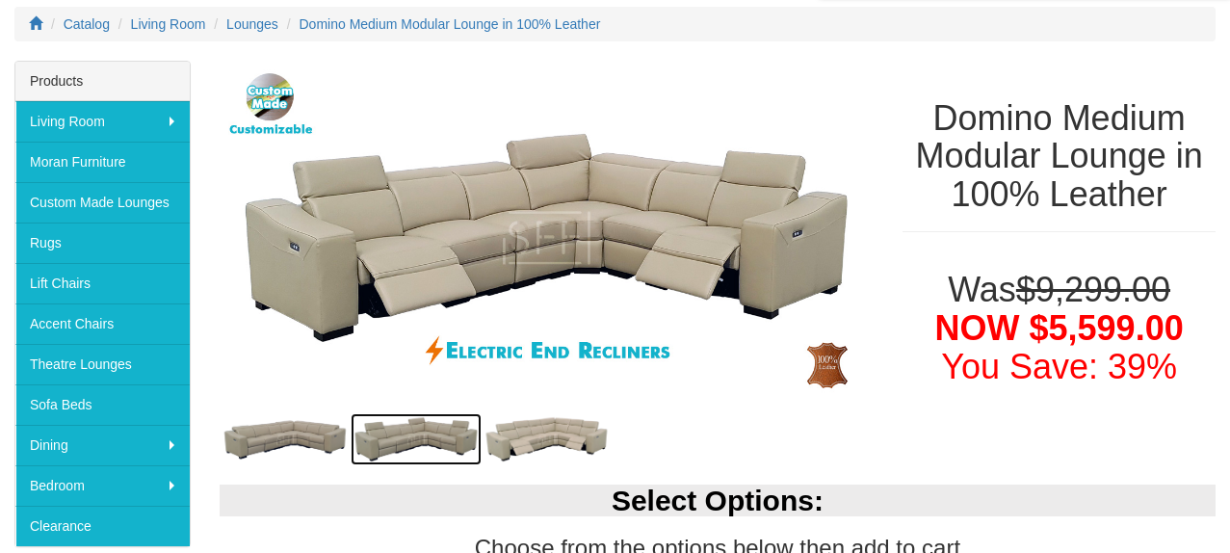
click at [403, 439] on img at bounding box center [416, 439] width 131 height 52
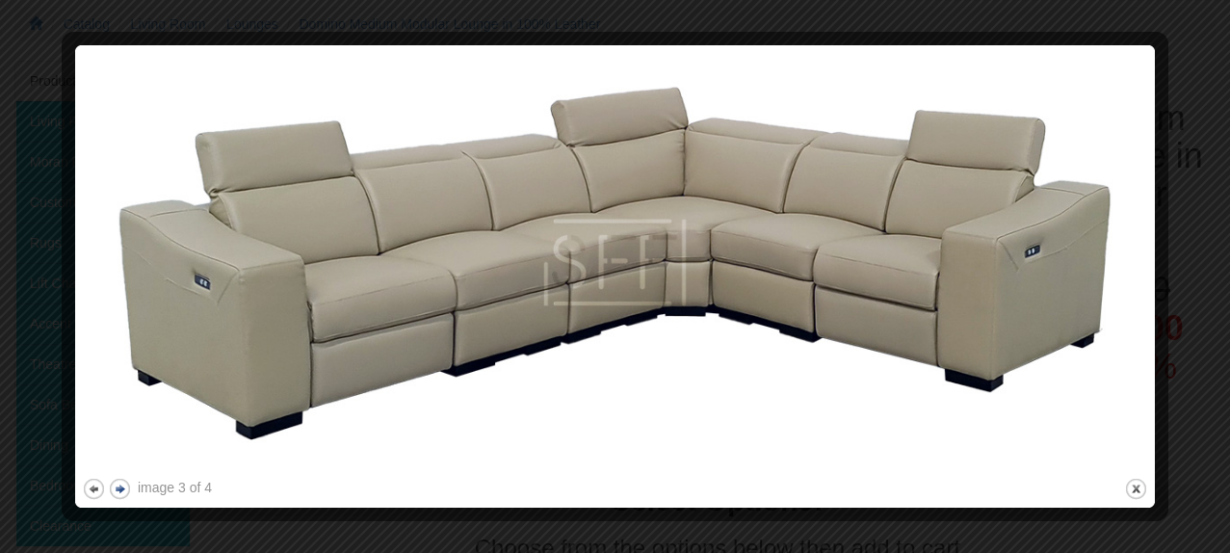
click at [123, 488] on button "next" at bounding box center [120, 489] width 24 height 24
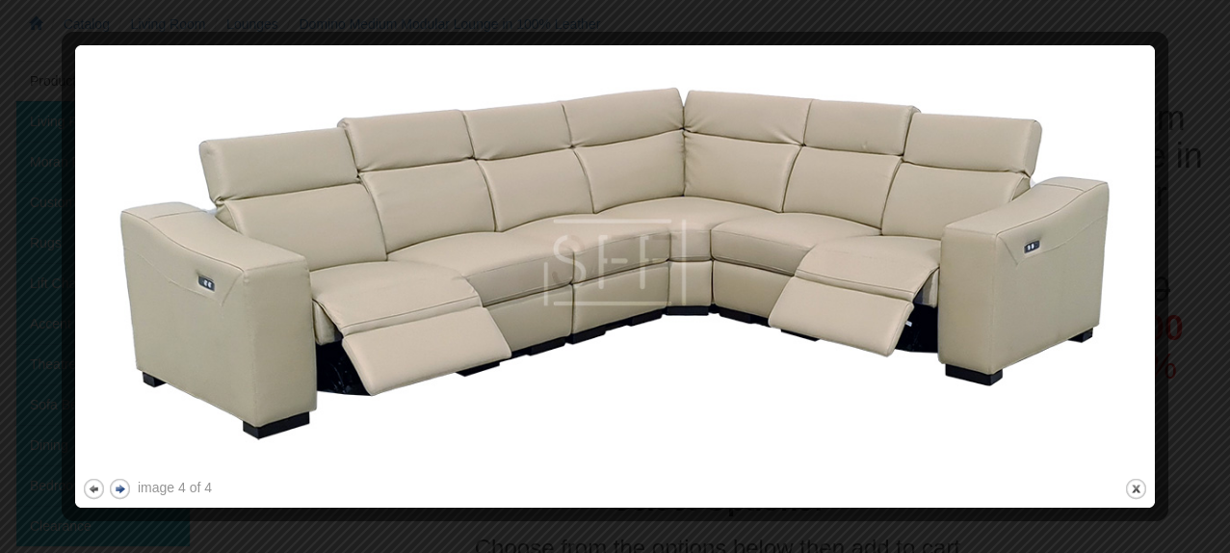
click at [122, 490] on button "next" at bounding box center [120, 489] width 24 height 24
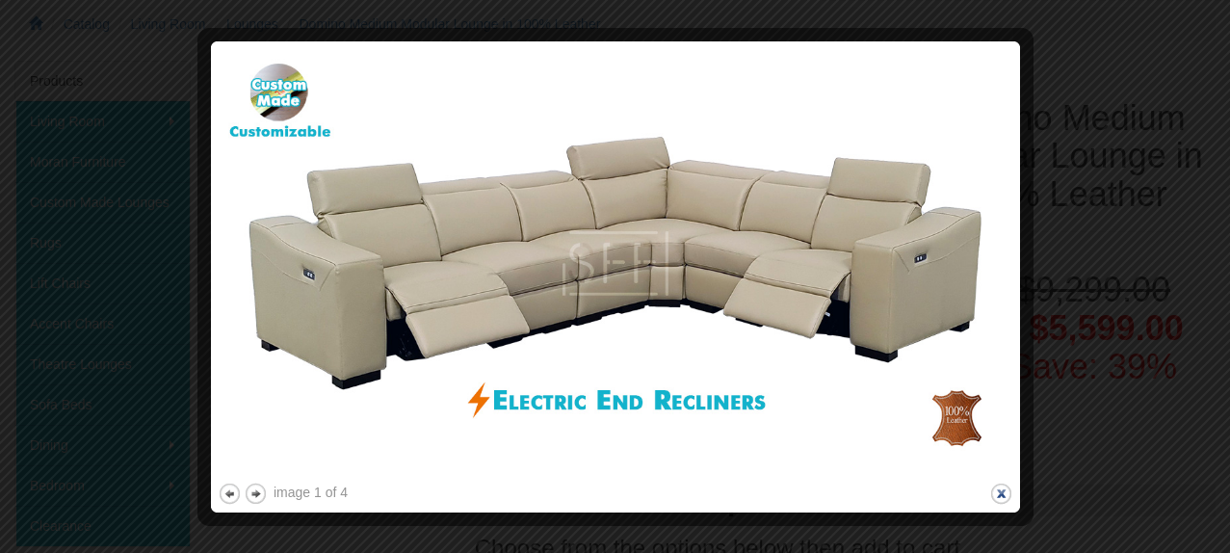
click at [1002, 488] on button "close" at bounding box center [1001, 493] width 24 height 24
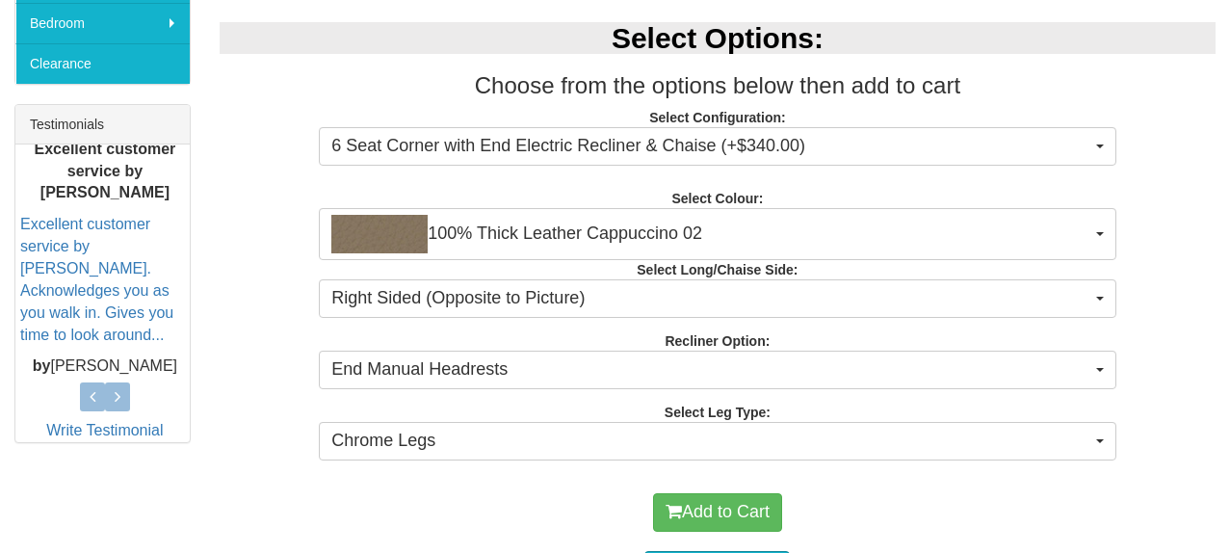
scroll to position [718, 0]
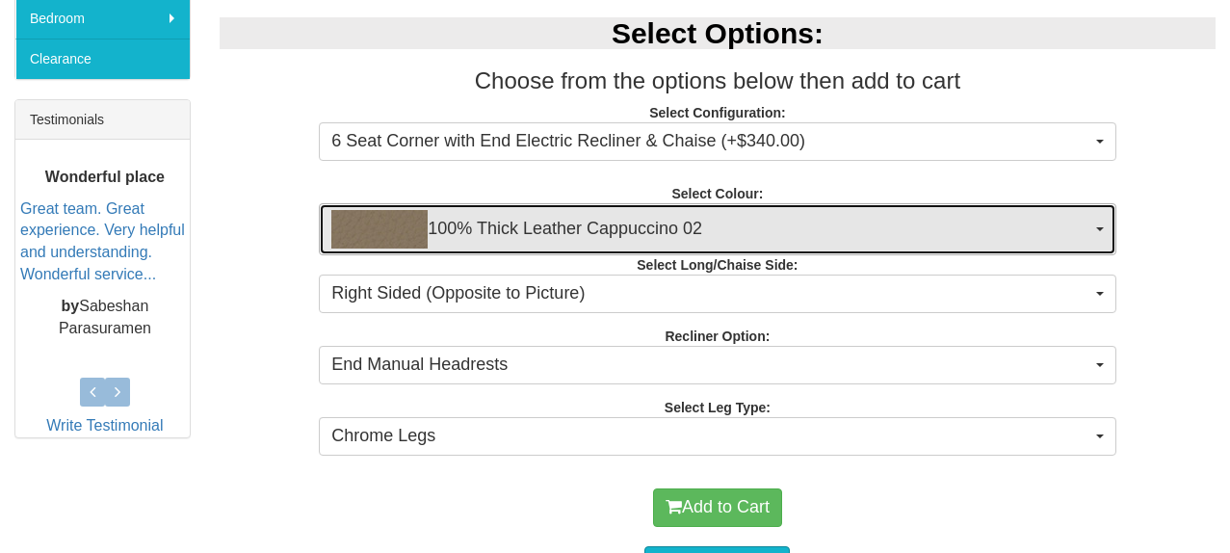
click at [588, 215] on span "100% Thick Leather Cappuccino 02" at bounding box center [710, 229] width 759 height 39
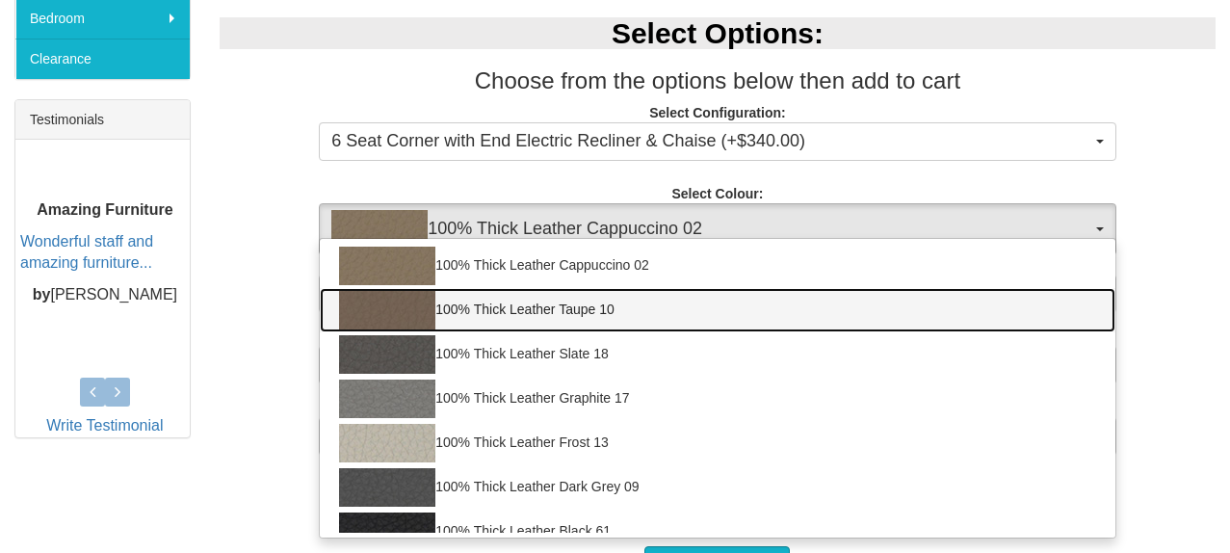
click at [434, 309] on img at bounding box center [387, 310] width 96 height 39
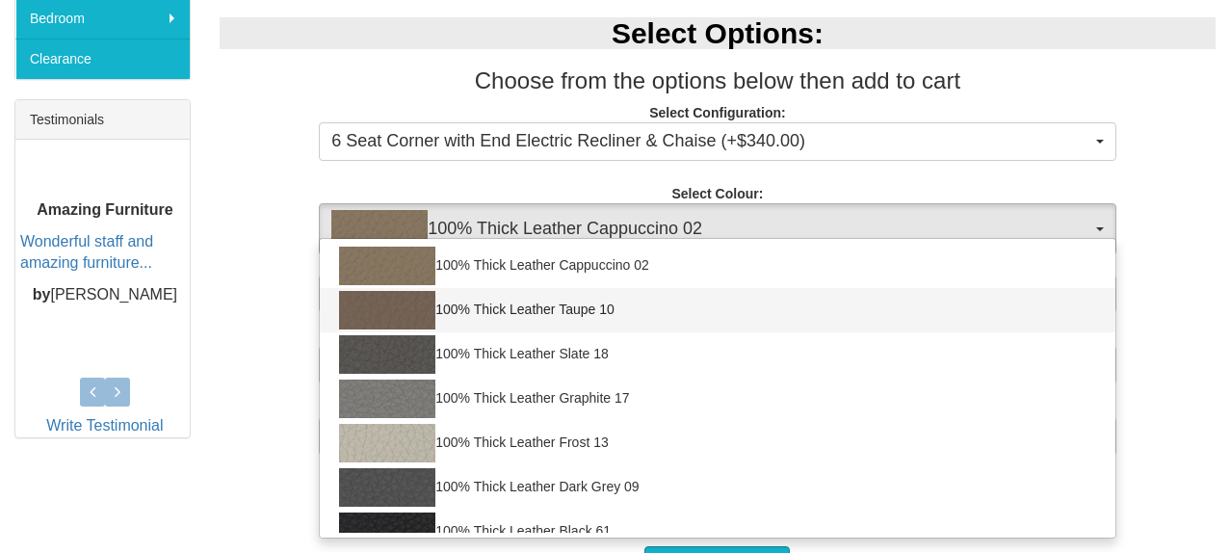
select select "1947"
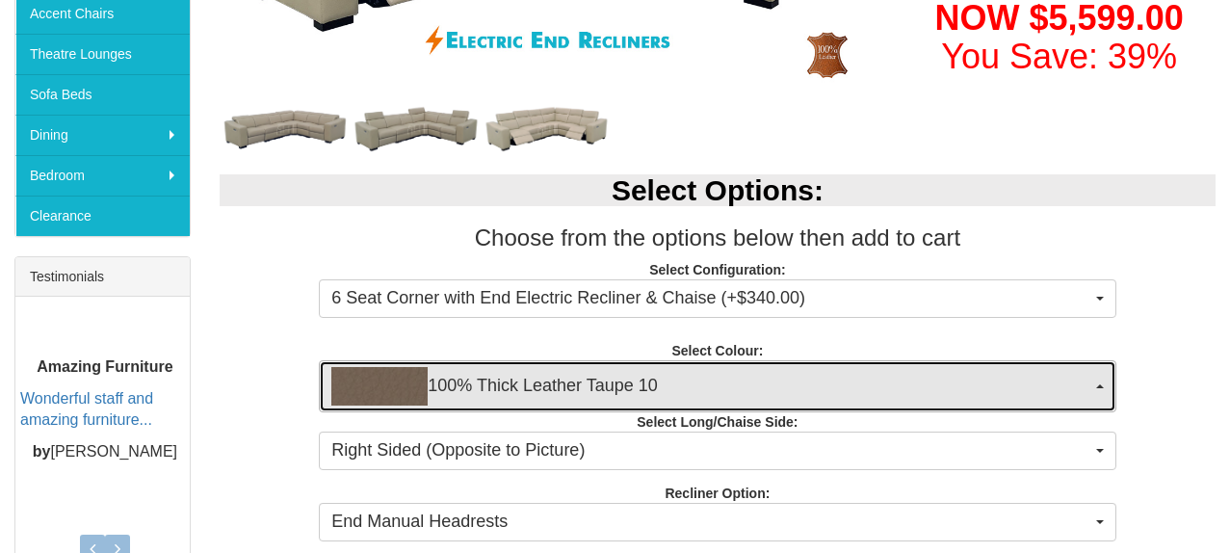
scroll to position [572, 0]
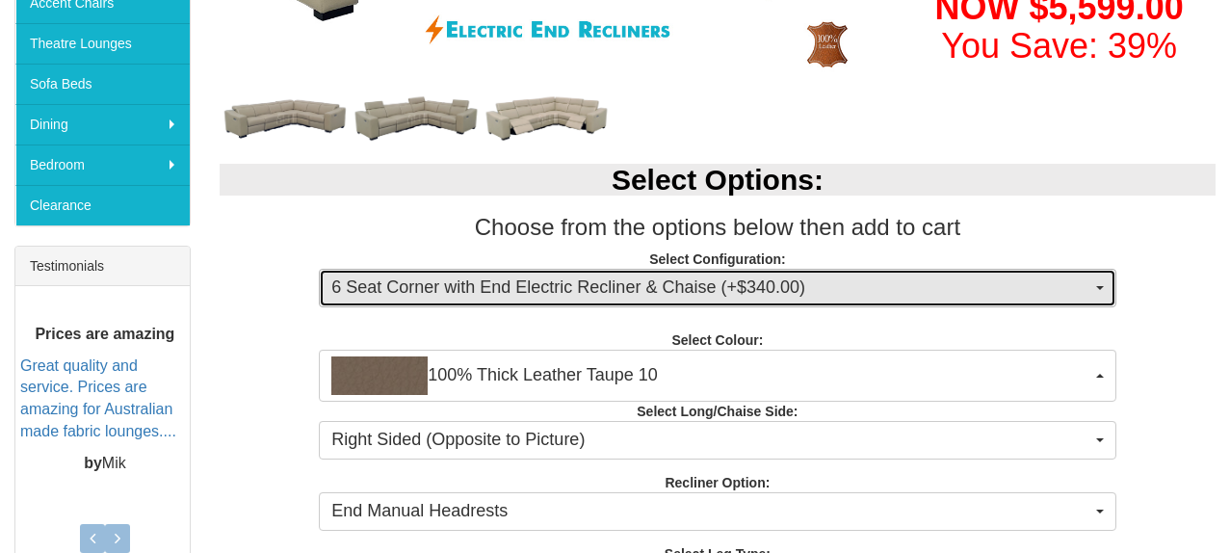
click at [509, 292] on span "6 Seat Corner with End Electric Recliner & Chaise (+$340.00)" at bounding box center [710, 287] width 759 height 25
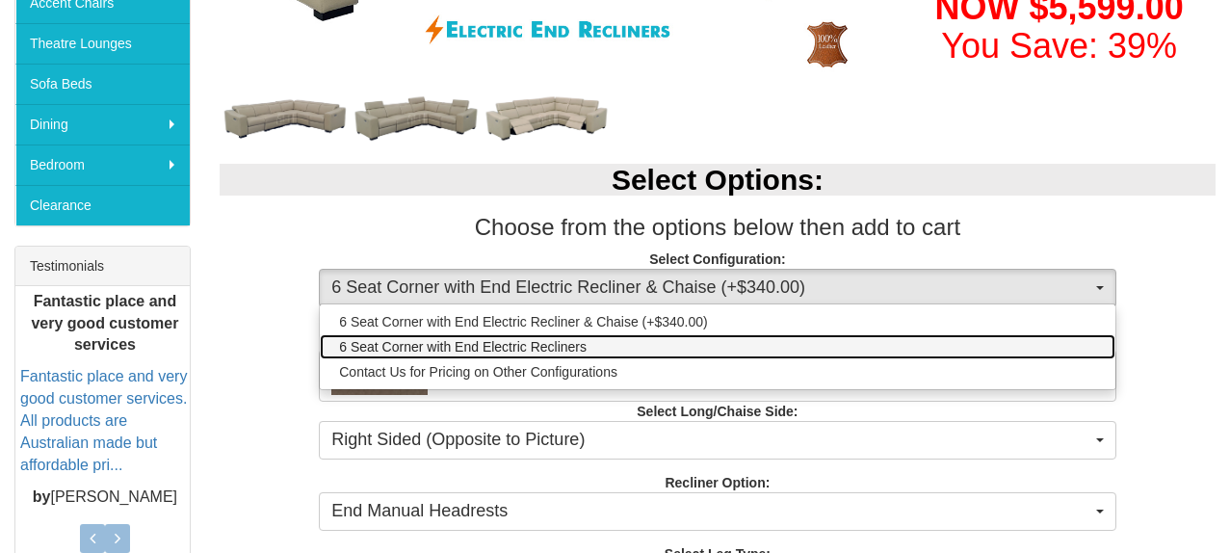
click at [475, 350] on span "6 Seat Corner with End Electric Recliners" at bounding box center [462, 346] width 247 height 19
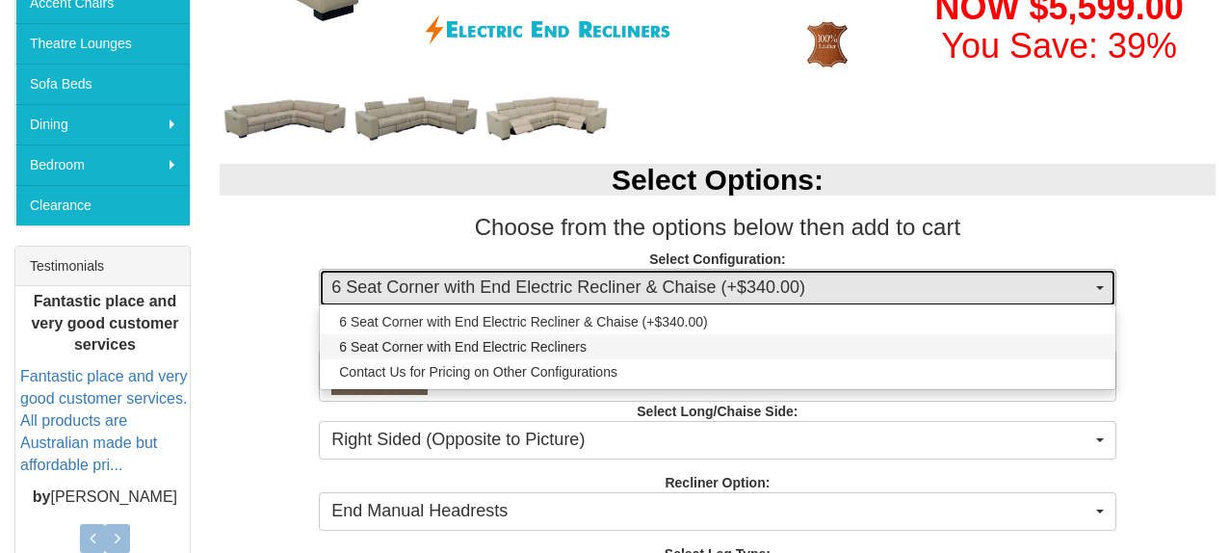
select select "1708"
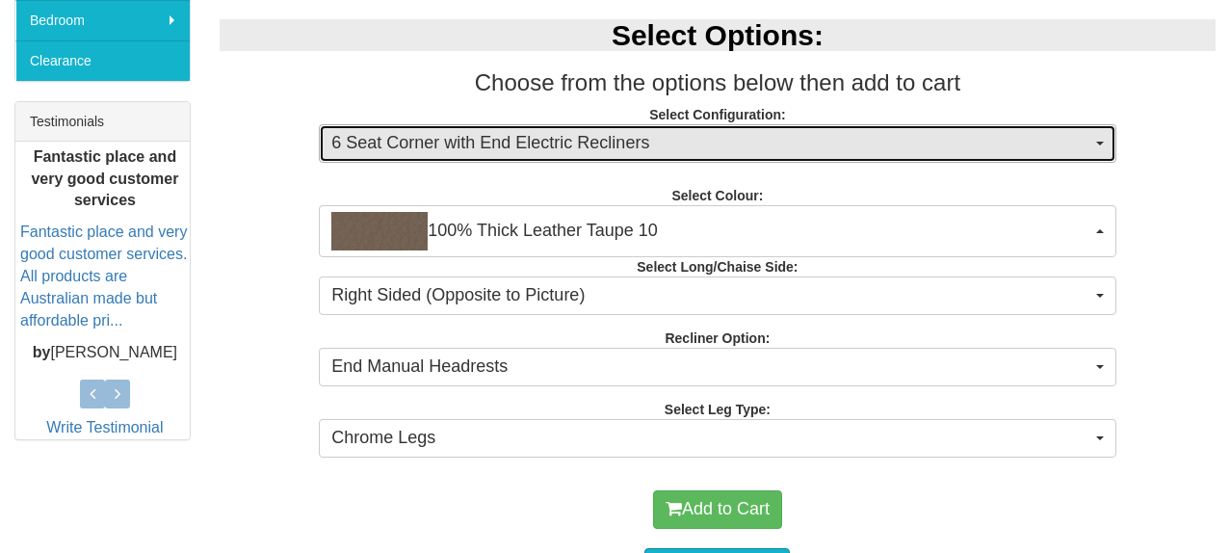
scroll to position [723, 0]
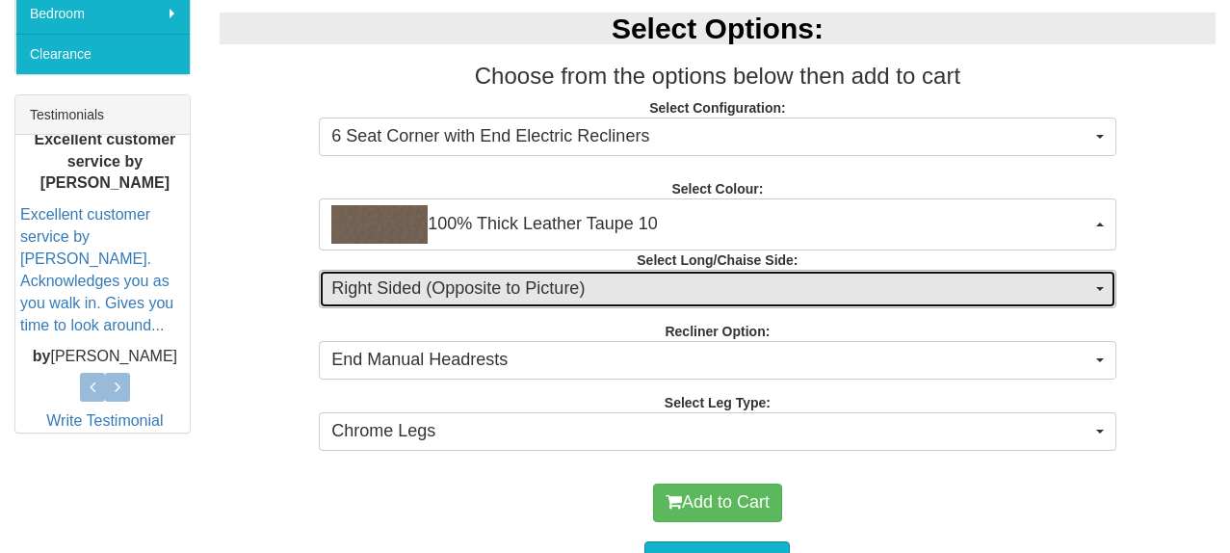
click at [493, 288] on span "Right Sided (Opposite to Picture)" at bounding box center [710, 288] width 759 height 25
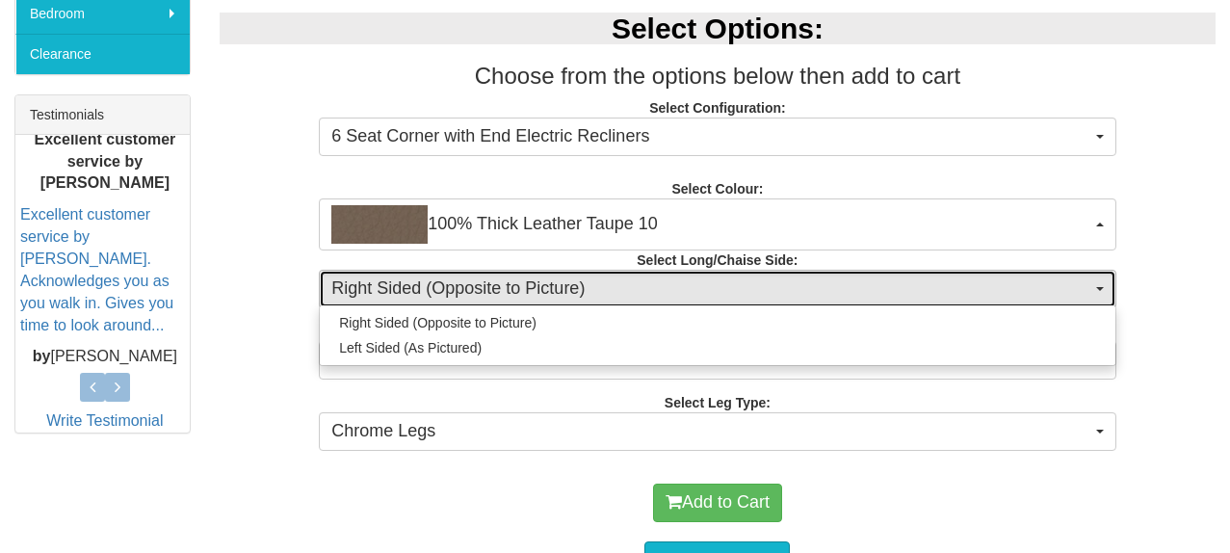
click at [493, 288] on span "Right Sided (Opposite to Picture)" at bounding box center [710, 288] width 759 height 25
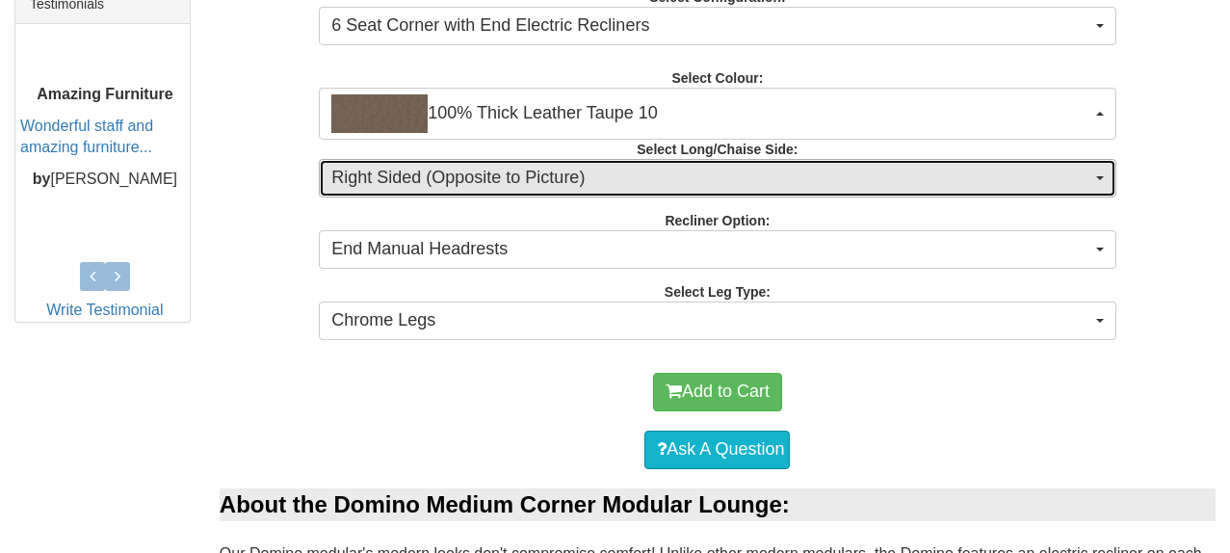
scroll to position [821, 0]
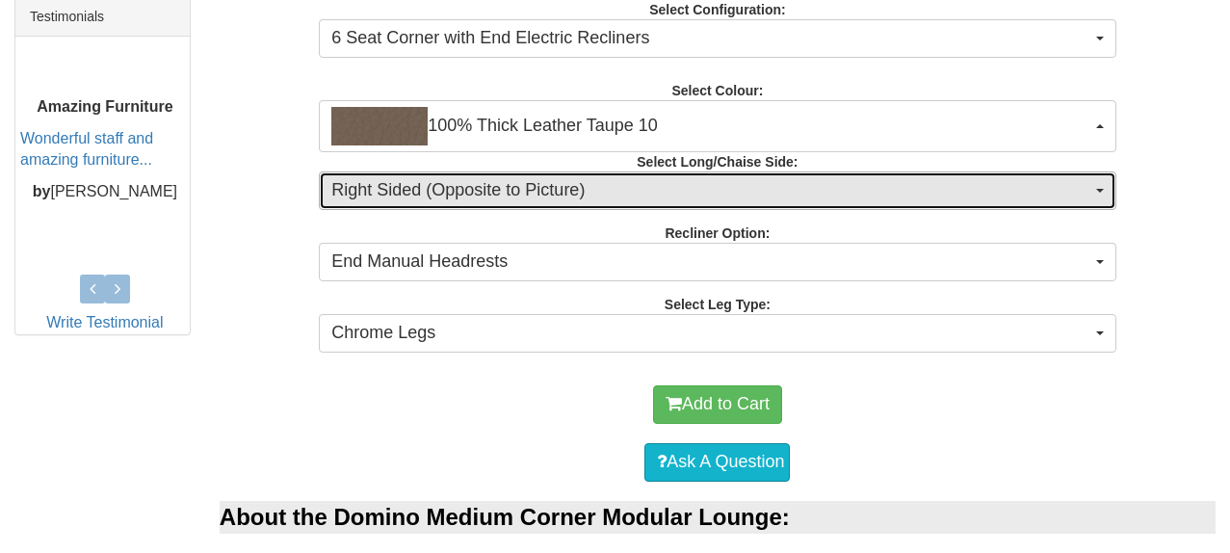
click at [465, 194] on span "Right Sided (Opposite to Picture)" at bounding box center [710, 190] width 759 height 25
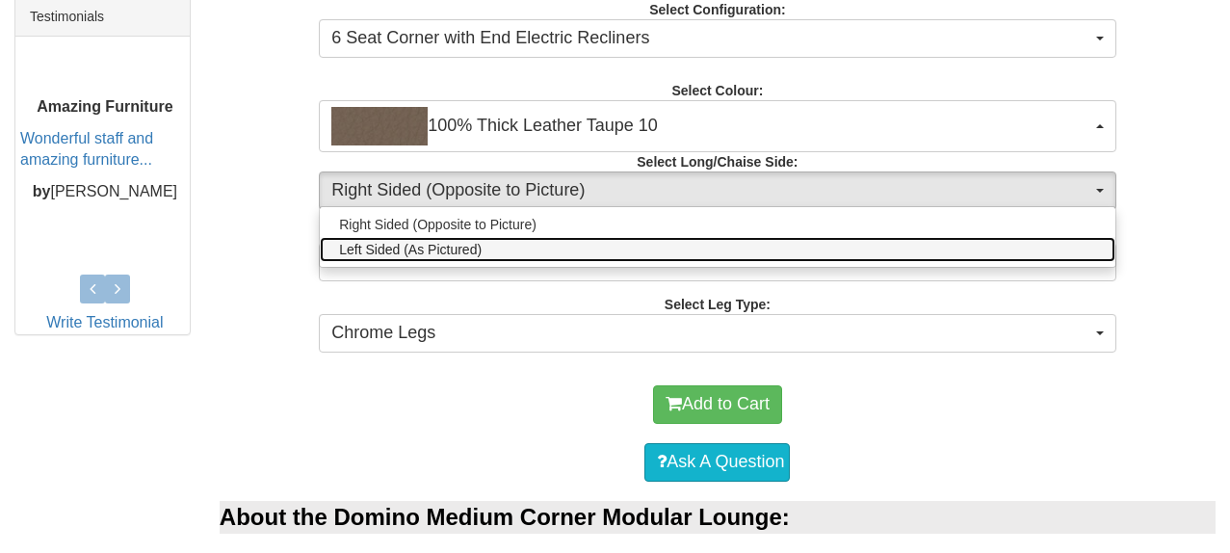
click at [448, 254] on span "Left Sided (As Pictured)" at bounding box center [410, 249] width 143 height 19
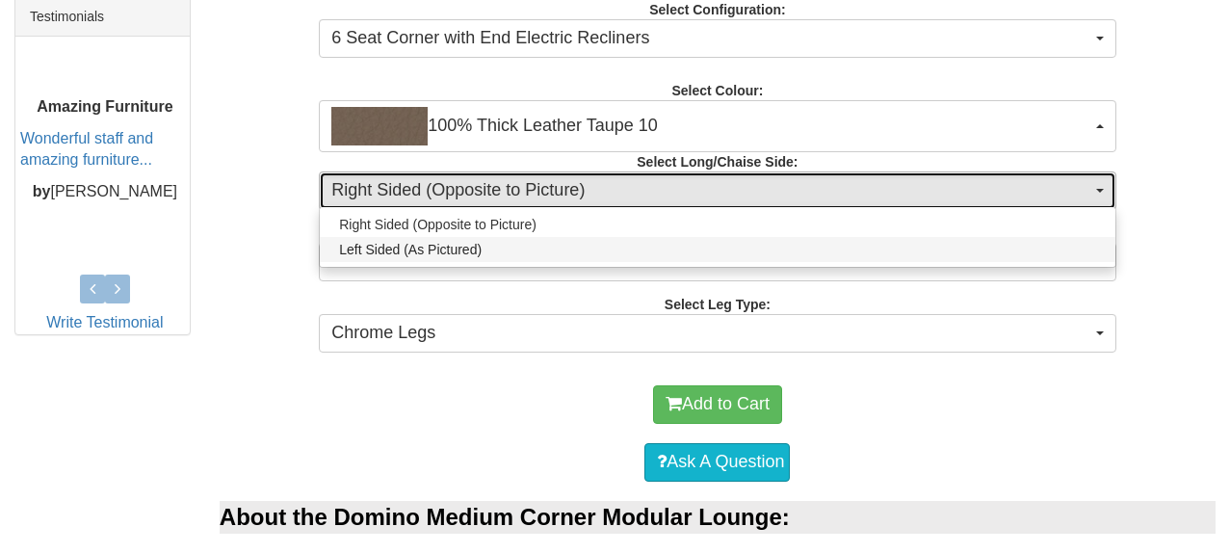
select select "1586"
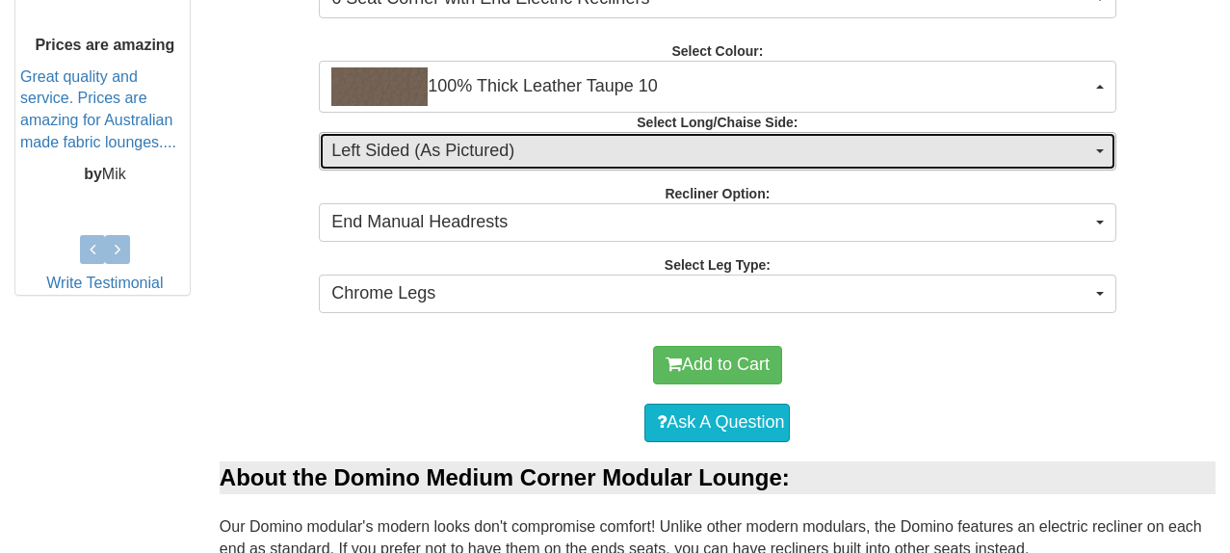
scroll to position [932, 0]
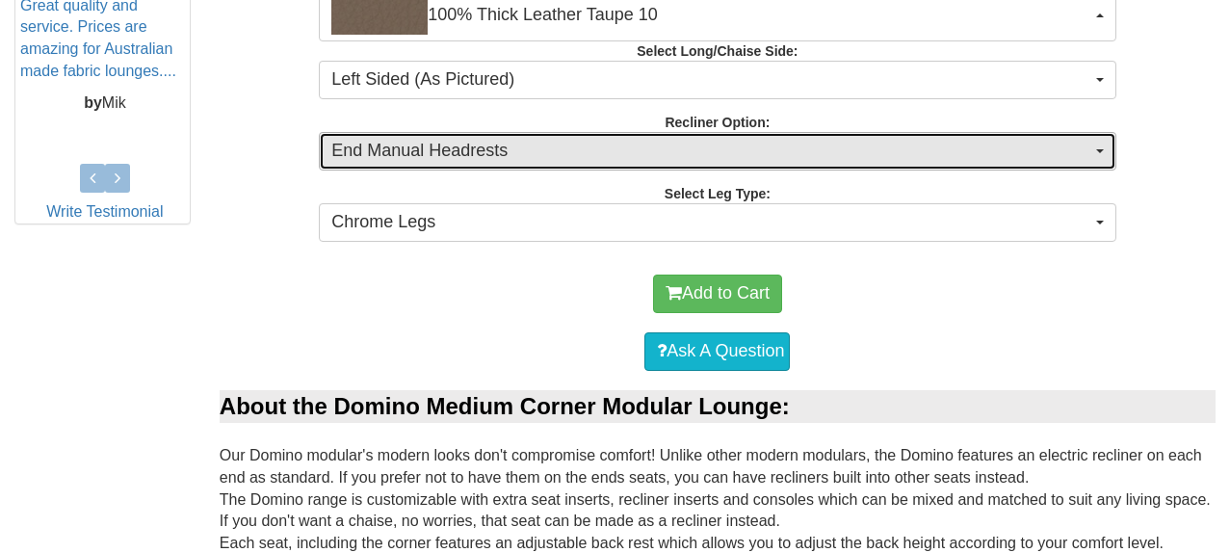
click at [447, 143] on span "End Manual Headrests" at bounding box center [710, 151] width 759 height 25
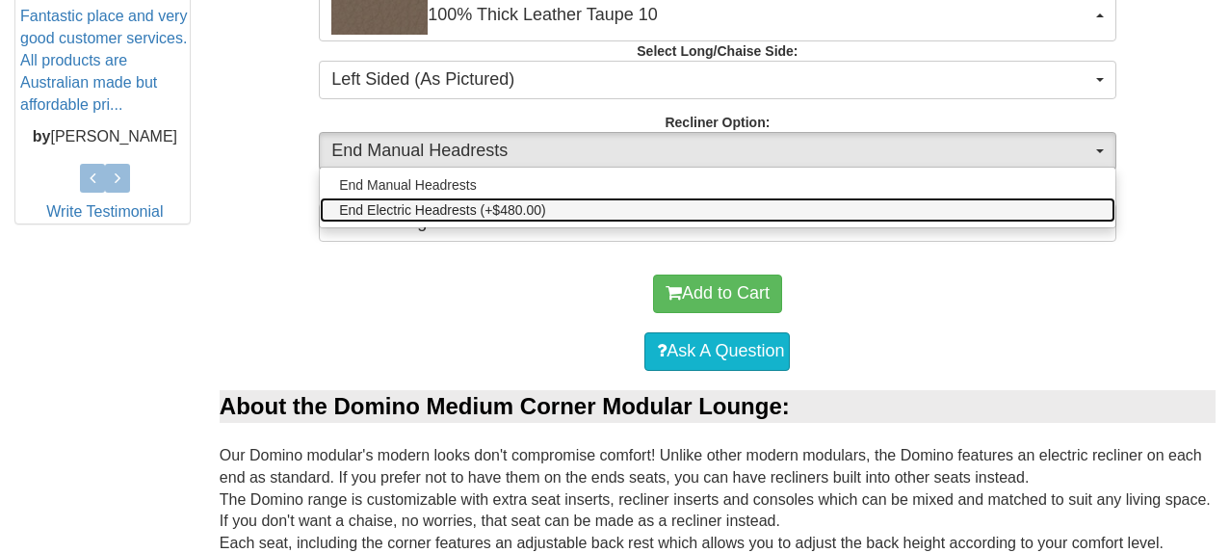
click at [433, 213] on span "End Electric Headrests (+$480.00)" at bounding box center [442, 209] width 206 height 19
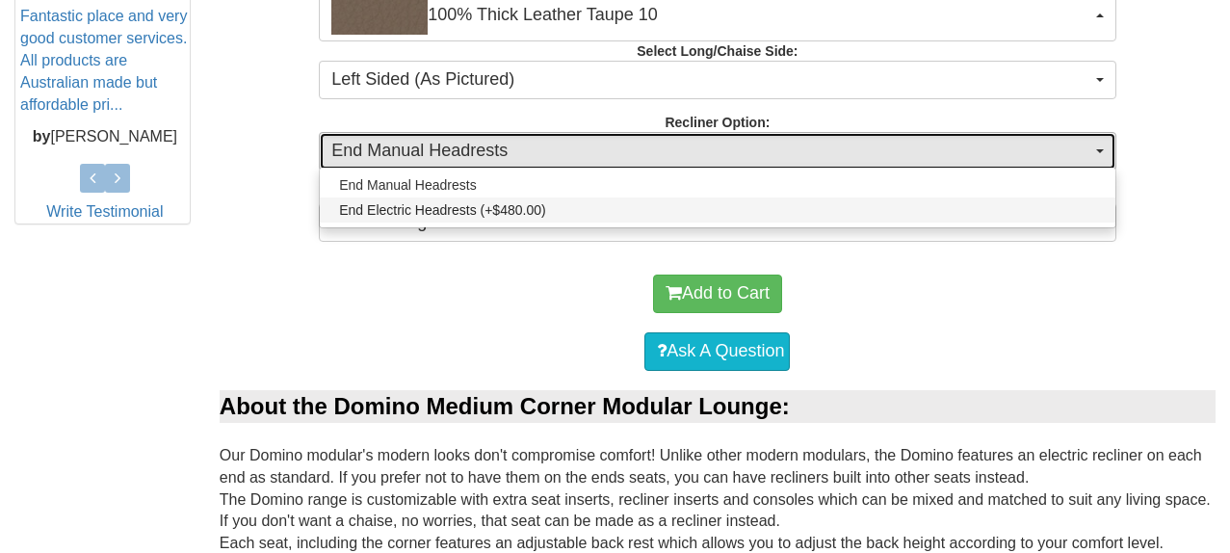
select select "2011"
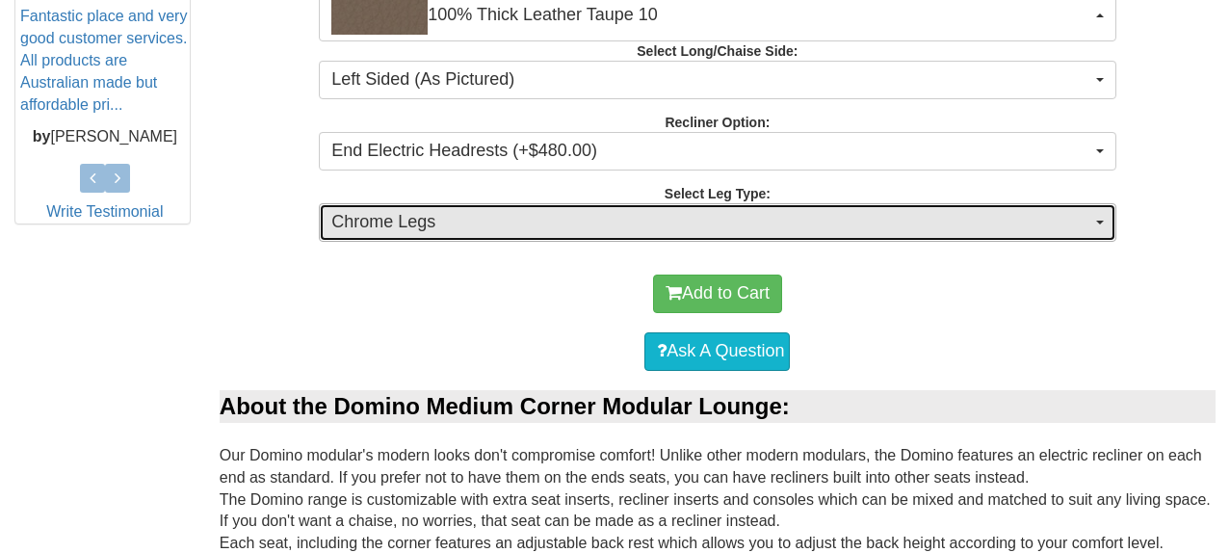
click at [455, 232] on span "Chrome Legs" at bounding box center [710, 222] width 759 height 25
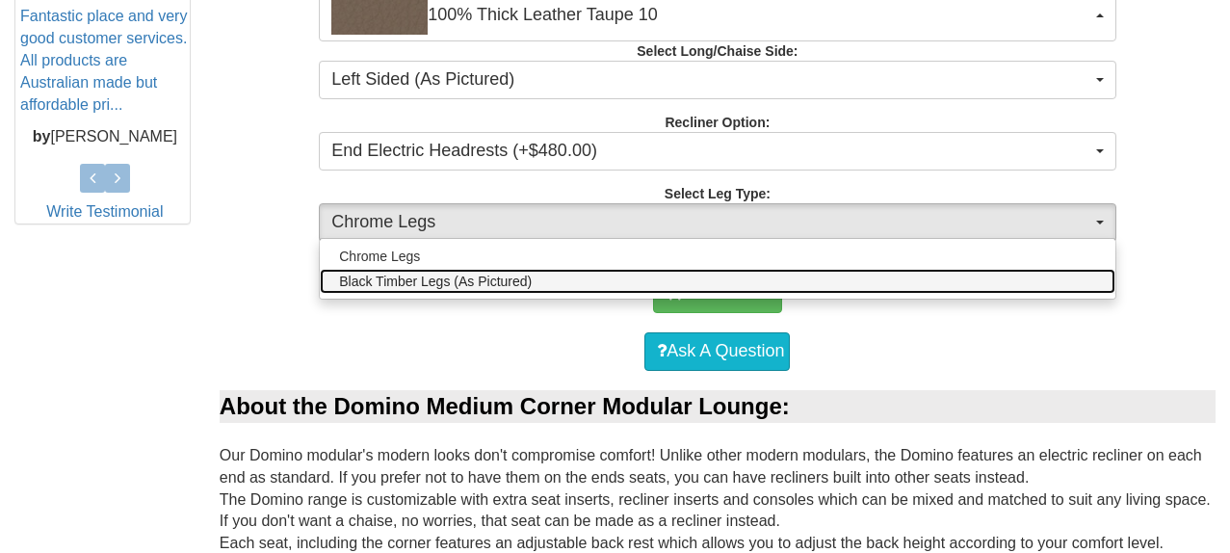
click at [423, 285] on span "Black Timber Legs (As Pictured)" at bounding box center [435, 281] width 193 height 19
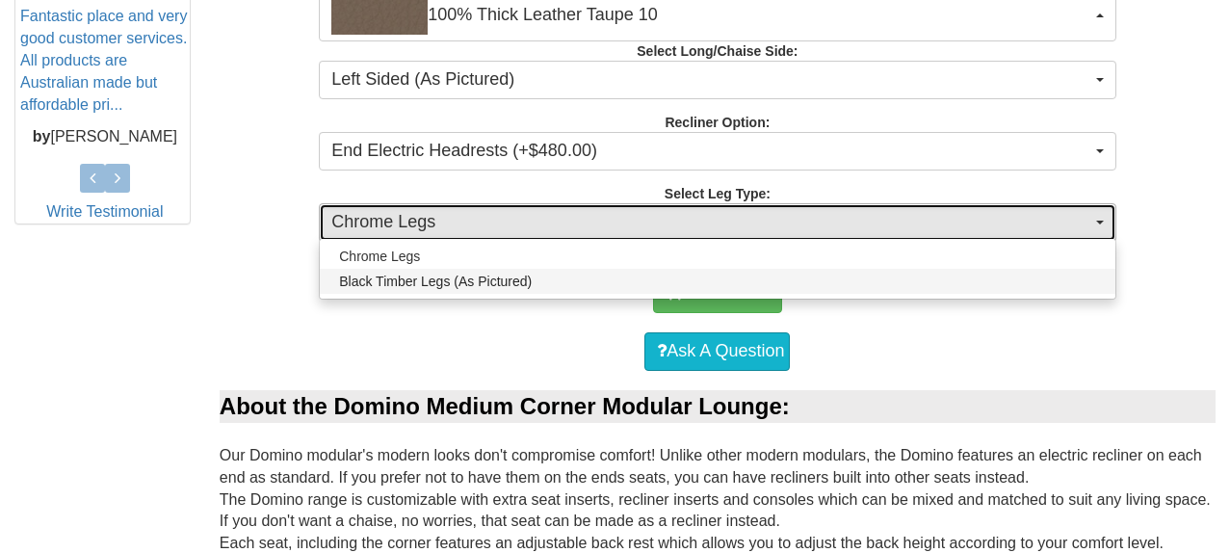
select select "1711"
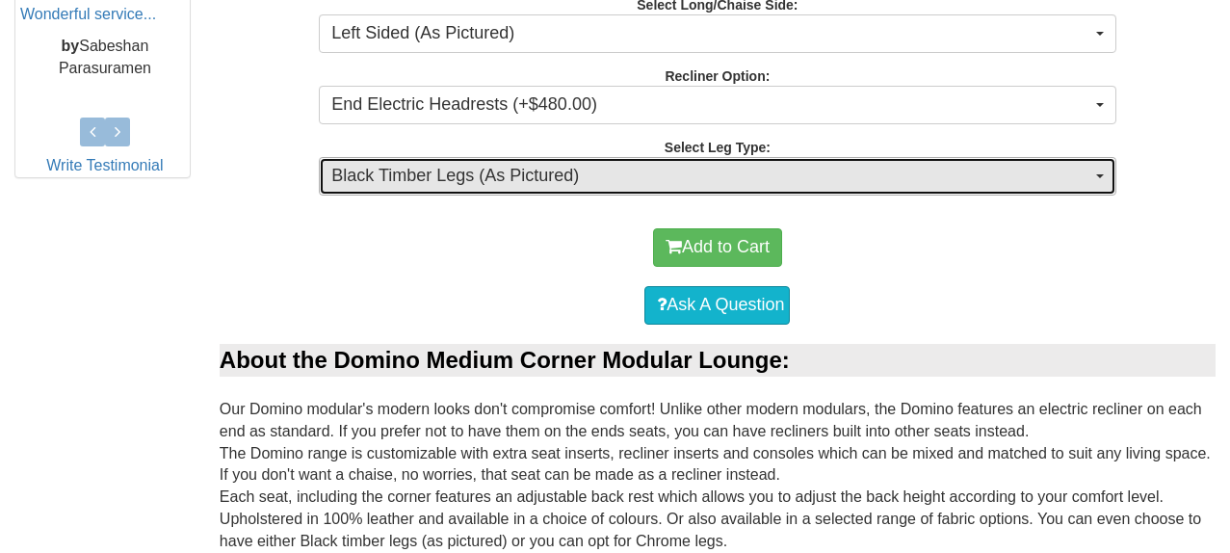
scroll to position [1033, 0]
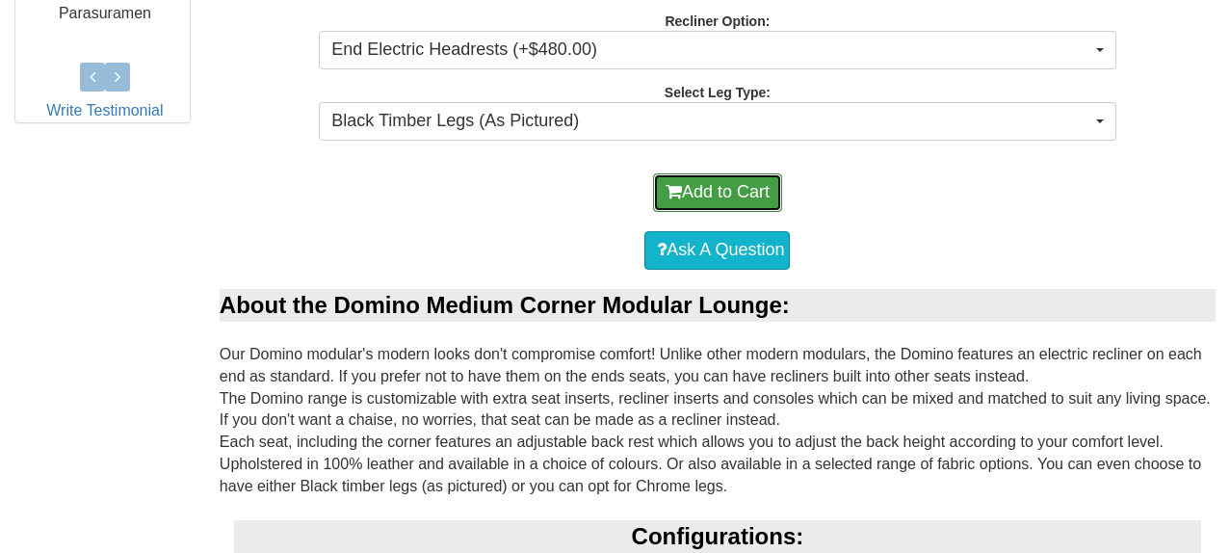
click at [689, 193] on button "Add to Cart" at bounding box center [717, 192] width 129 height 39
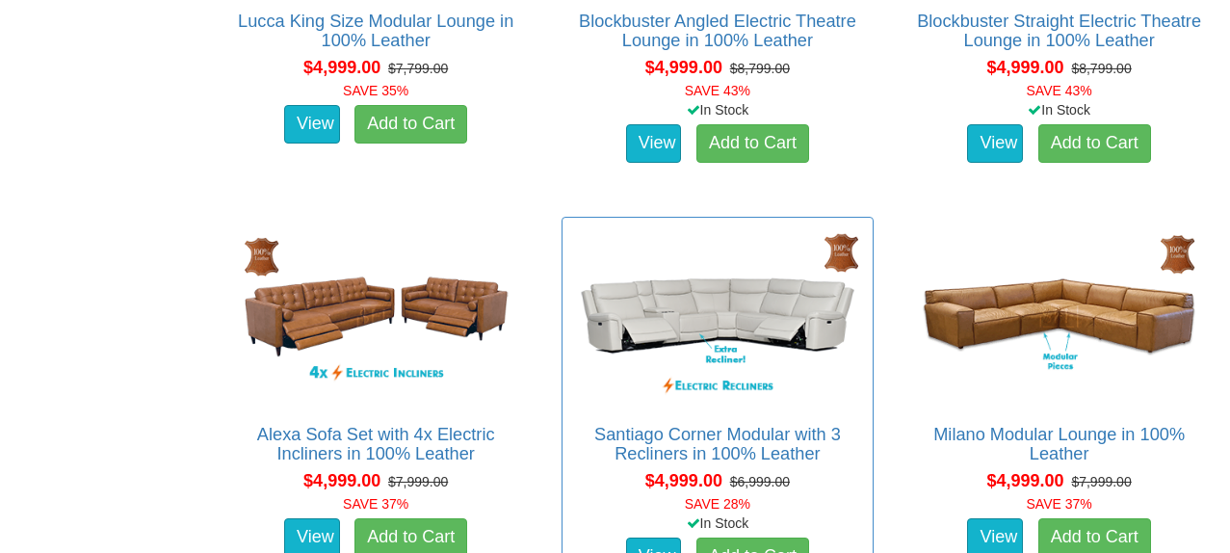
scroll to position [4658, 0]
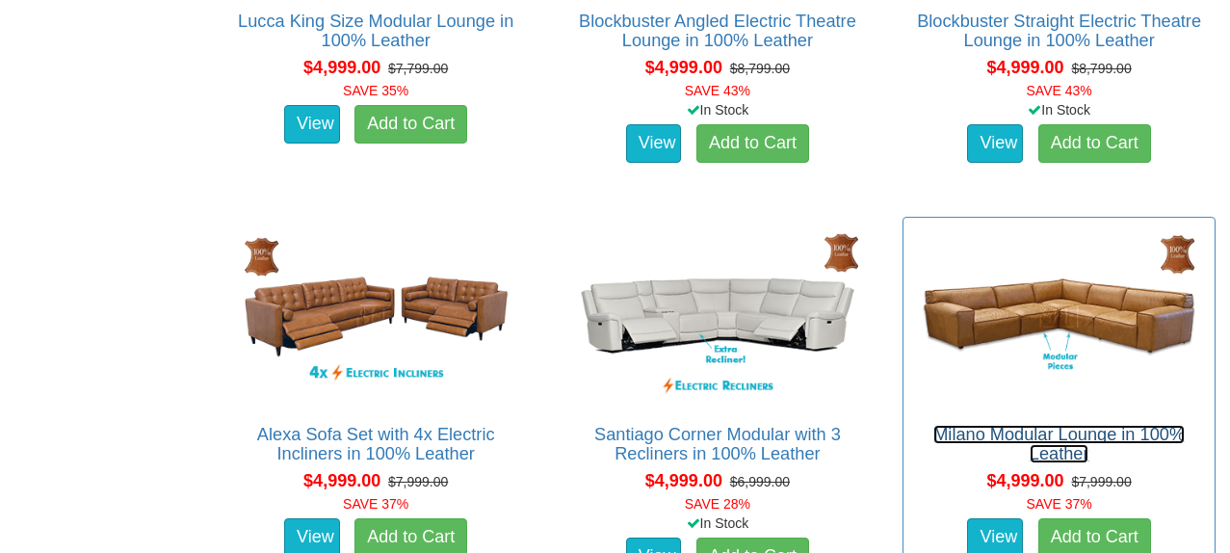
click at [1052, 428] on link "Milano Modular Lounge in 100% Leather" at bounding box center [1058, 444] width 251 height 39
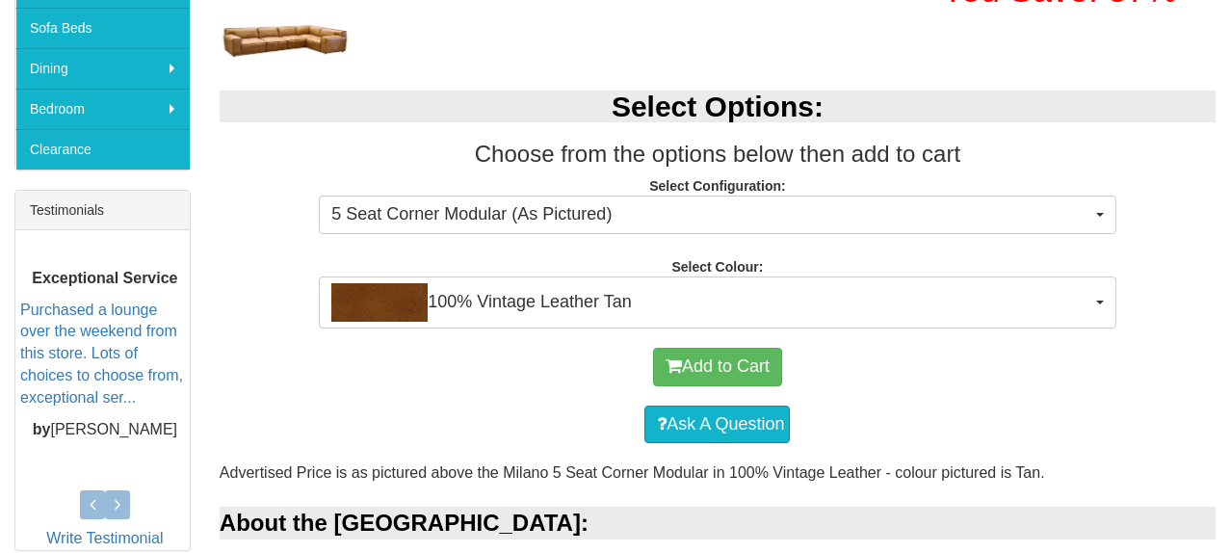
scroll to position [694, 0]
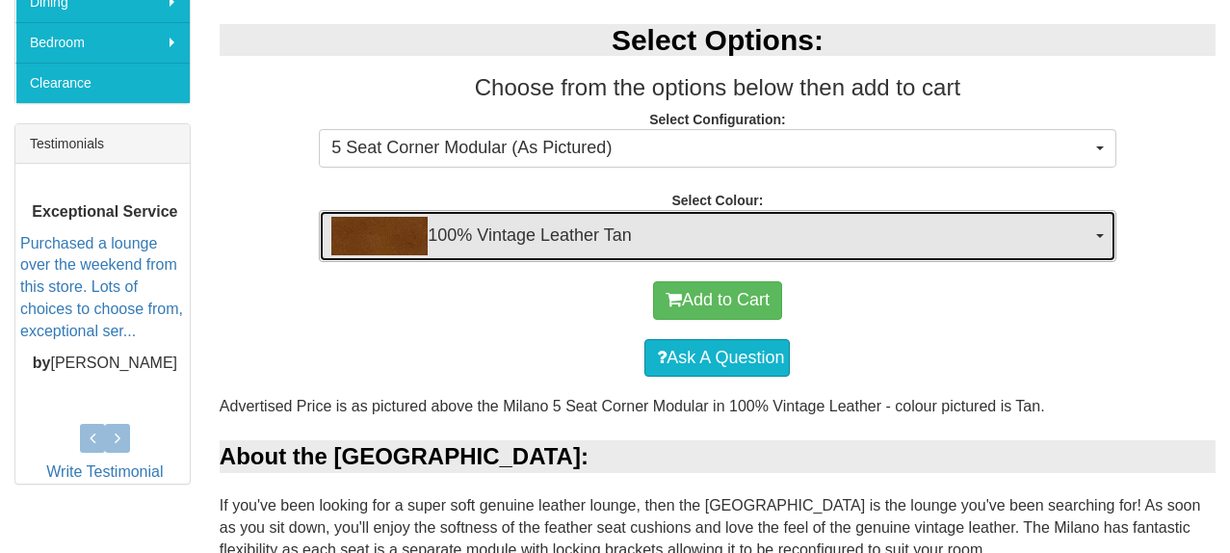
click at [601, 242] on span "100% Vintage Leather Tan" at bounding box center [710, 236] width 759 height 39
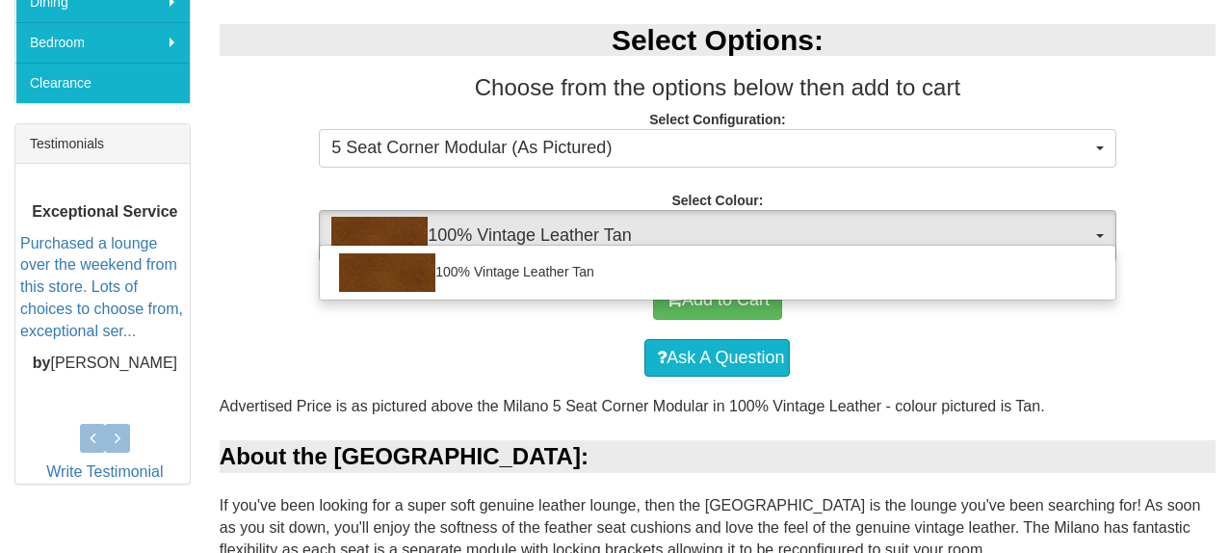
click at [586, 348] on div "Ask A Question" at bounding box center [717, 358] width 976 height 58
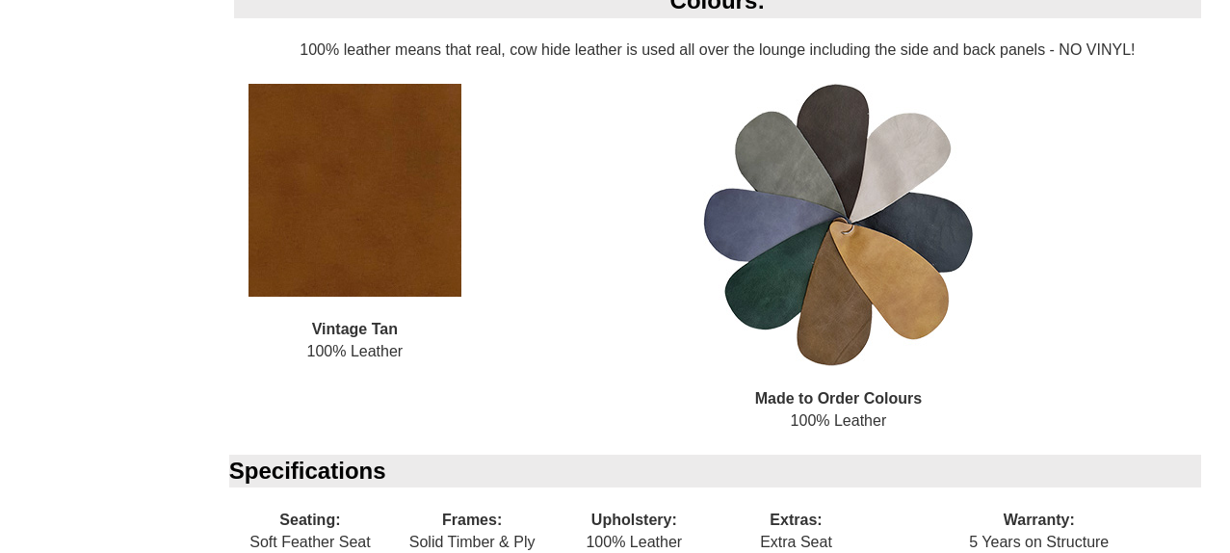
scroll to position [1907, 0]
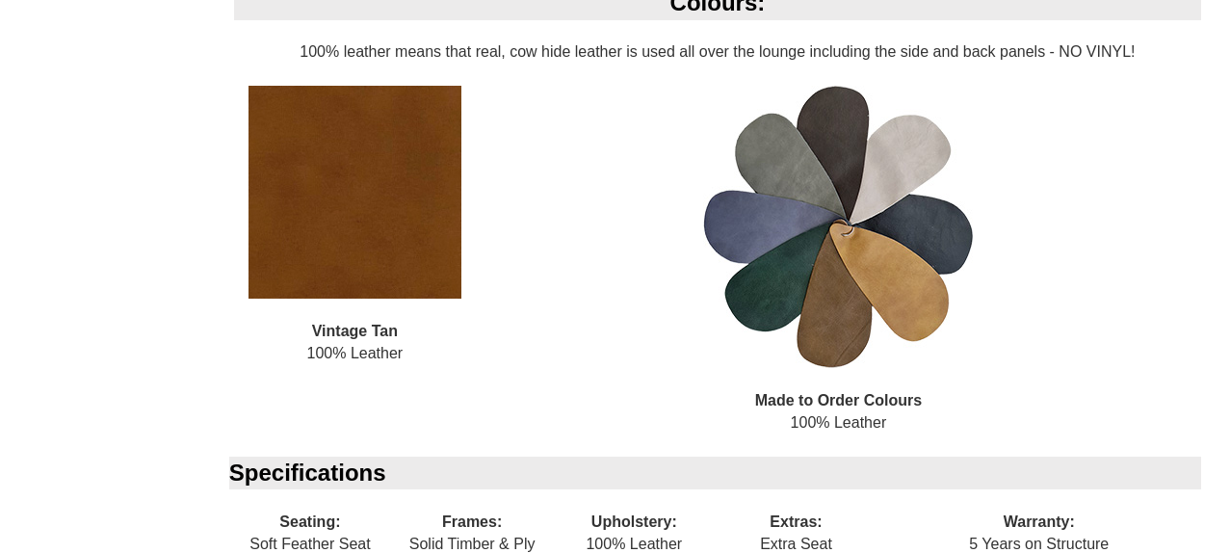
click at [825, 327] on img at bounding box center [838, 227] width 270 height 282
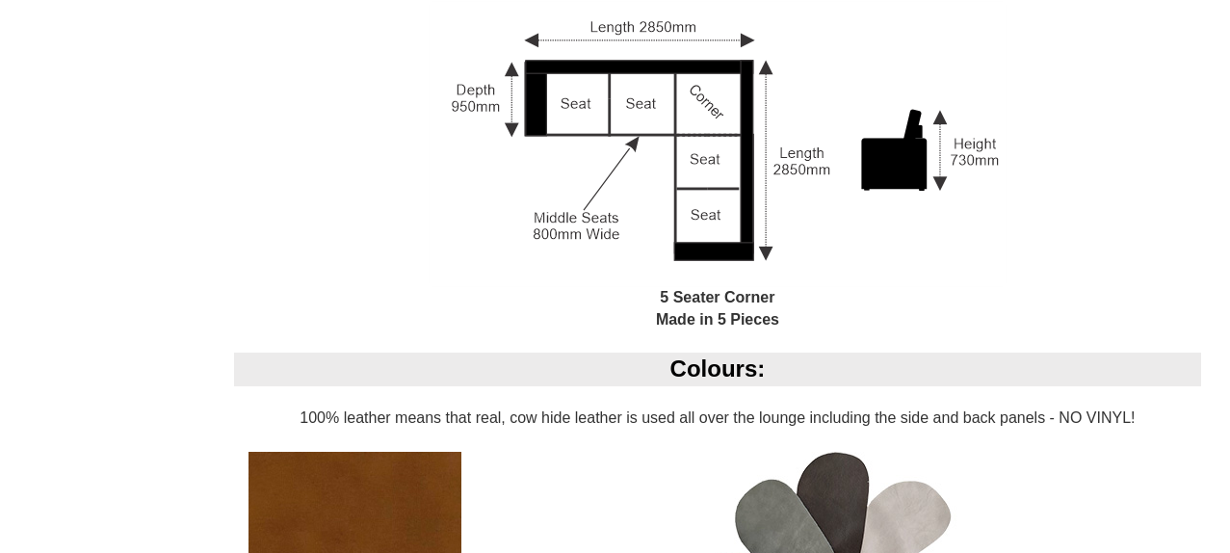
scroll to position [1512, 0]
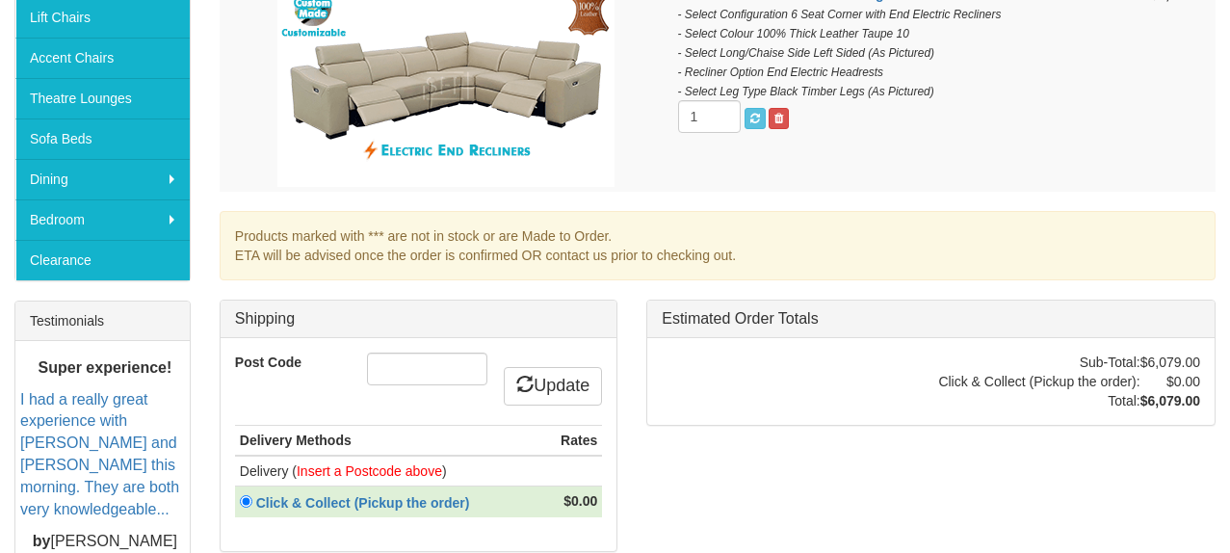
scroll to position [516, 0]
click at [420, 355] on input "Post Code" at bounding box center [427, 369] width 120 height 33
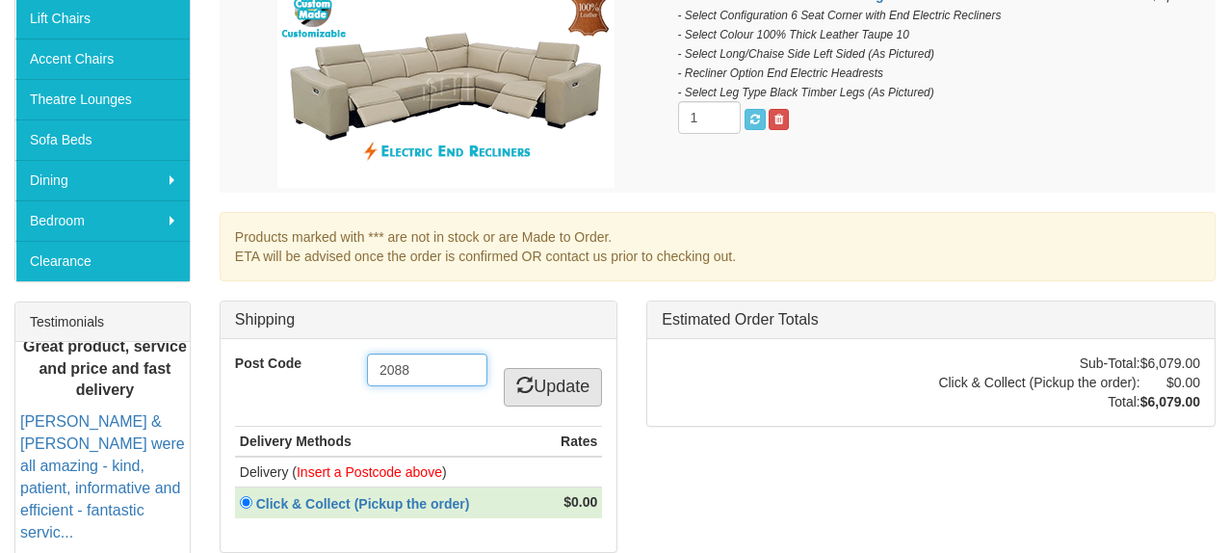
type input "2088"
click at [534, 384] on link "Update" at bounding box center [553, 387] width 98 height 39
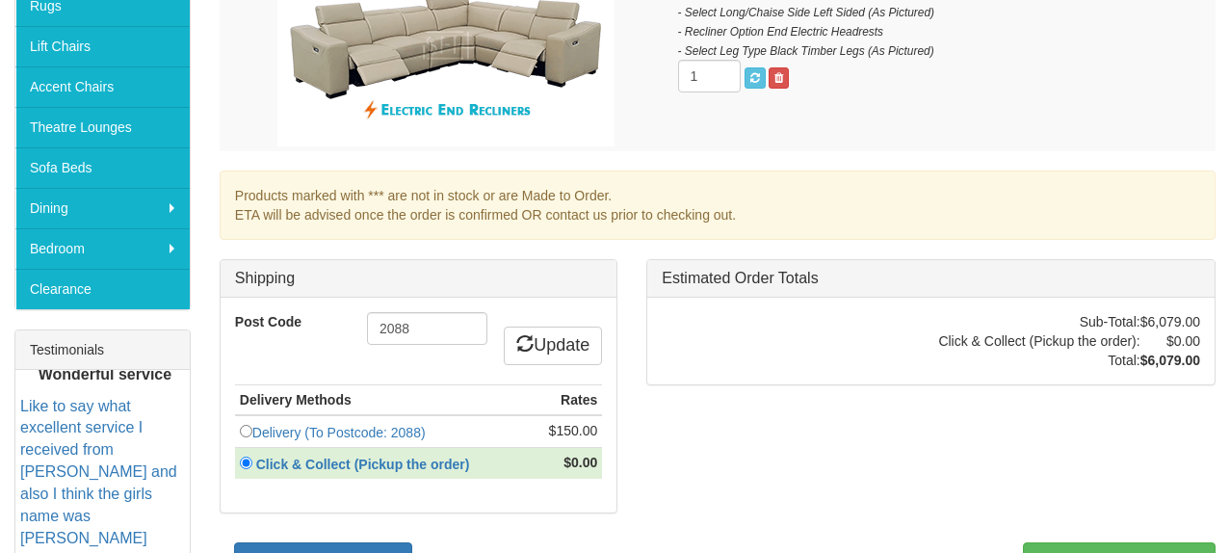
scroll to position [504, 0]
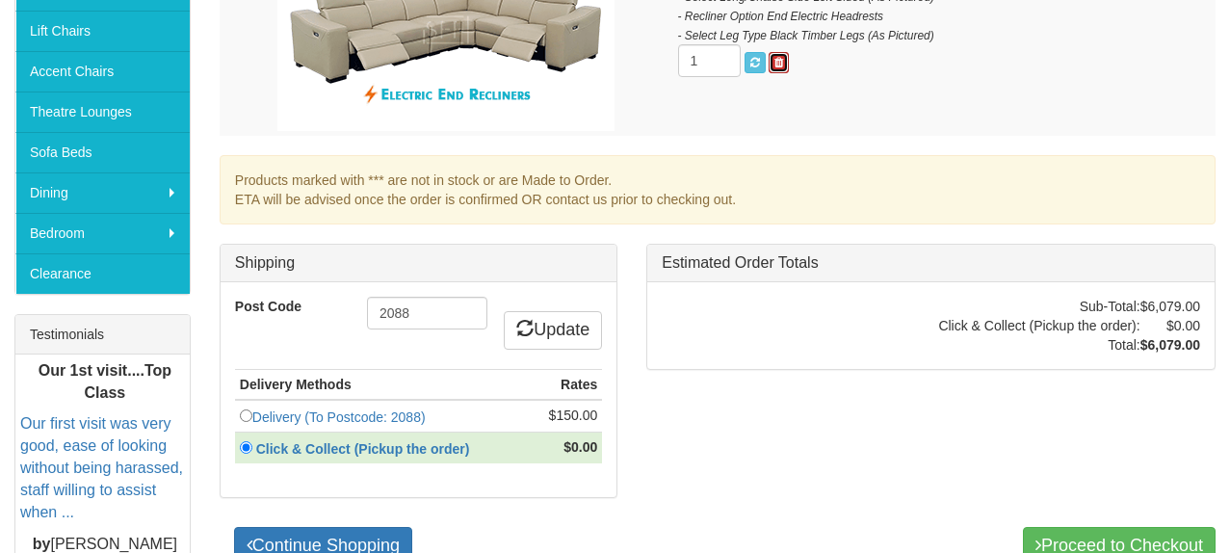
click at [775, 66] on span at bounding box center [778, 63] width 9 height 12
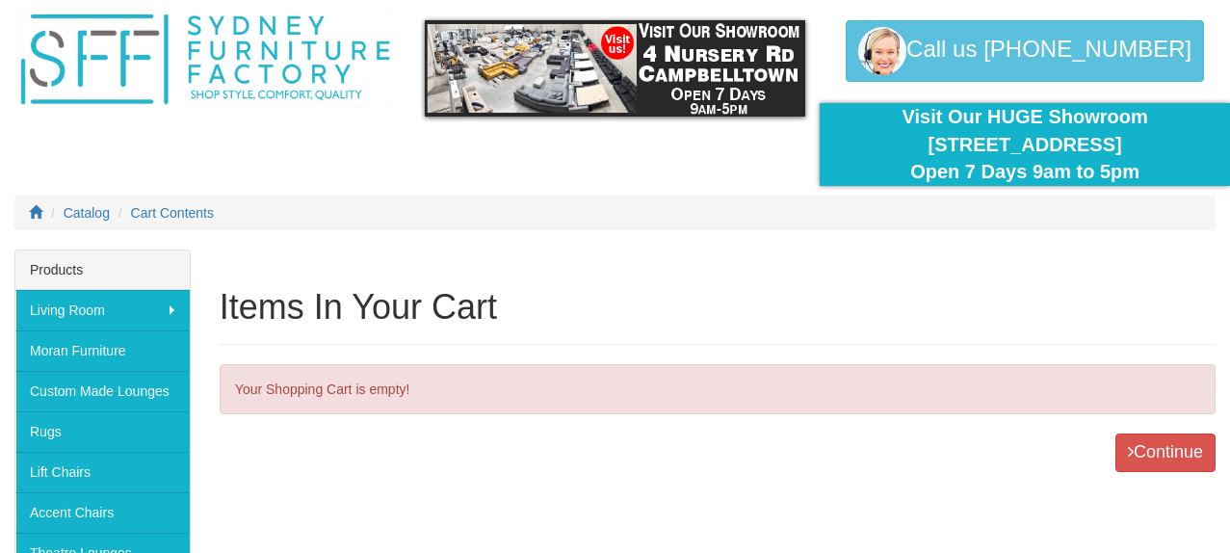
scroll to position [55, 0]
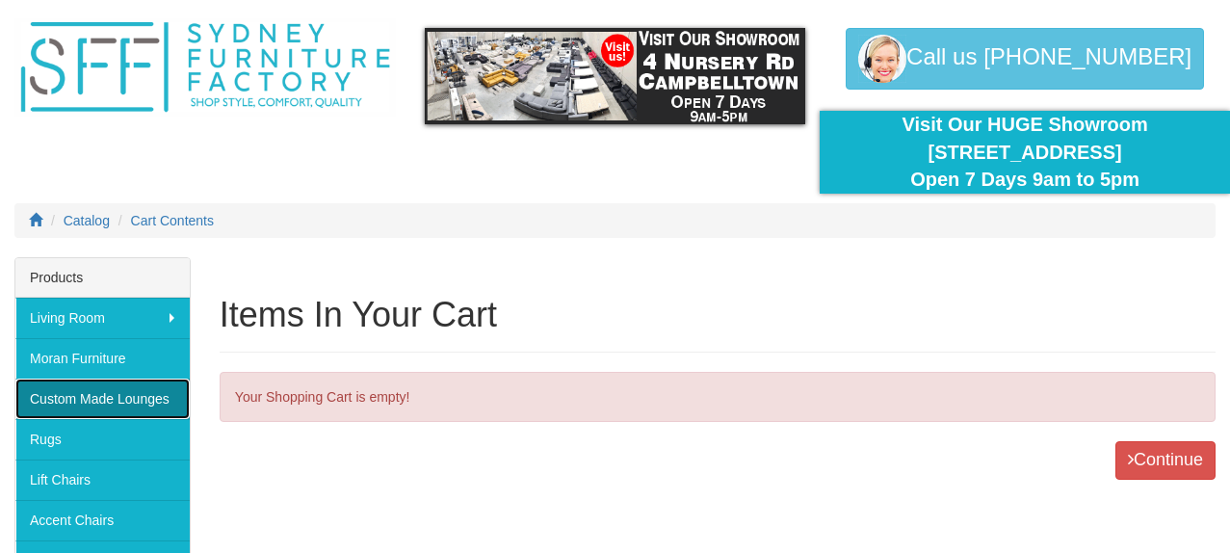
click at [156, 398] on link "Custom Made Lounges" at bounding box center [102, 398] width 174 height 40
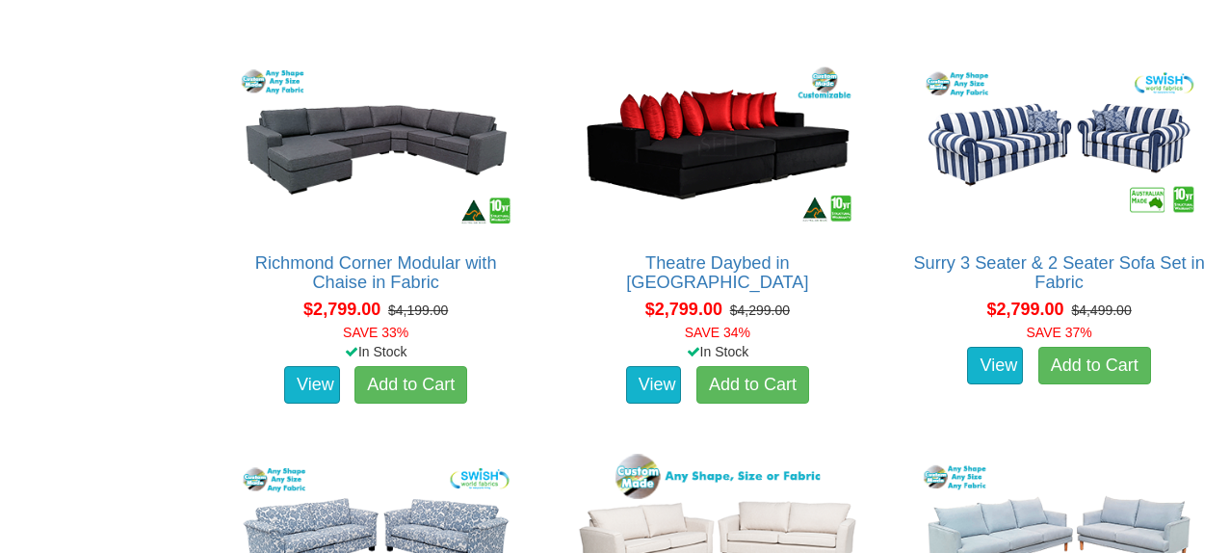
scroll to position [3545, 0]
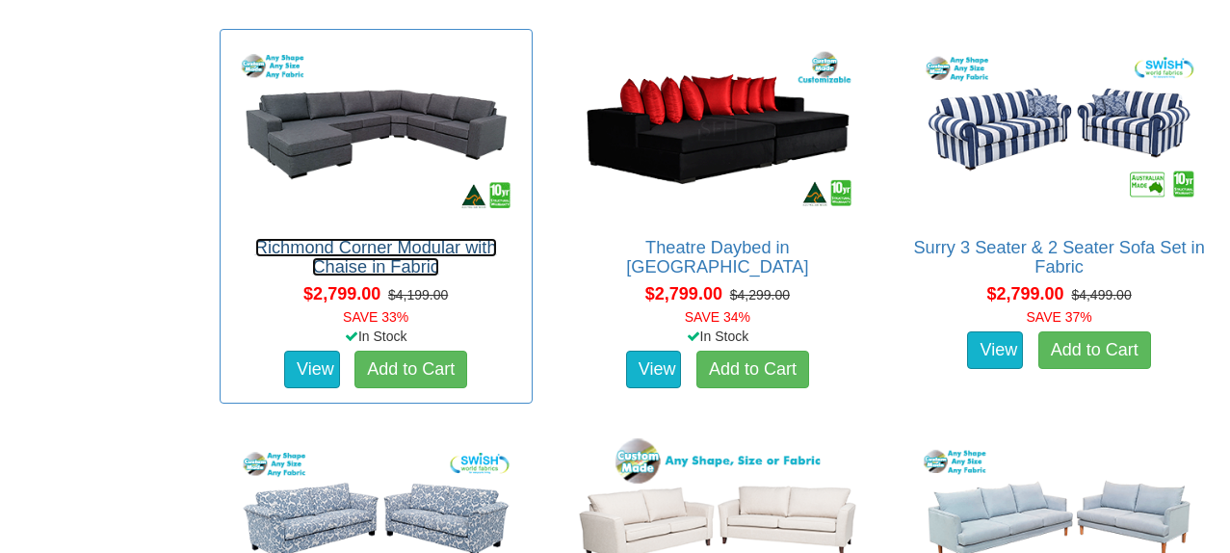
click at [381, 255] on link "Richmond Corner Modular with Chaise in Fabric" at bounding box center [376, 257] width 242 height 39
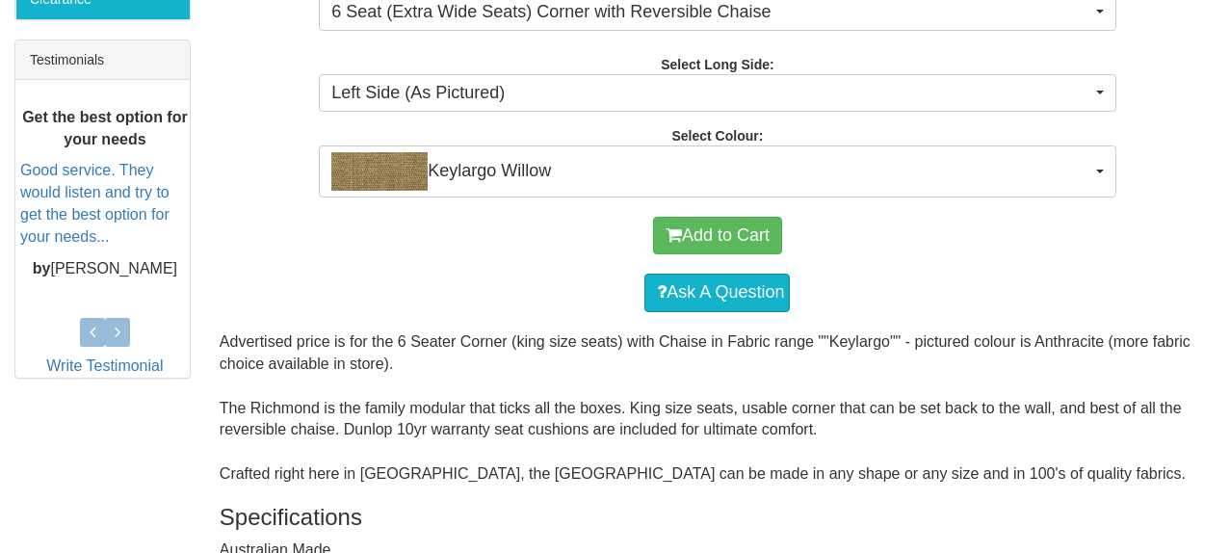
scroll to position [782, 0]
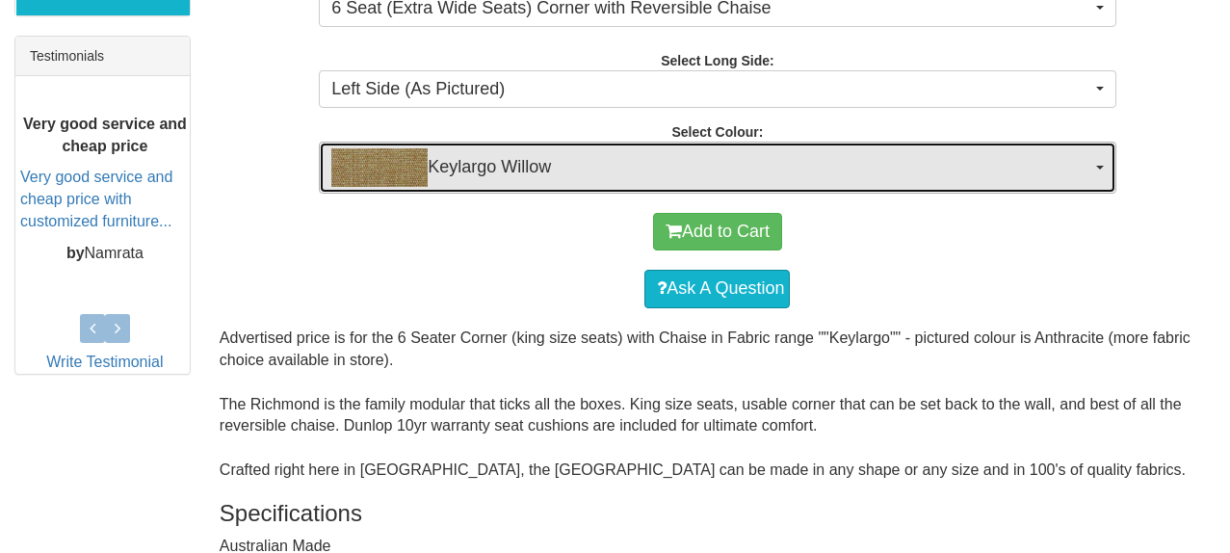
click at [519, 166] on span "Keylargo Willow" at bounding box center [710, 167] width 759 height 39
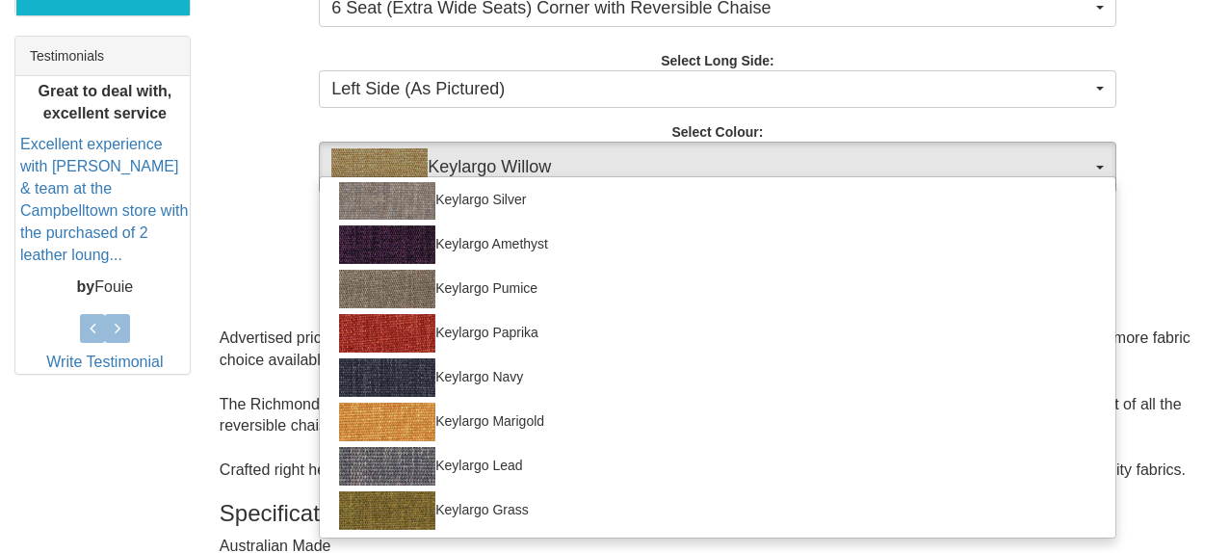
scroll to position [768, 0]
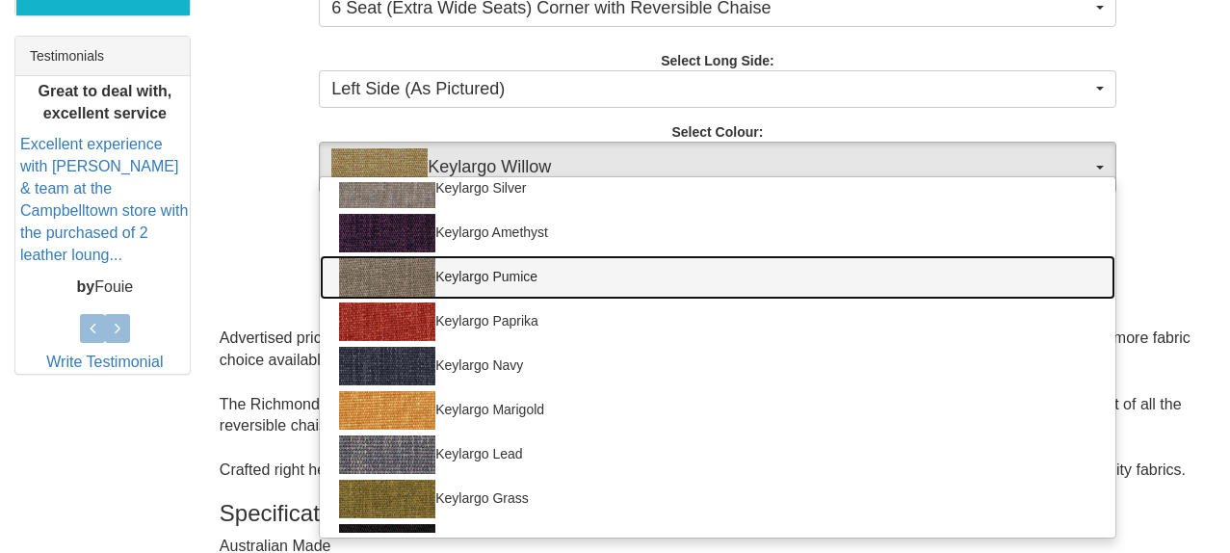
click at [386, 274] on img at bounding box center [387, 277] width 96 height 39
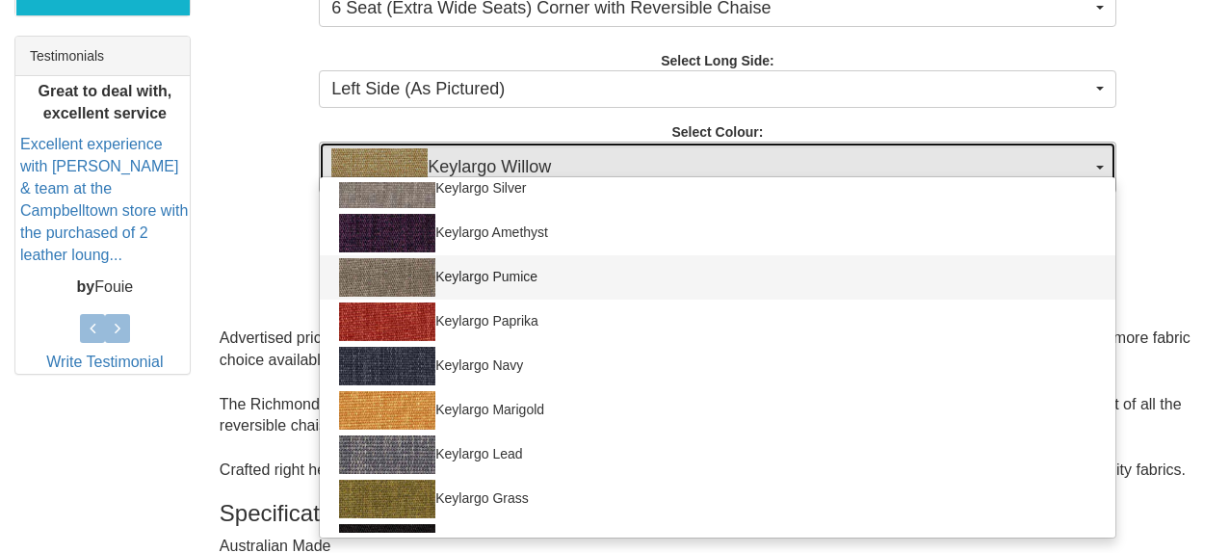
select select "60"
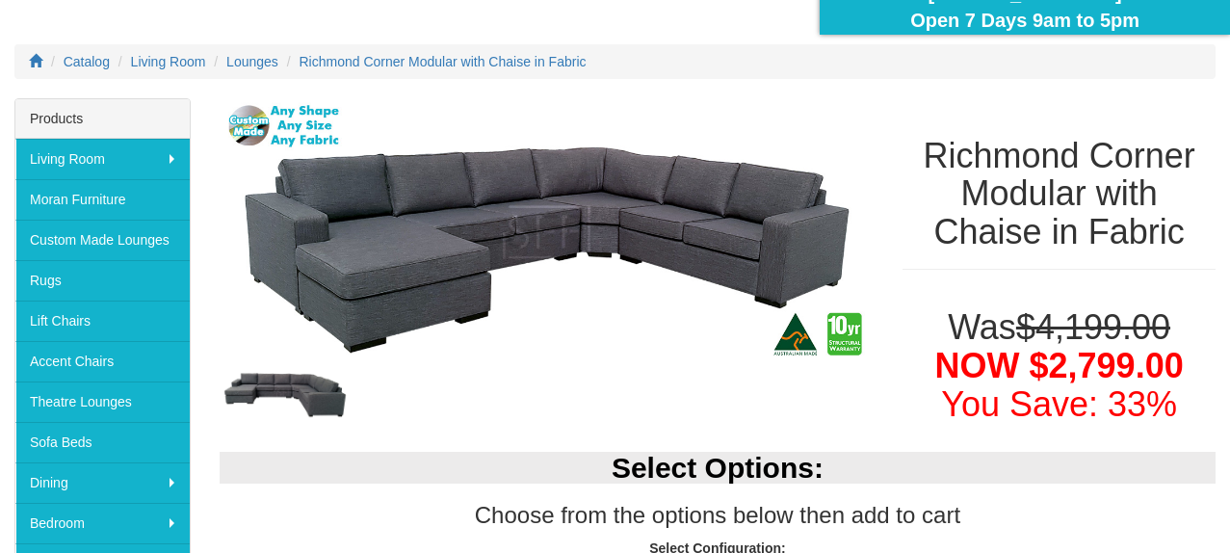
scroll to position [212, 0]
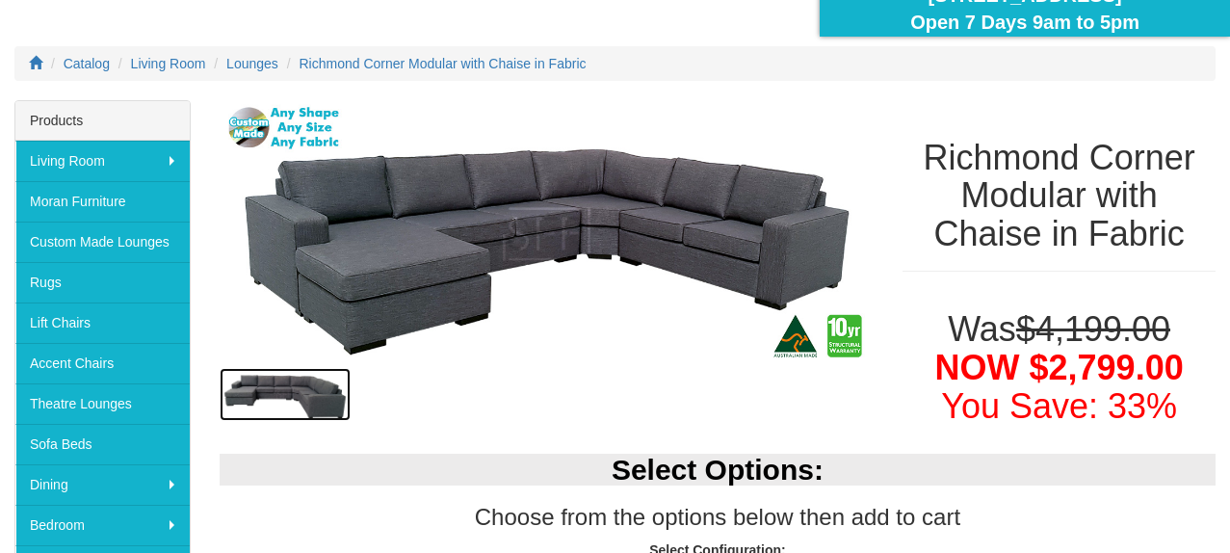
click at [308, 404] on img at bounding box center [285, 394] width 131 height 53
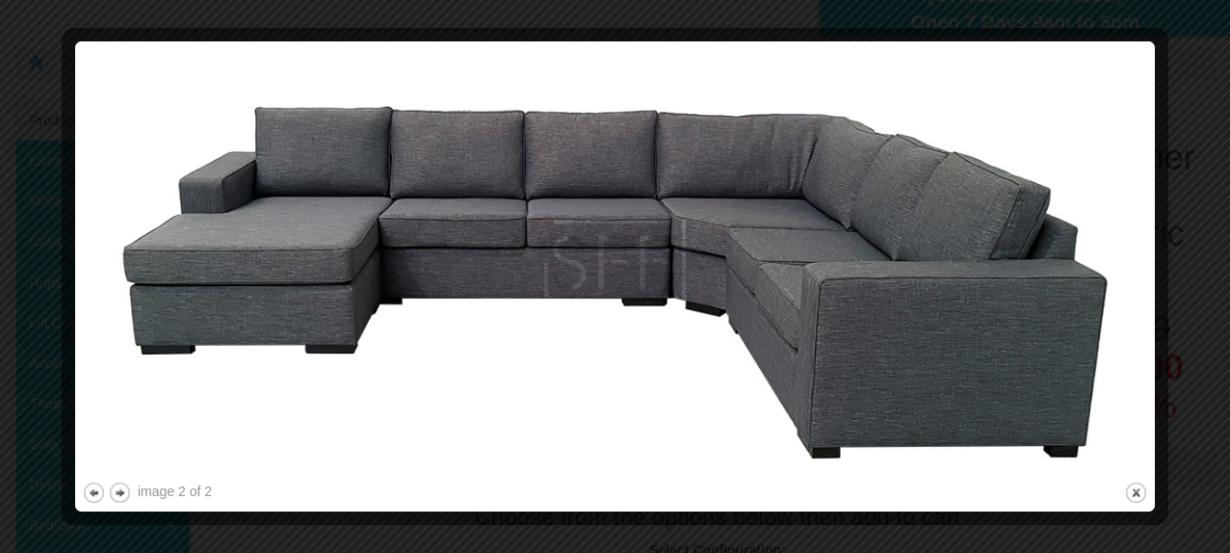
click at [355, 313] on img at bounding box center [615, 262] width 1066 height 429
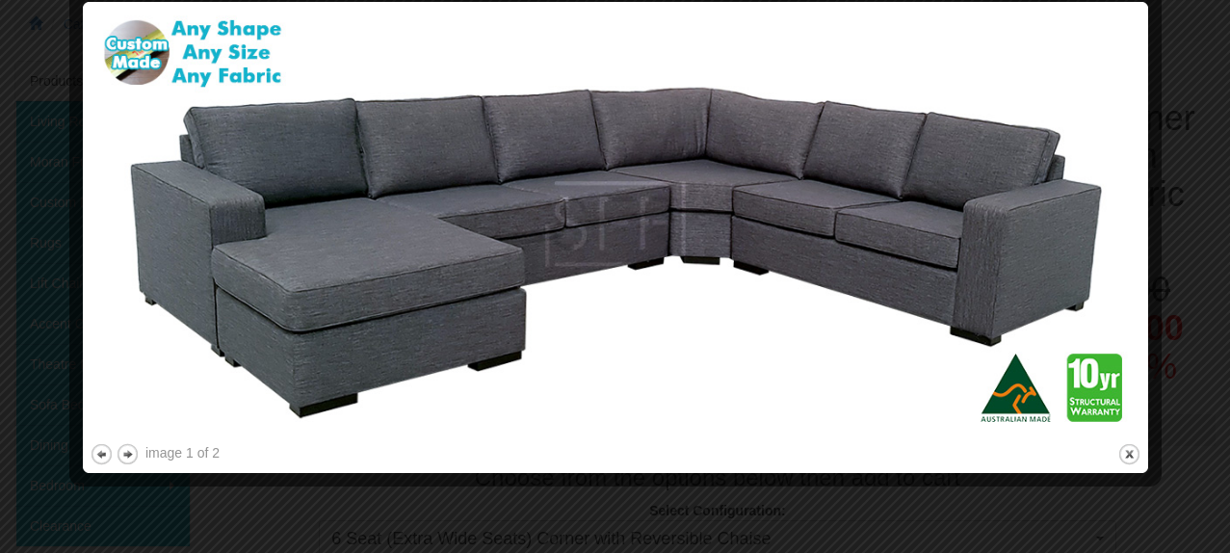
scroll to position [249, 0]
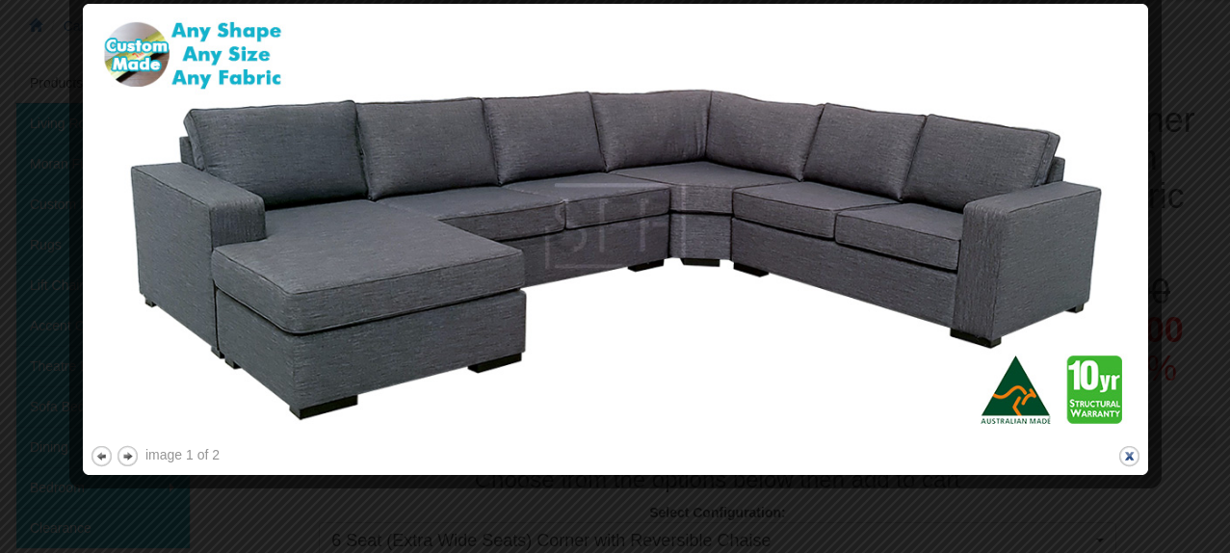
click at [1131, 459] on button "close" at bounding box center [1129, 456] width 24 height 24
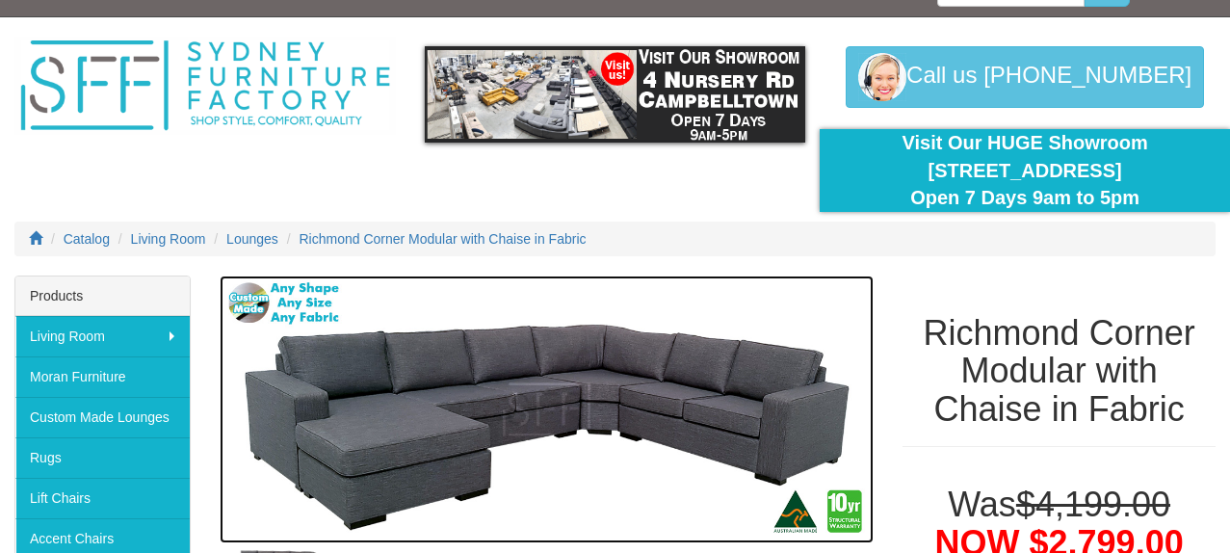
scroll to position [10, 0]
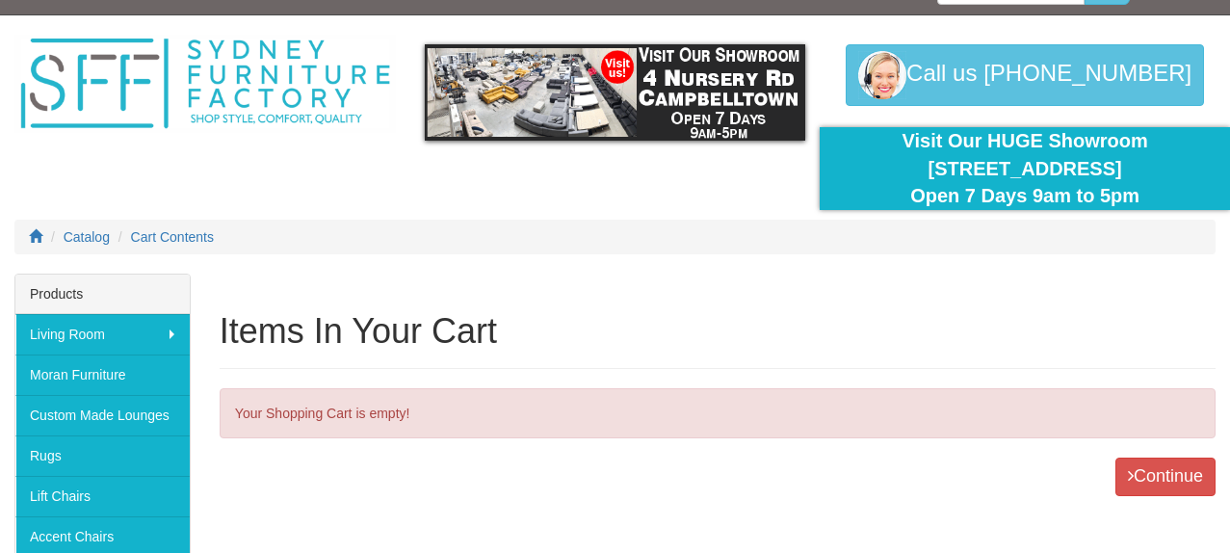
scroll to position [59, 0]
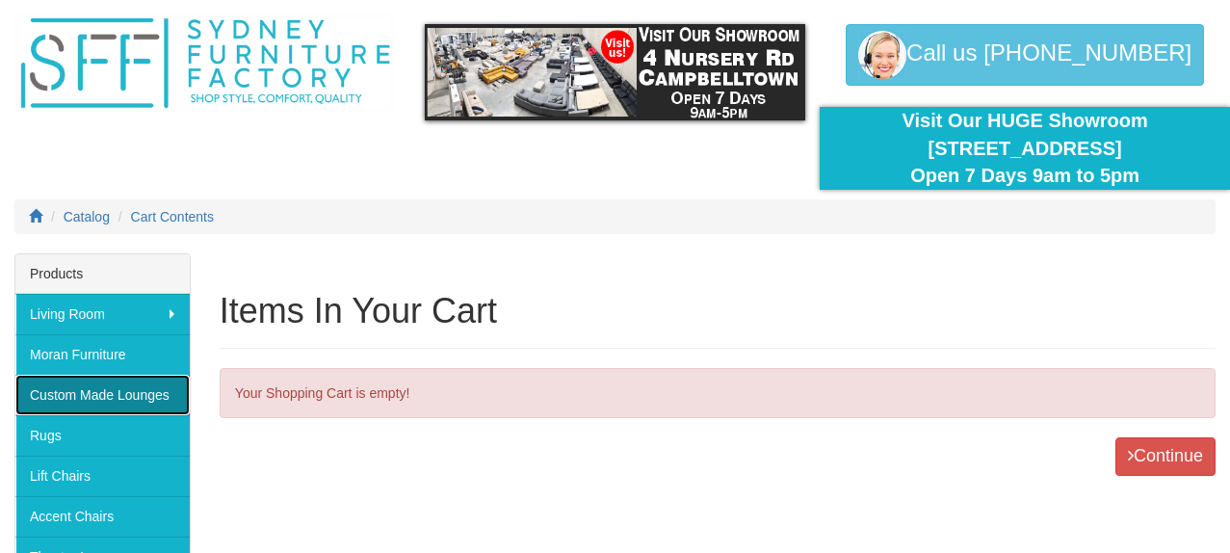
click at [168, 391] on link "Custom Made Lounges" at bounding box center [102, 395] width 174 height 40
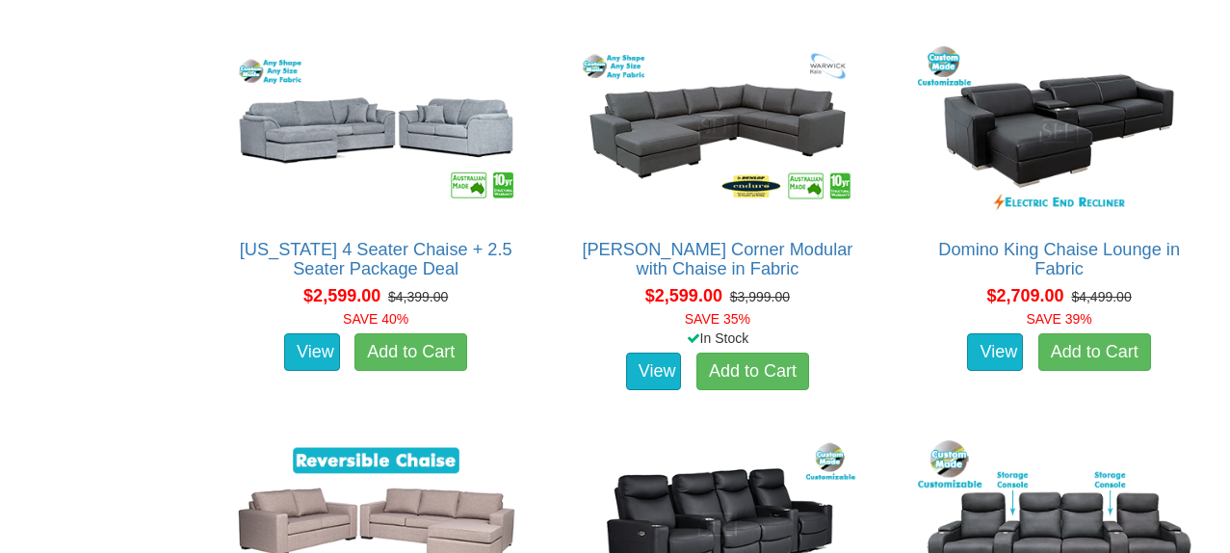
scroll to position [2761, 0]
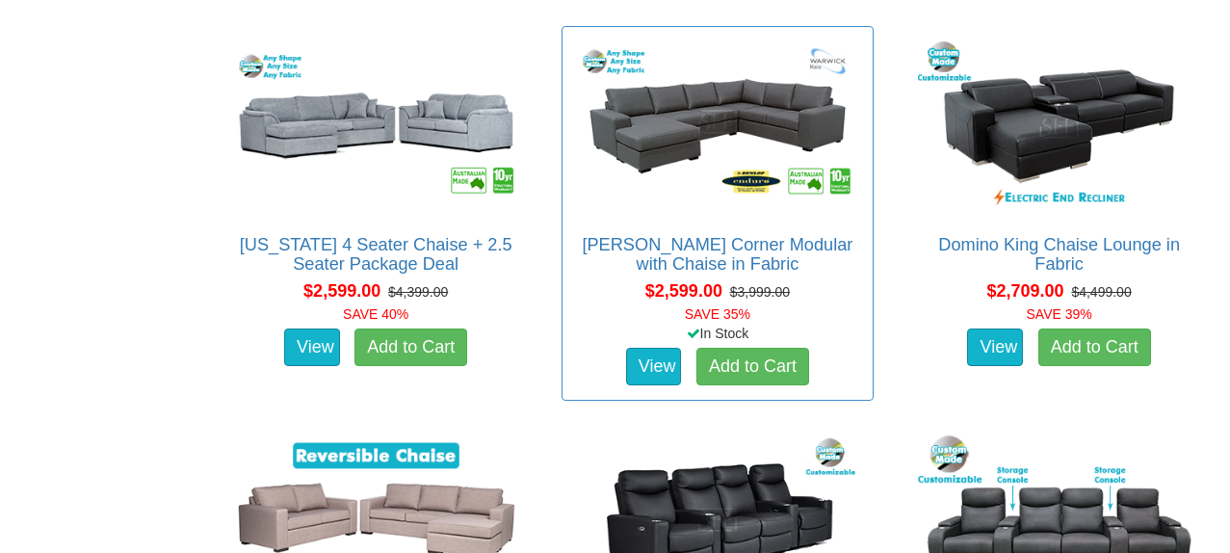
click at [656, 255] on h2 "[PERSON_NAME] Corner Modular with Chaise in Fabric" at bounding box center [718, 254] width 292 height 39
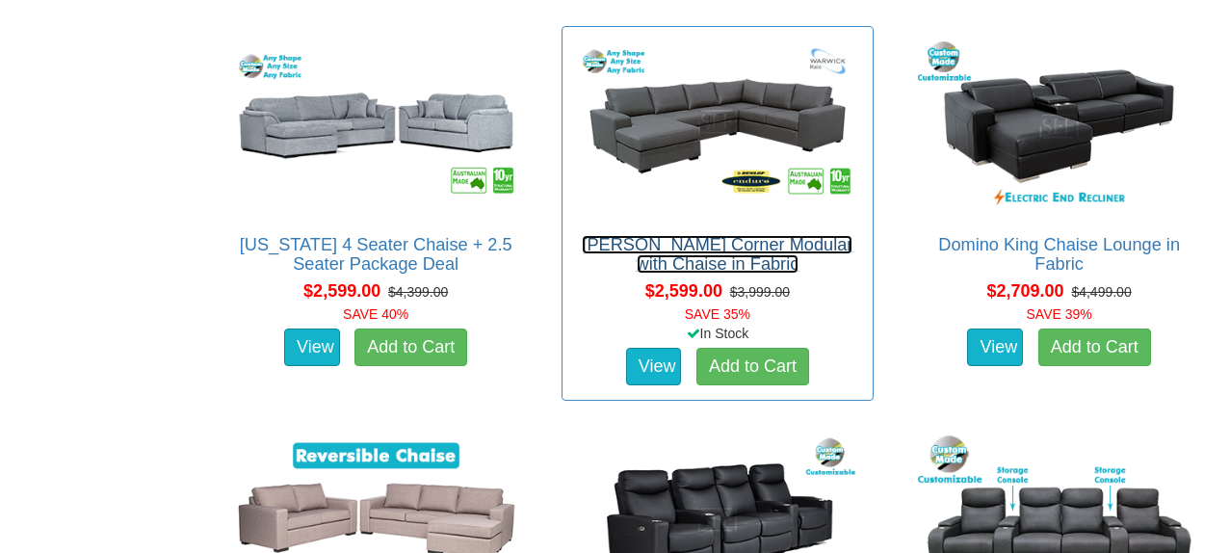
click at [658, 246] on link "[PERSON_NAME] Corner Modular with Chaise in Fabric" at bounding box center [717, 254] width 271 height 39
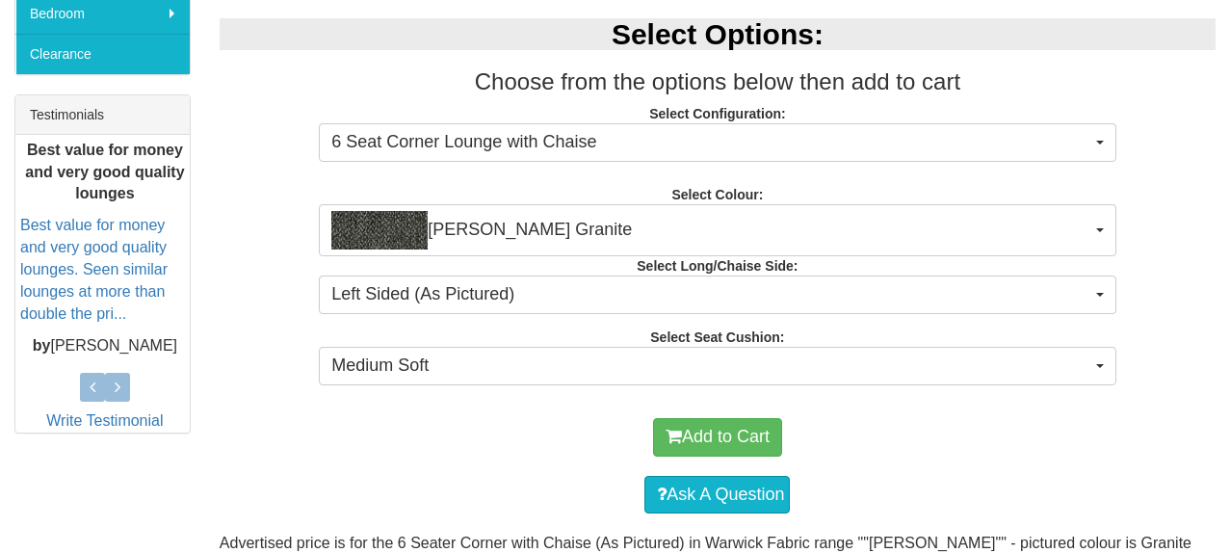
scroll to position [729, 0]
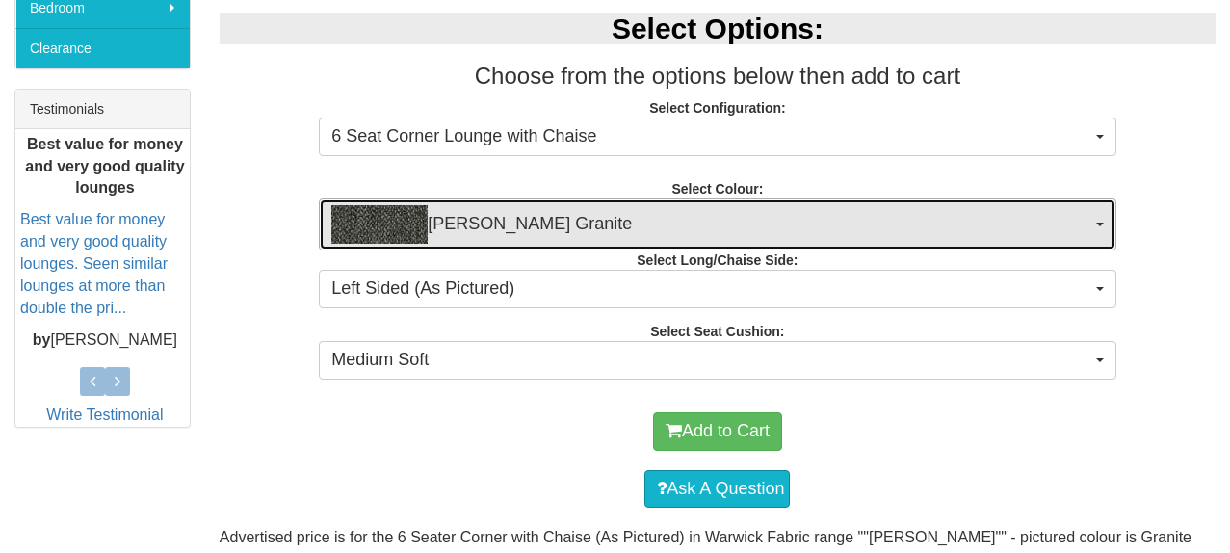
click at [487, 227] on span "[PERSON_NAME] Granite" at bounding box center [710, 224] width 759 height 39
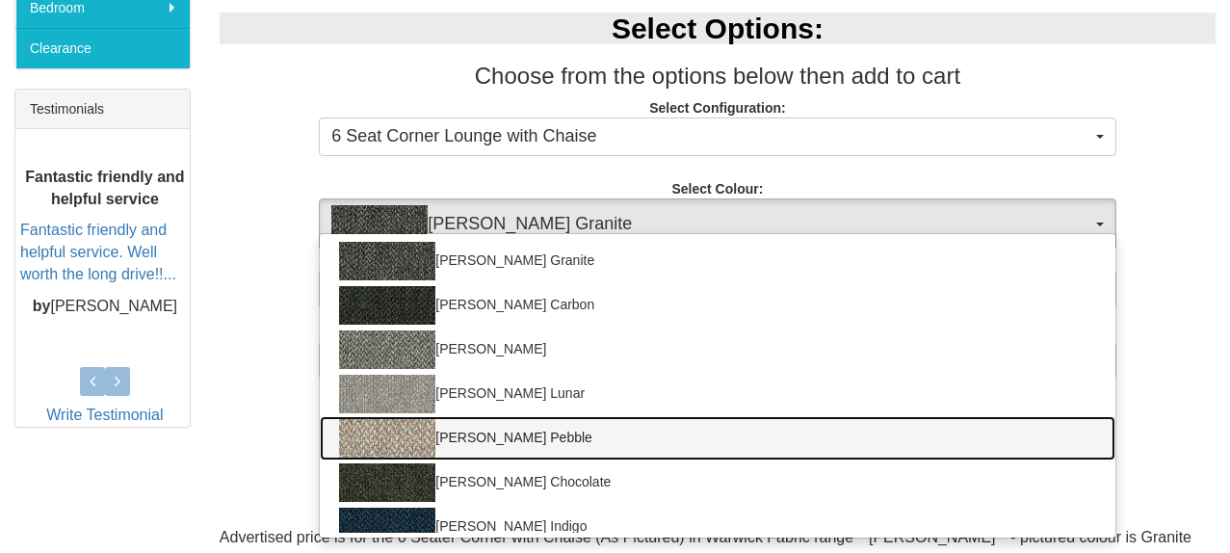
click at [403, 424] on img at bounding box center [387, 438] width 96 height 39
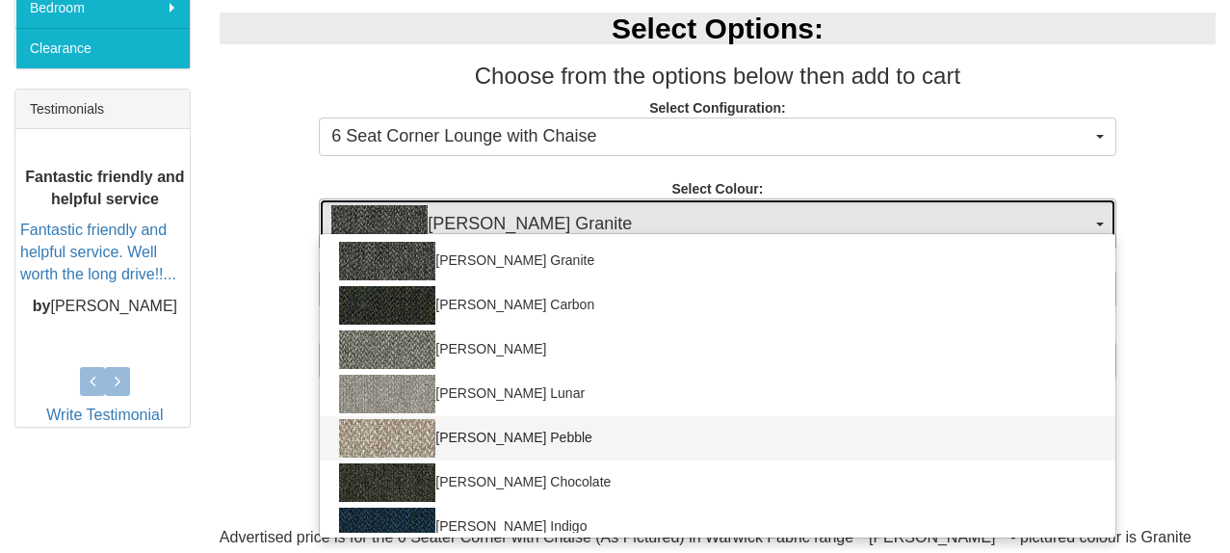
select select "1782"
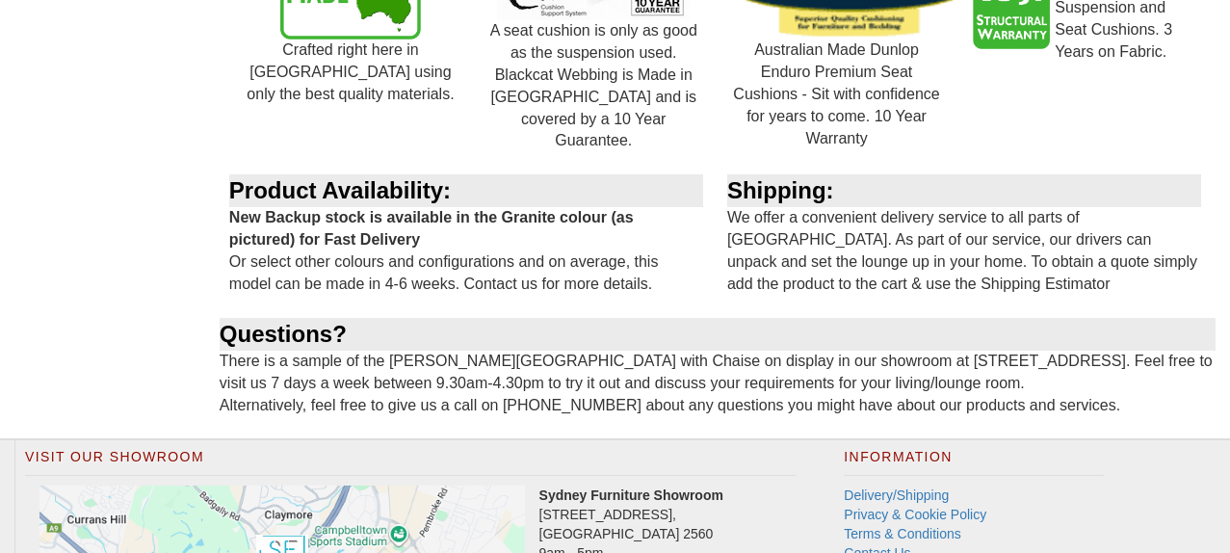
scroll to position [3714, 0]
